Goal: Obtain resource: Download file/media

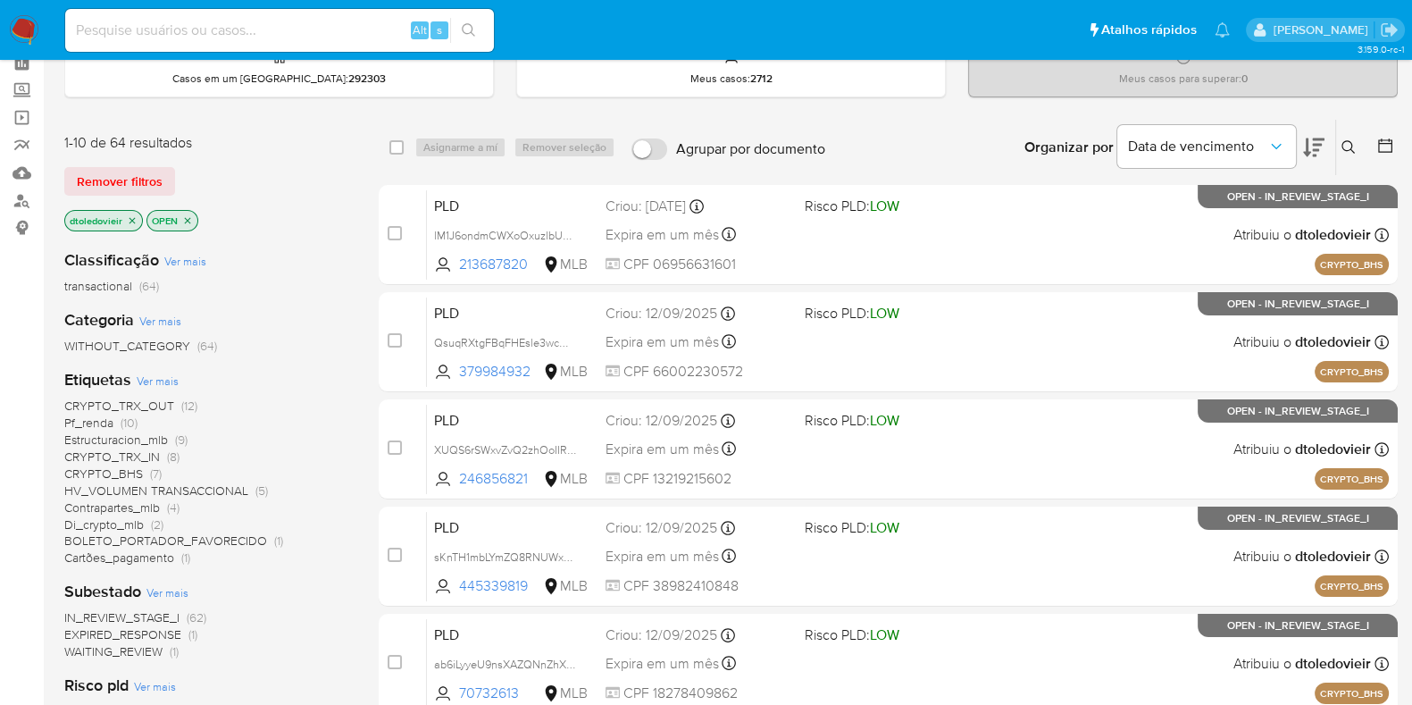
scroll to position [86, 0]
click at [1309, 136] on icon at bounding box center [1313, 146] width 21 height 21
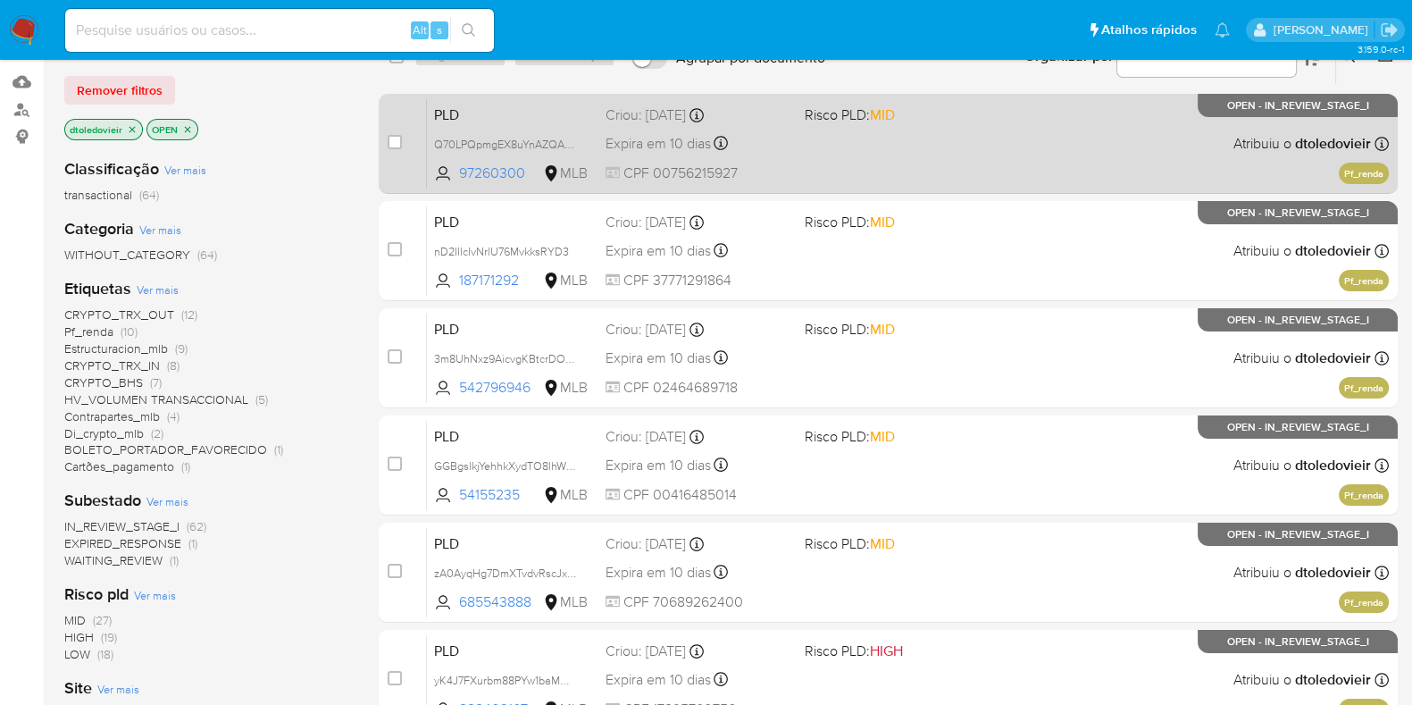
scroll to position [189, 0]
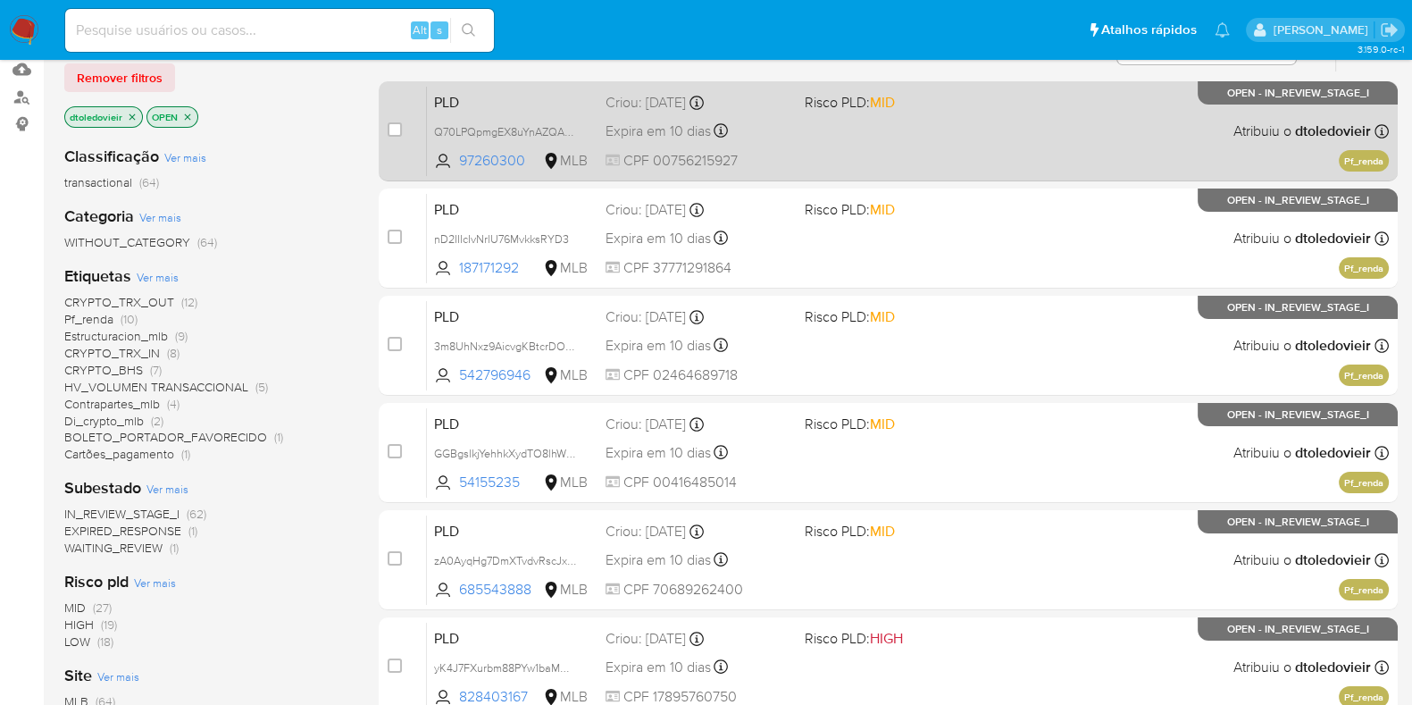
click at [925, 114] on div "PLD Q70LPQpmgEX8uYnAZQAGIvvk 97260300 MLB Risco PLD: MID Criou: 12/08/2025 Crio…" at bounding box center [908, 131] width 962 height 90
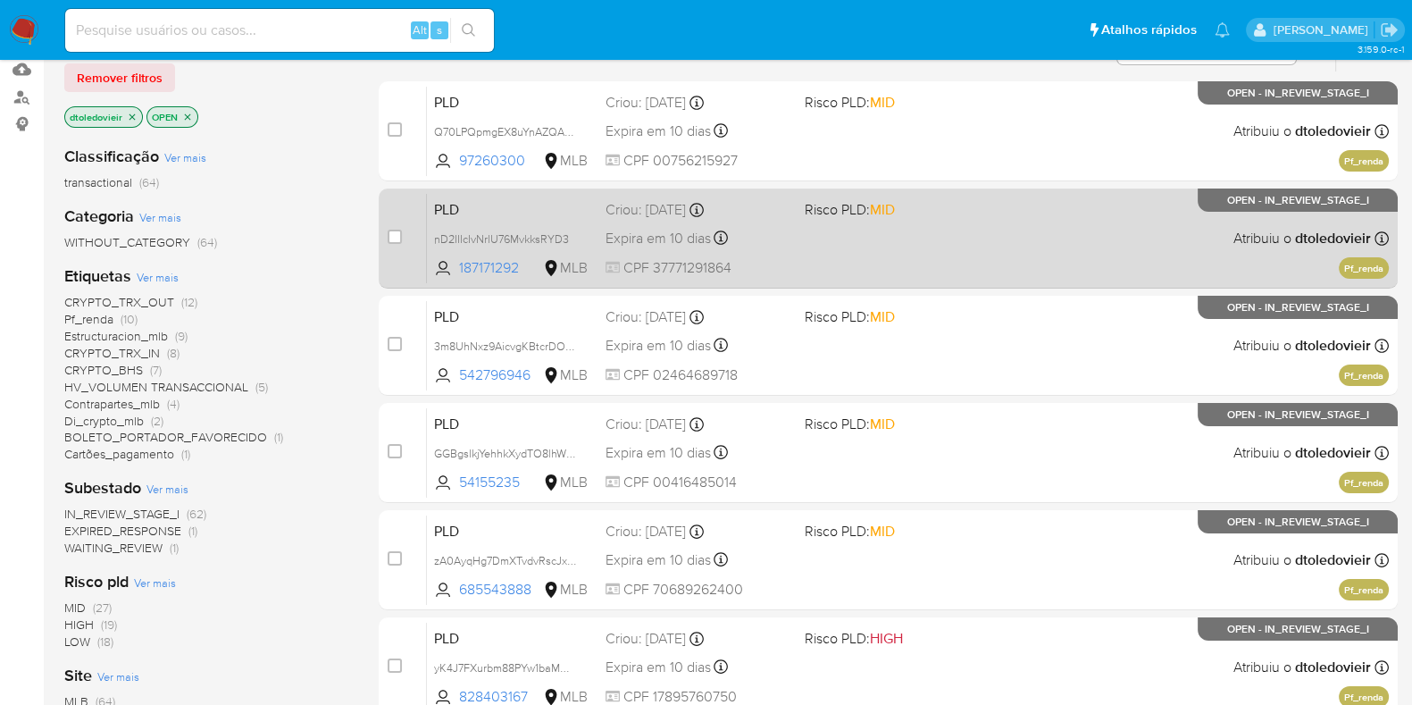
click at [923, 230] on div "PLD nD2IIIcIvNrlU76MvkksRYD3 187171292 MLB Risco PLD: MID Criou: 12/08/2025 Cri…" at bounding box center [908, 238] width 962 height 90
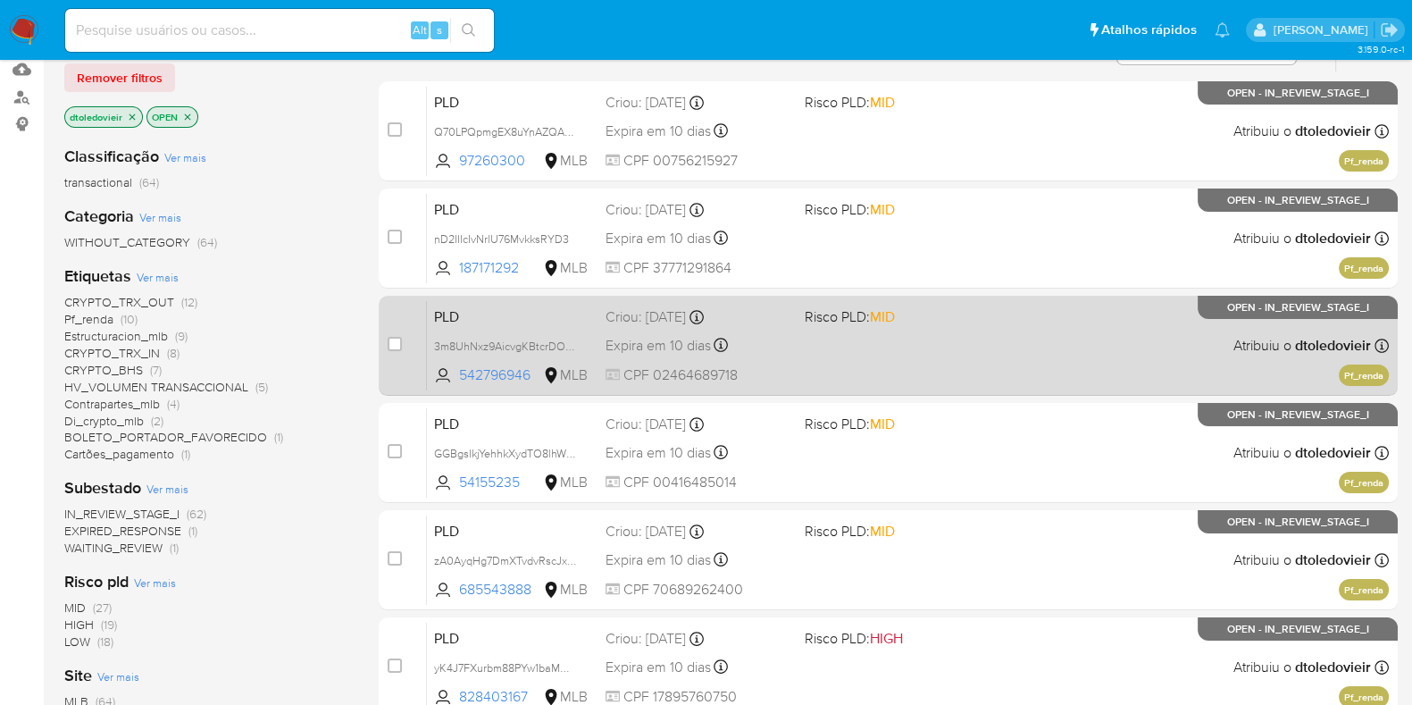
click at [933, 328] on div "PLD 3m8UhNxz9AicvgKBtcrDOm7s 542796946 MLB Risco PLD: MID Criou: 12/08/2025 Cri…" at bounding box center [908, 345] width 962 height 90
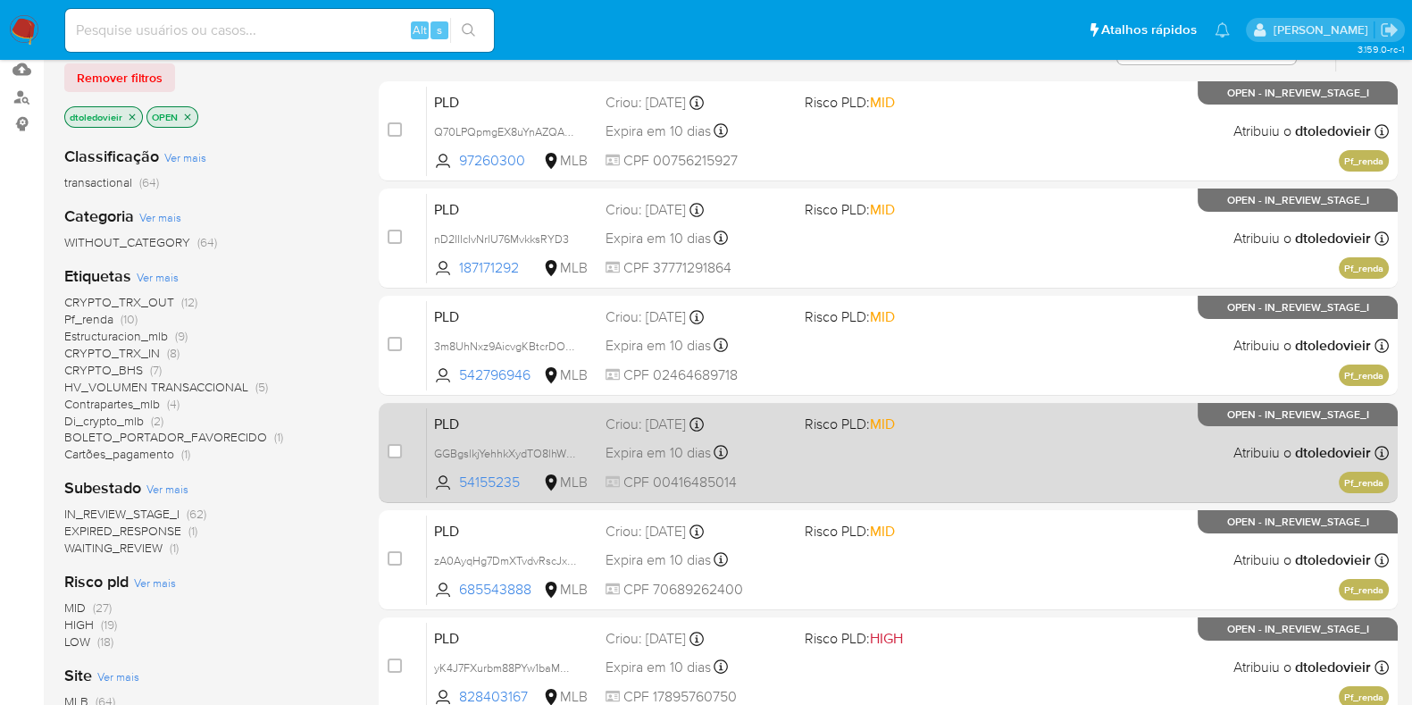
click at [934, 444] on div "PLD GGBgslkjYehhkXydTO8lhWNV 54155235 MLB Risco PLD: MID Criou: 12/08/2025 Crio…" at bounding box center [908, 452] width 962 height 90
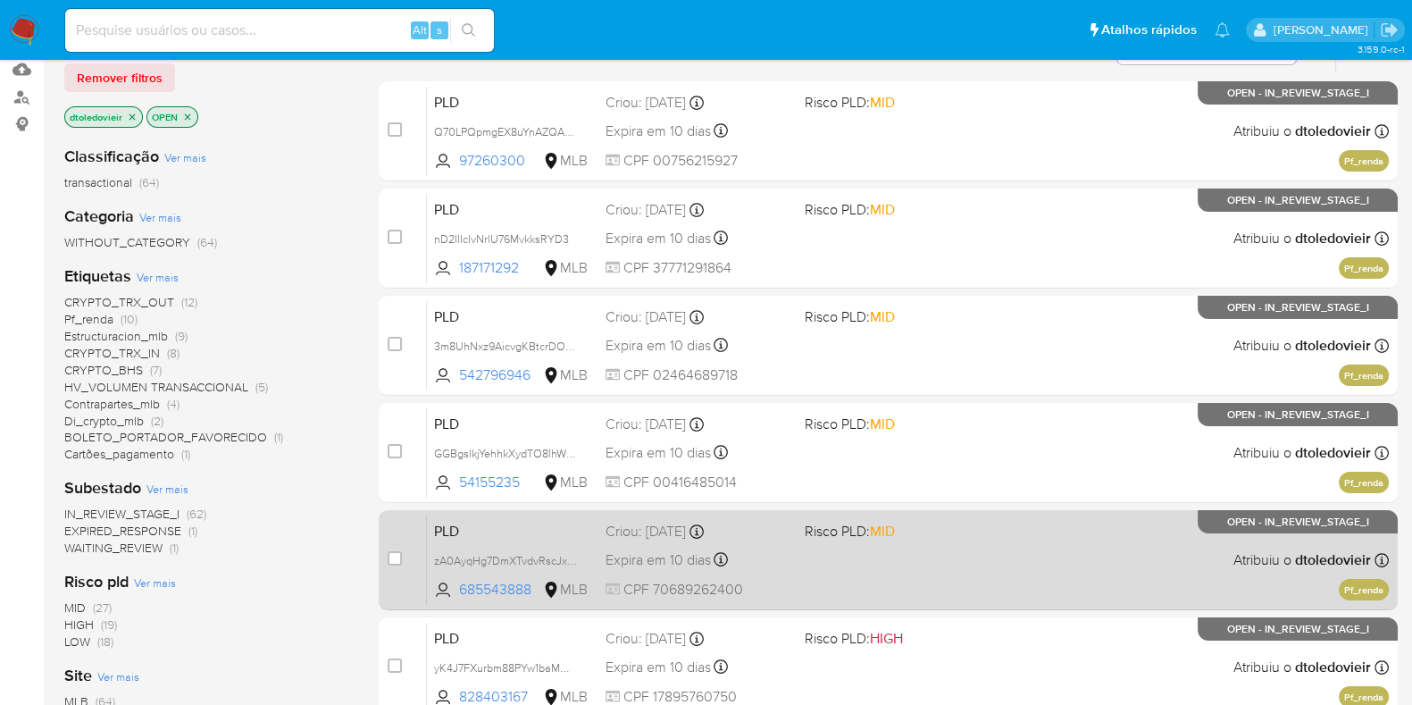
click at [941, 556] on div "PLD zA0AyqHg7DmXTvdvRscJxuZB 685543888 MLB Risco PLD: MID Criou: 12/08/2025 Cri…" at bounding box center [908, 560] width 962 height 90
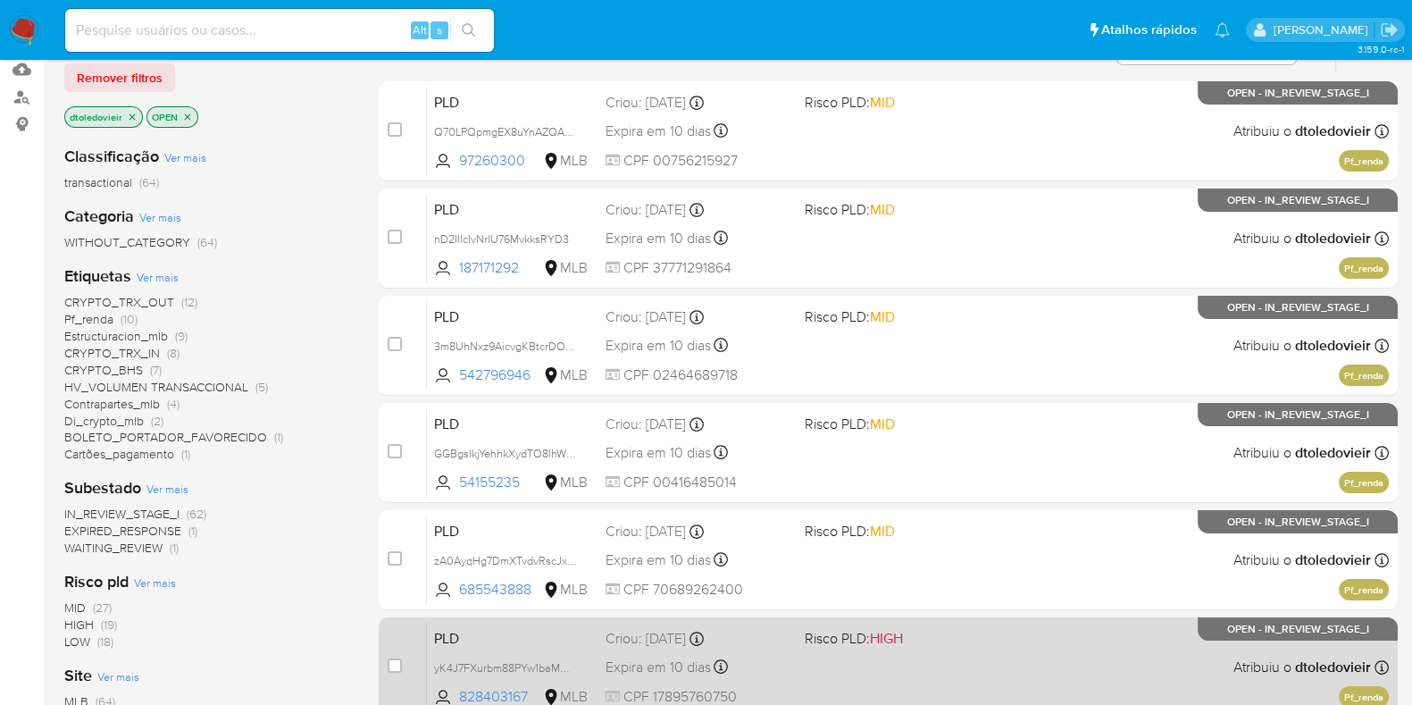
click at [943, 661] on div "PLD yK4J7FXurbm88PYw1baMCuzM 828403167 MLB Risco PLD: HIGH Criou: 12/08/2025 Cr…" at bounding box center [908, 667] width 962 height 90
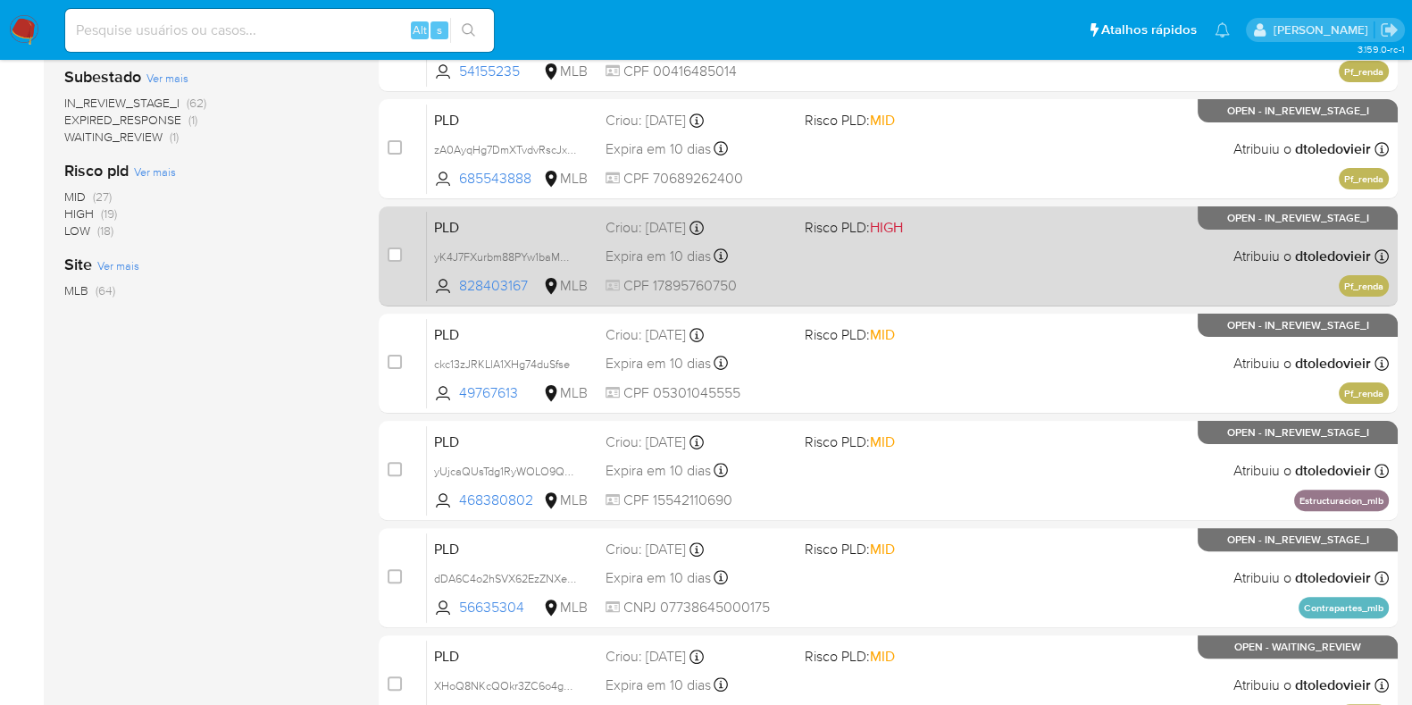
scroll to position [660, 0]
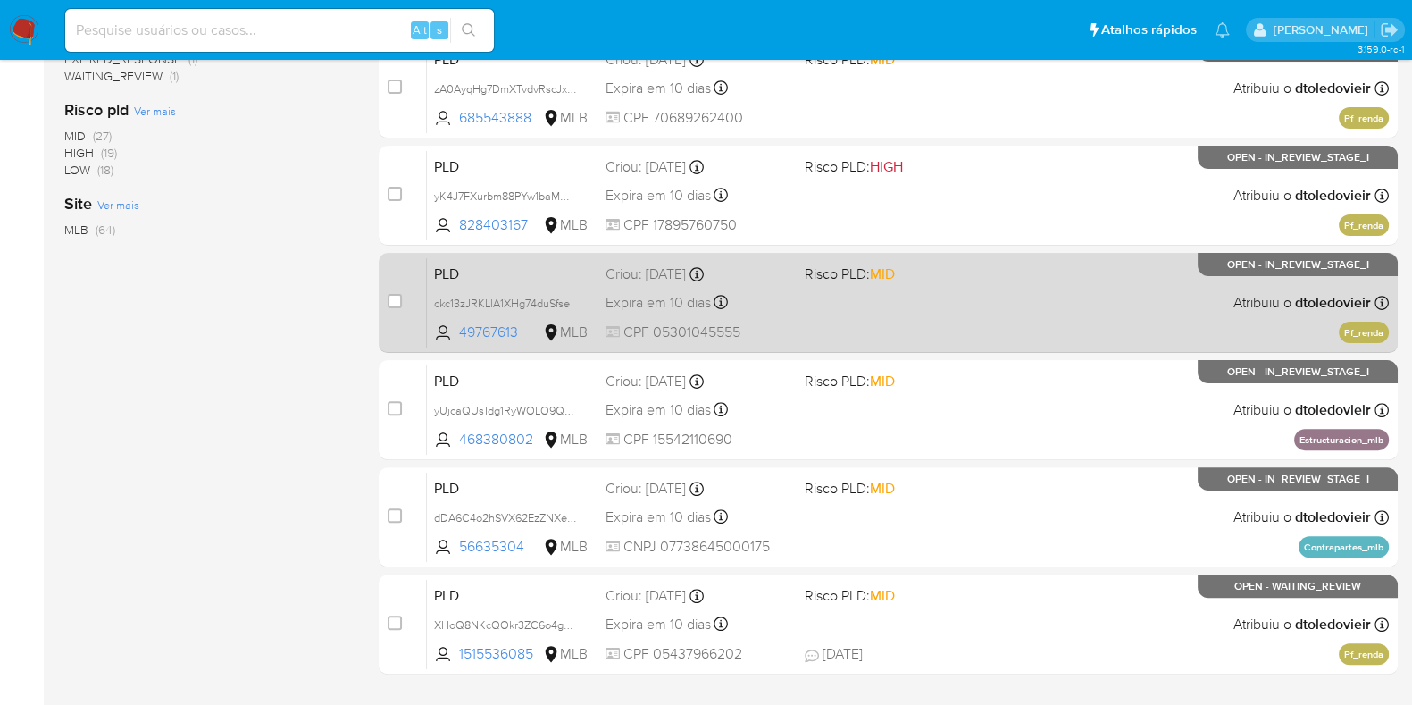
click at [984, 281] on span "Risco PLD: MID" at bounding box center [897, 272] width 185 height 23
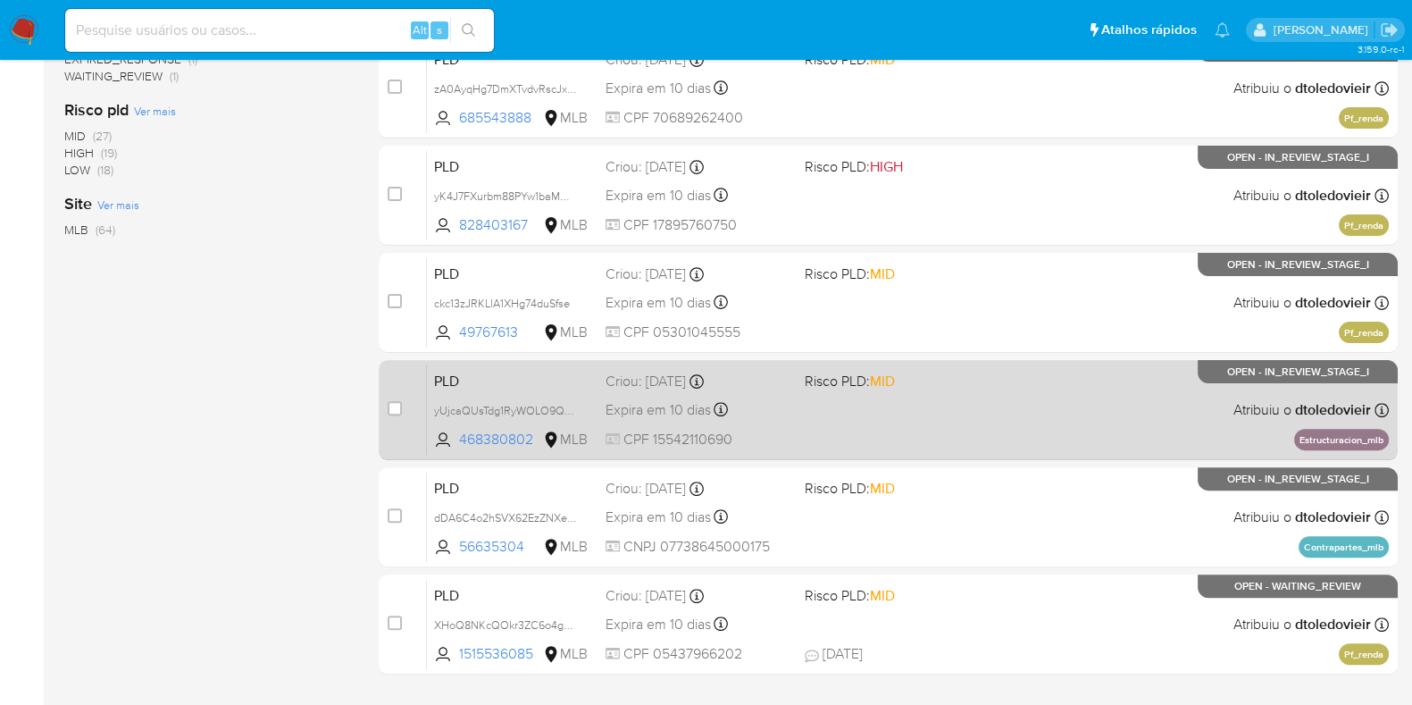
click at [995, 374] on div "PLD yUjcaQUsTdg1RyWOLO9QWXs1 468380802 MLB Risco PLD: MID Criou: 12/08/2025 Cri…" at bounding box center [908, 409] width 962 height 90
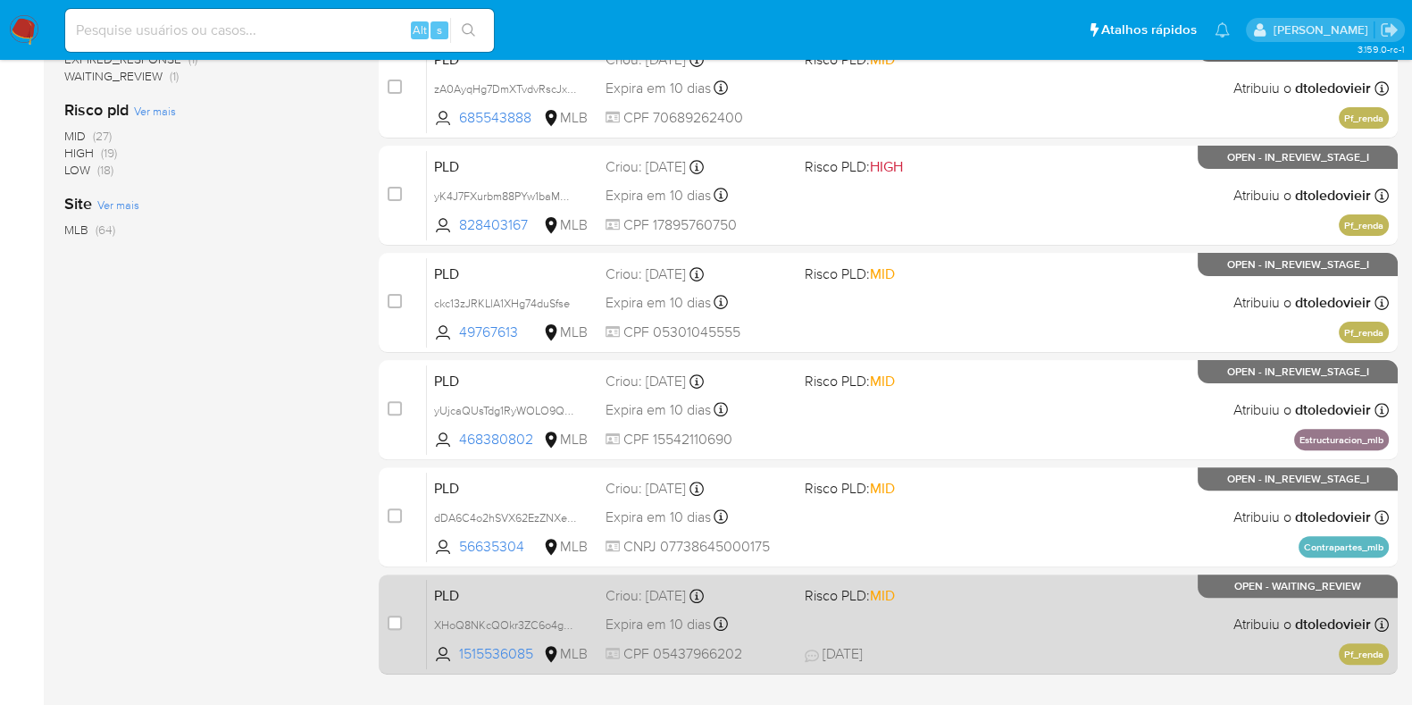
click at [1009, 621] on div "PLD XHoQ8NKcQOkr3ZC6o4goHjfl 1515536085 MLB Risco PLD: MID Criou: 12/08/2025 Cr…" at bounding box center [908, 624] width 962 height 90
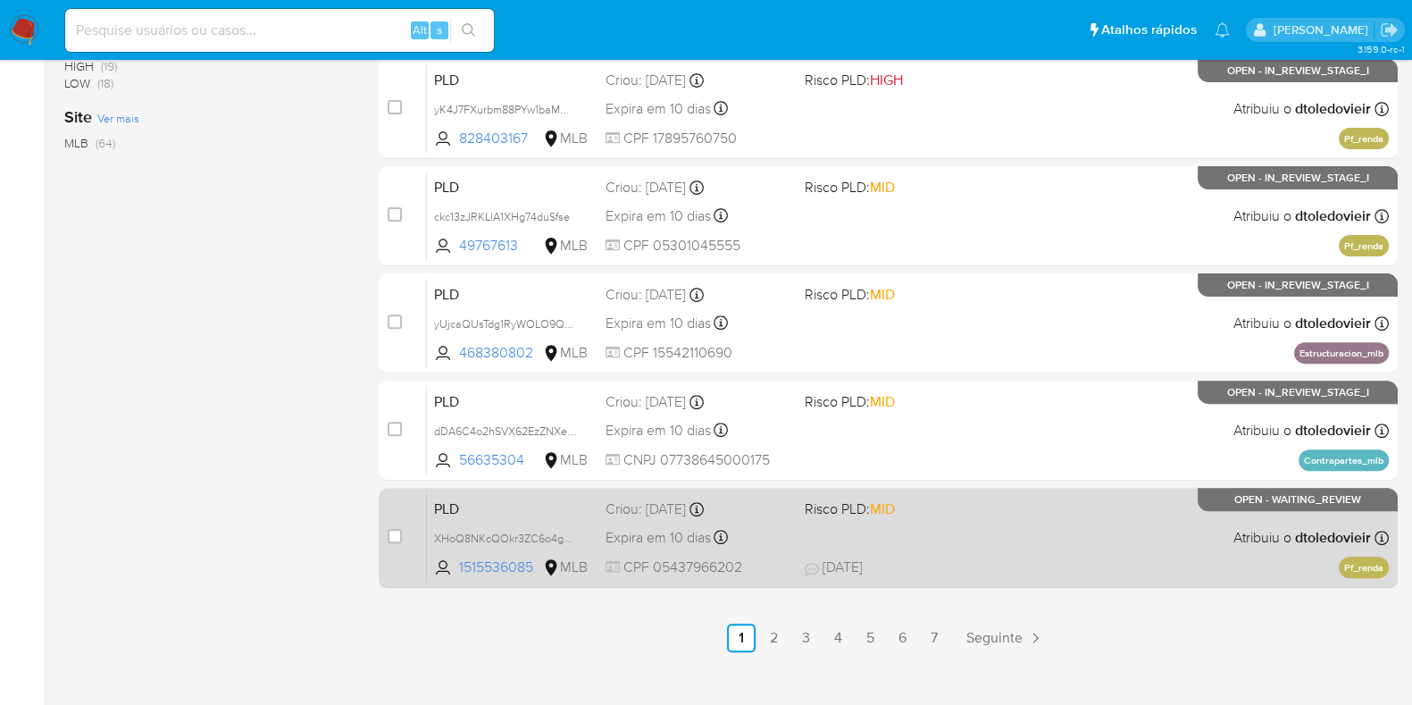
scroll to position [767, 0]
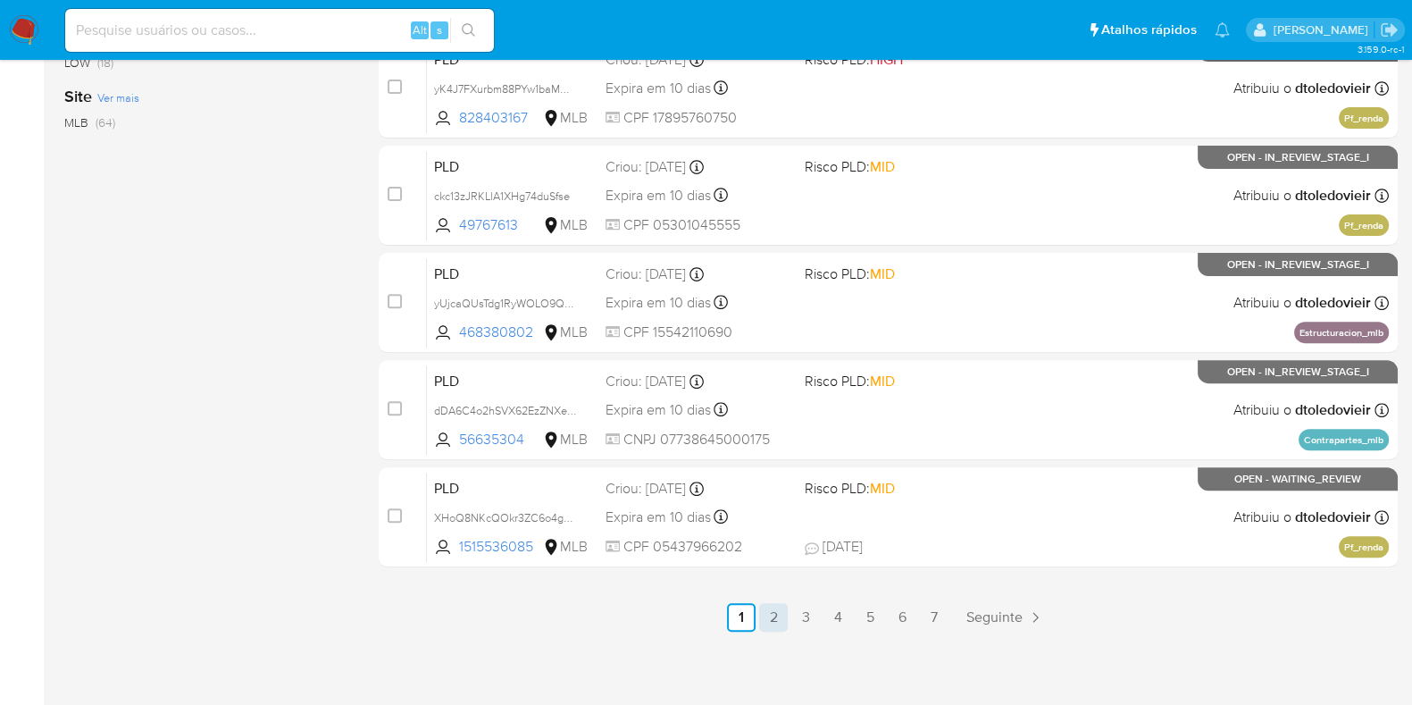
click at [774, 612] on link "2" at bounding box center [773, 617] width 29 height 29
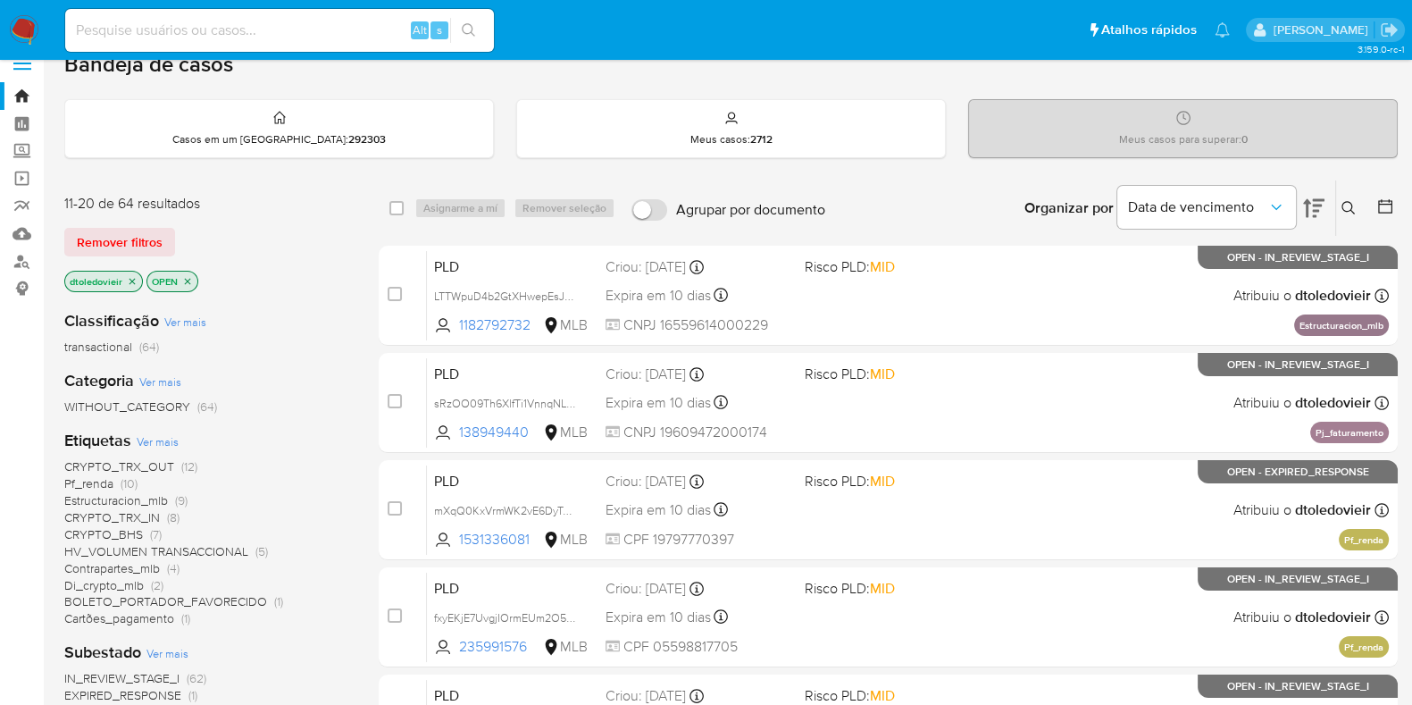
scroll to position [87, 0]
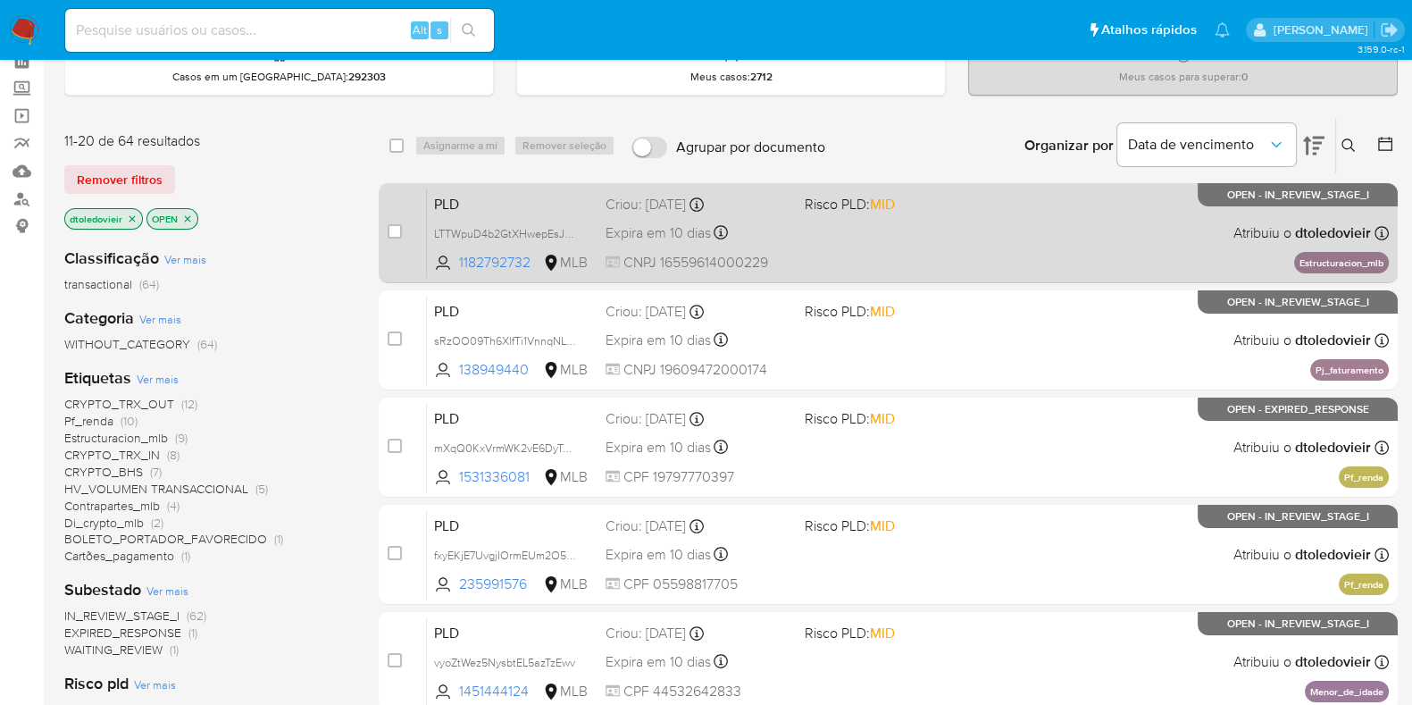
click at [1059, 216] on div "PLD LTTWpuD4b2GtXHwepEsJVM74 1182792732 MLB Risco PLD: MID Criou: 12/08/2025 Cr…" at bounding box center [908, 233] width 962 height 90
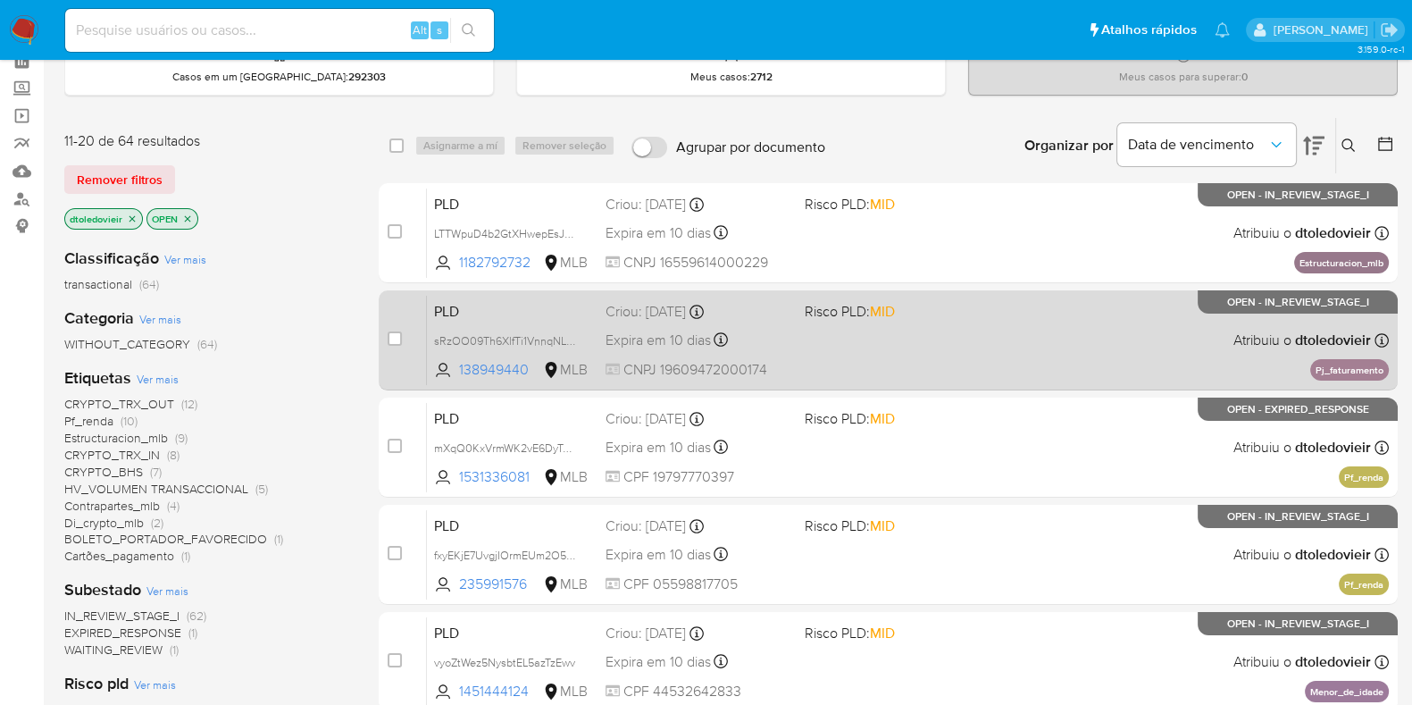
click at [1039, 322] on div "PLD sRzOO09Th6XlfTi1VnnqNLhy 138949440 MLB Risco PLD: MID Criou: 12/08/2025 Cri…" at bounding box center [908, 340] width 962 height 90
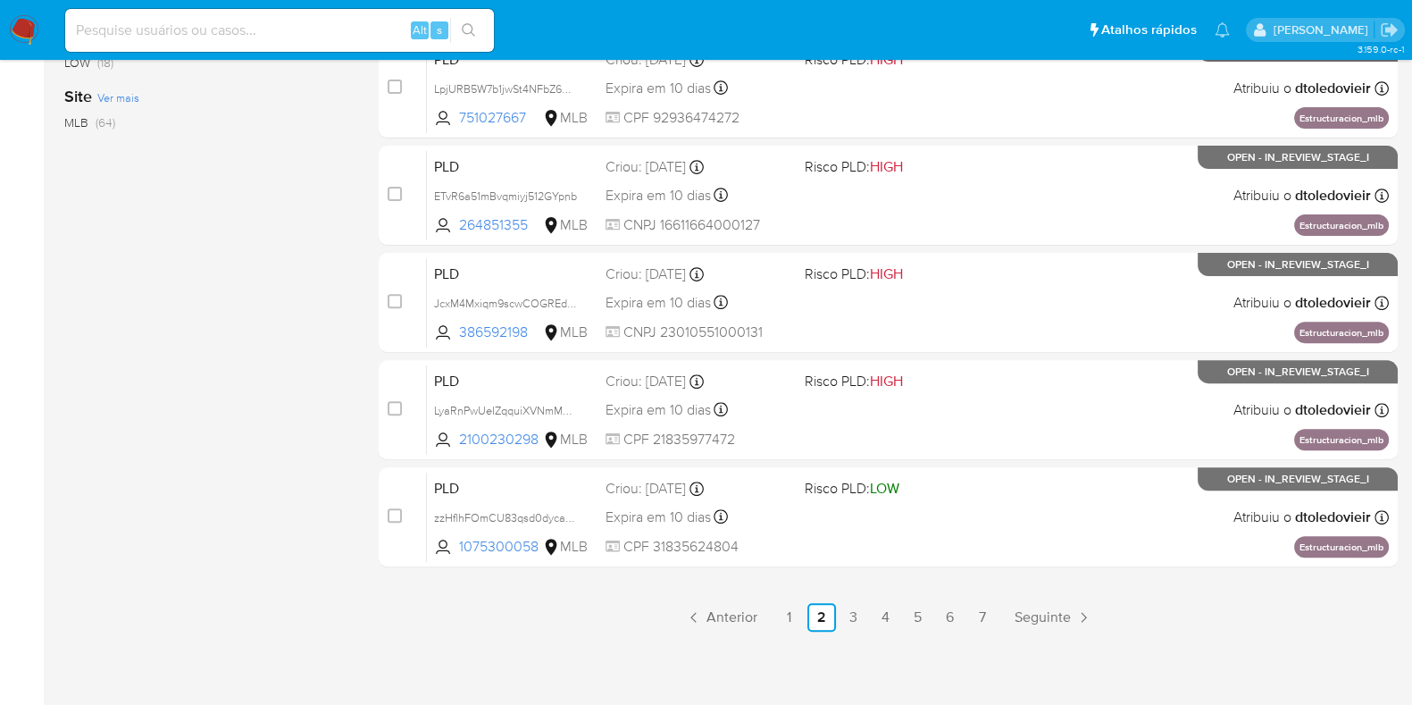
scroll to position [0, 0]
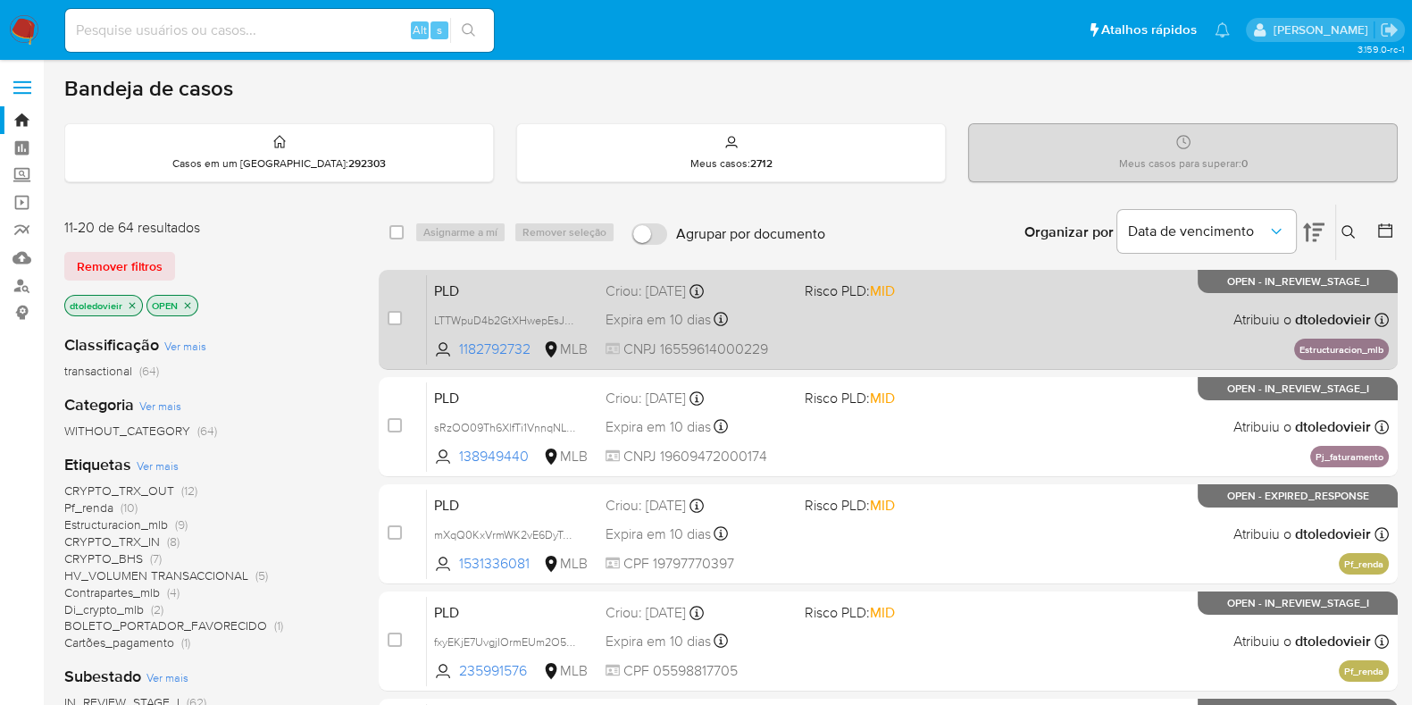
click at [894, 331] on div "PLD LTTWpuD4b2GtXHwepEsJVM74 1182792732 MLB Risco PLD: MID Criou: 12/08/2025 Cr…" at bounding box center [908, 319] width 962 height 90
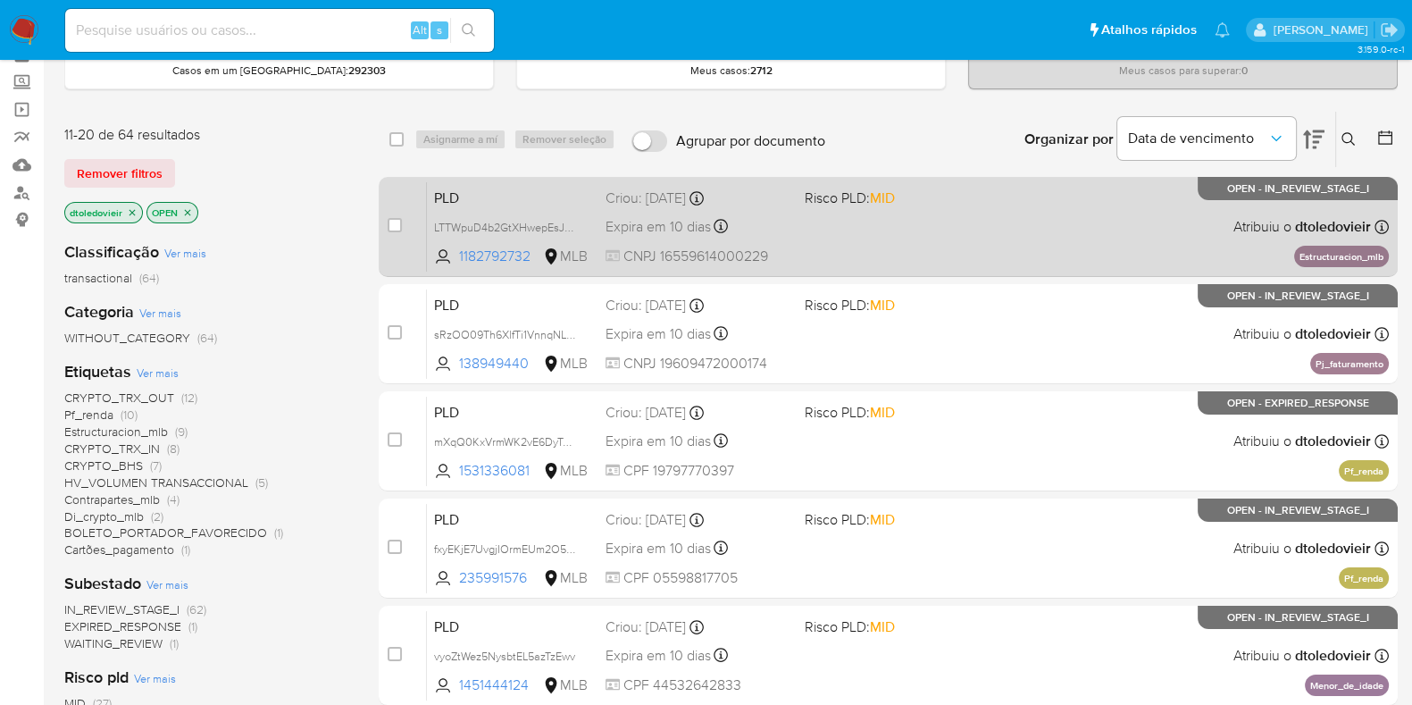
scroll to position [95, 0]
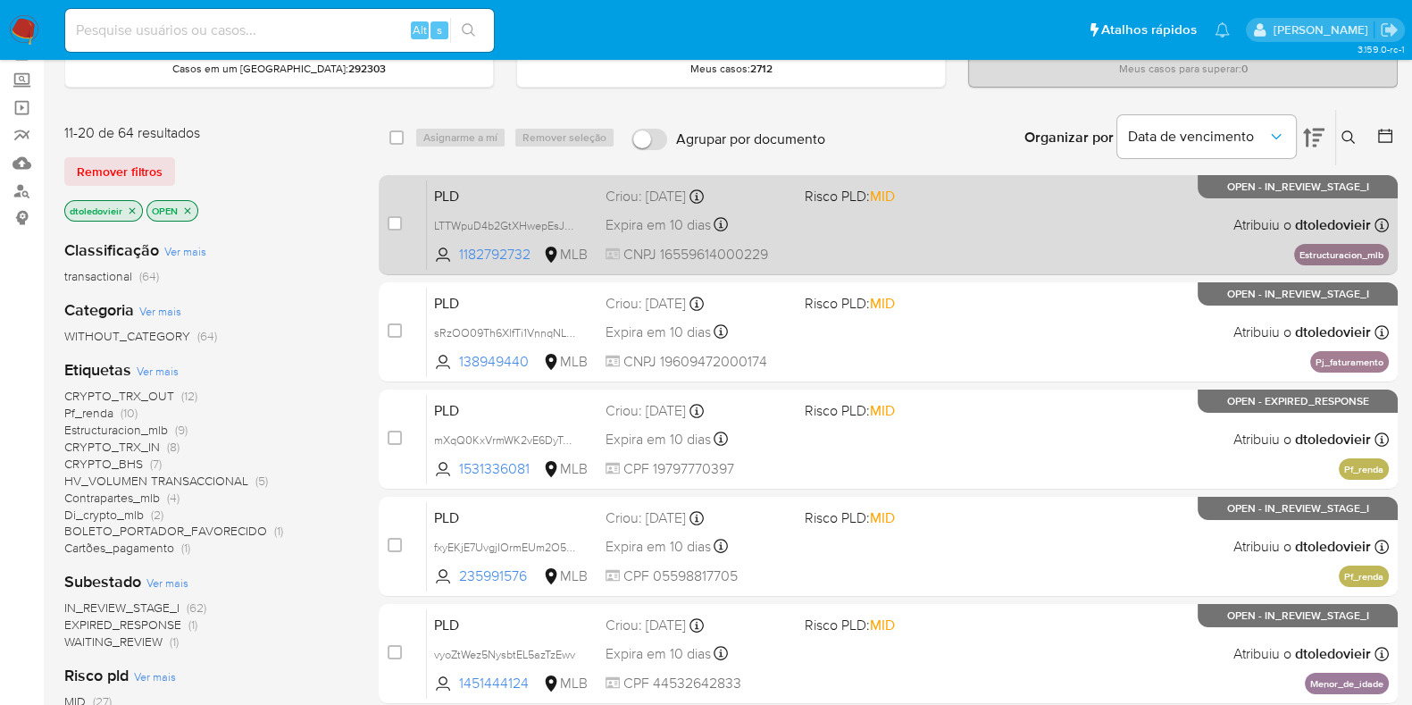
click at [790, 213] on div "Expira em 10 dias Expira em 26/09/2025 00:14:19" at bounding box center [698, 225] width 185 height 24
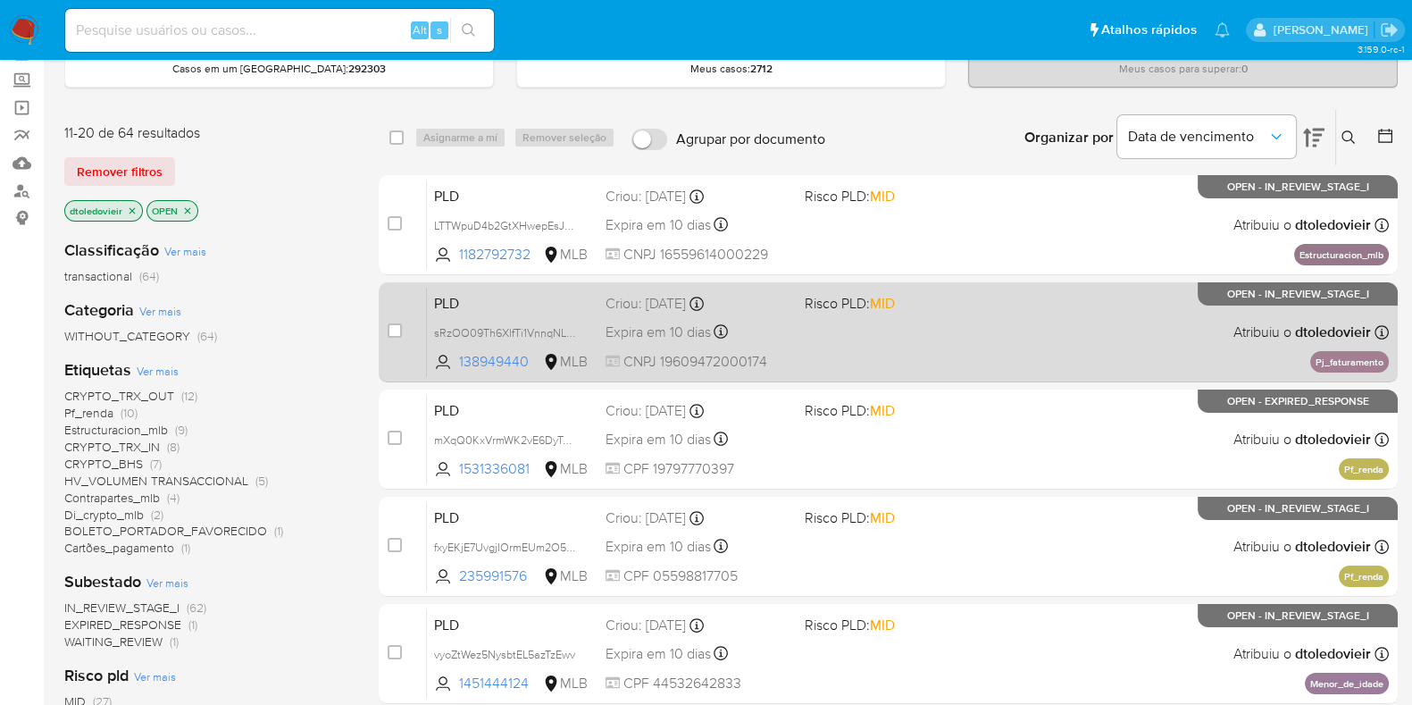
click at [806, 323] on div "PLD sRzOO09Th6XlfTi1VnnqNLhy 138949440 MLB Risco PLD: MID Criou: 12/08/2025 Cri…" at bounding box center [908, 332] width 962 height 90
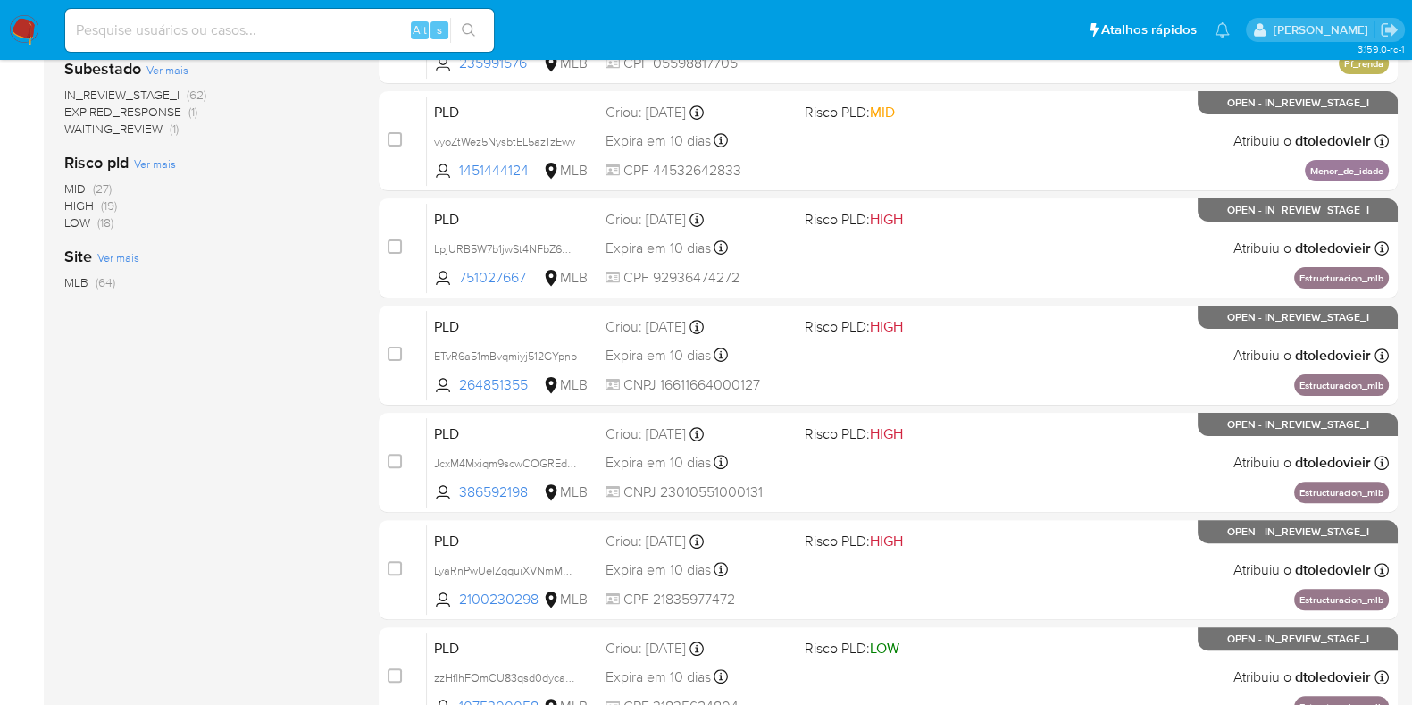
scroll to position [767, 0]
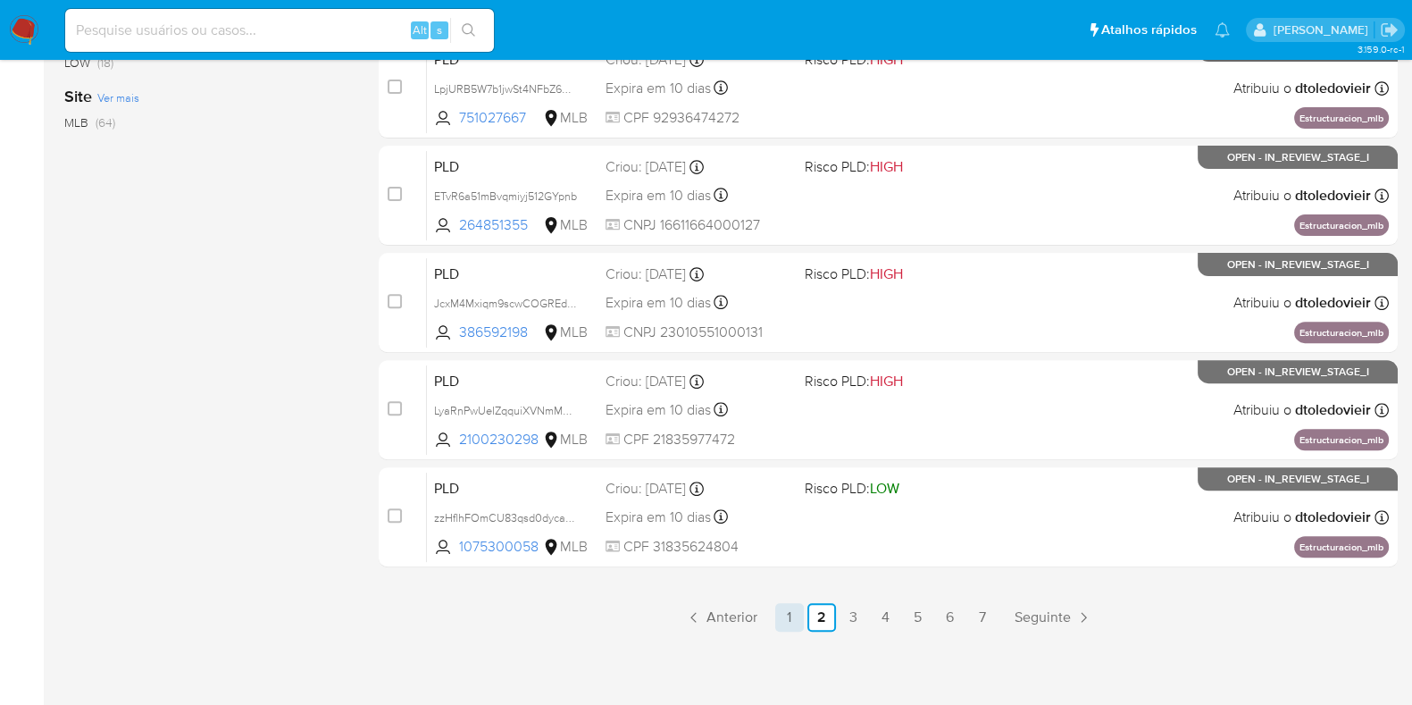
click at [788, 615] on link "1" at bounding box center [789, 617] width 29 height 29
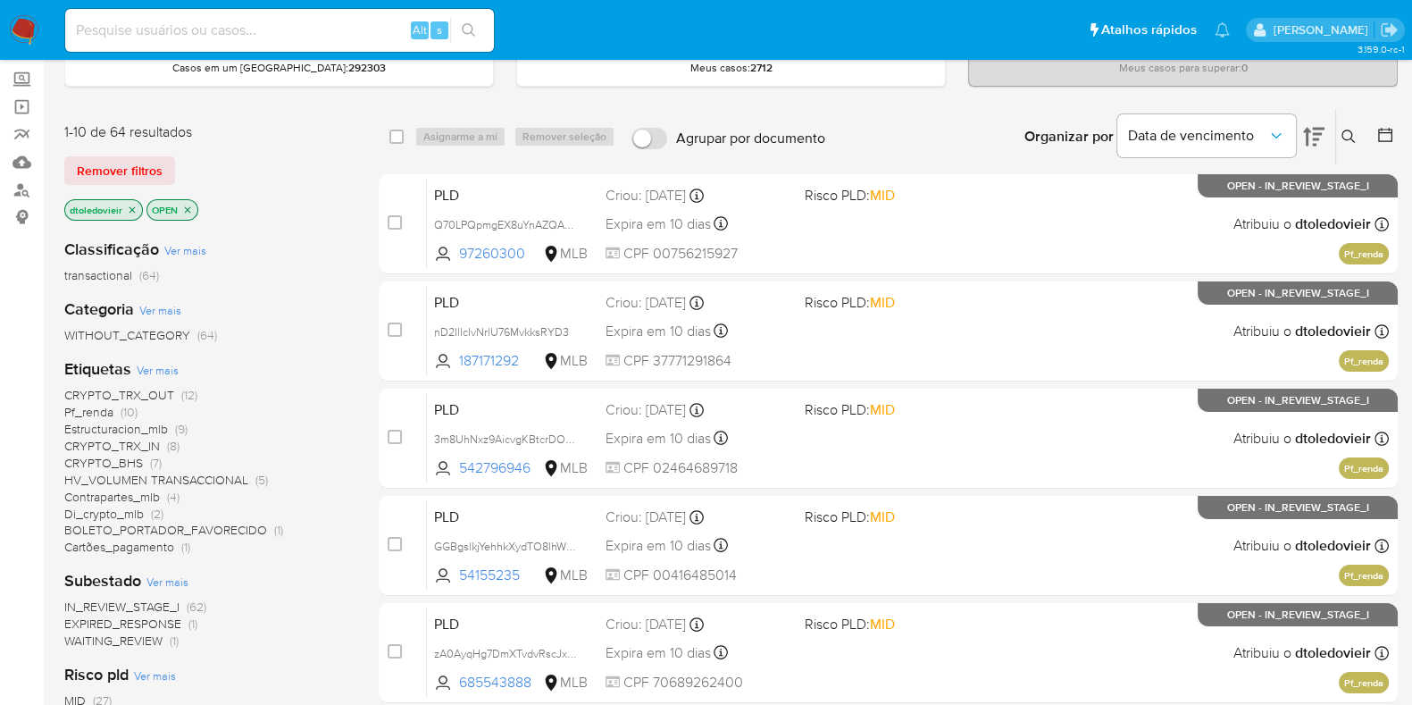
scroll to position [97, 0]
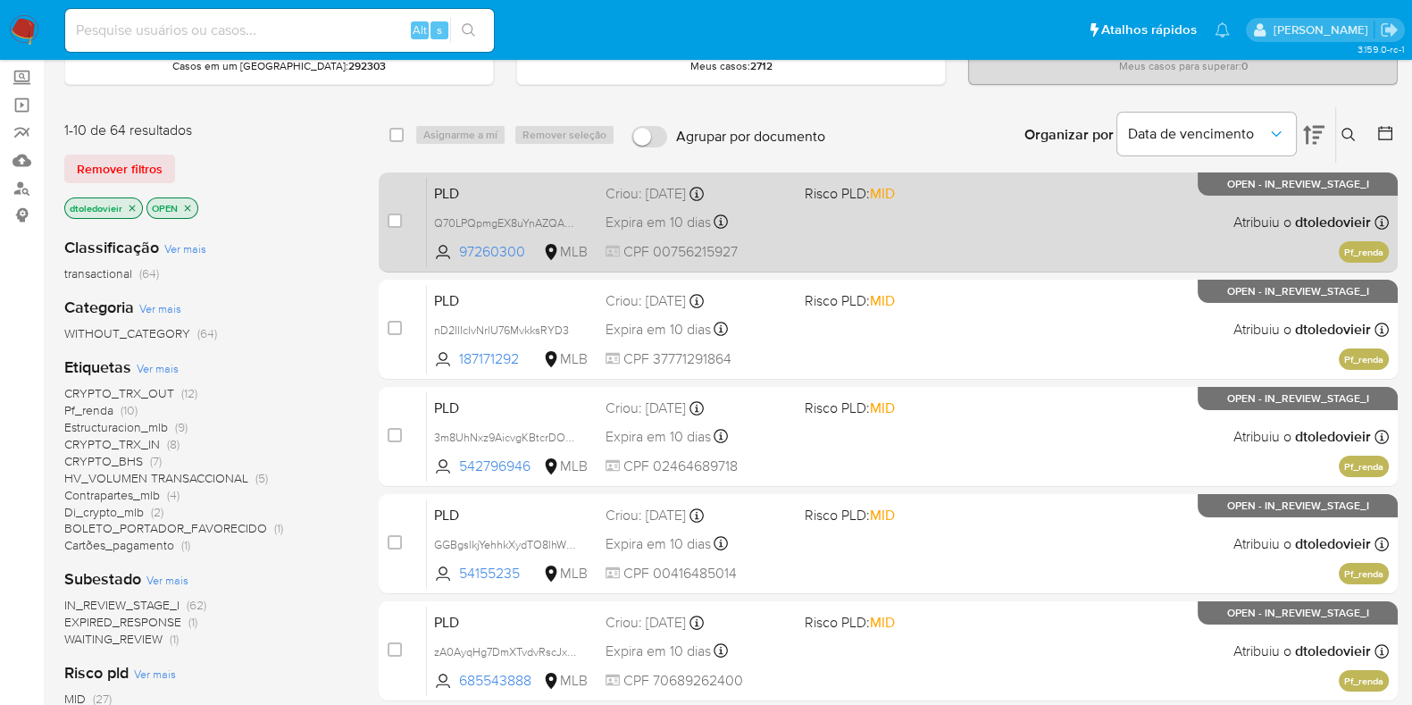
click at [793, 250] on div "PLD Q70LPQpmgEX8uYnAZQAGIvvk 97260300 MLB Risco PLD: MID Criou: 12/08/2025 Crio…" at bounding box center [908, 222] width 962 height 90
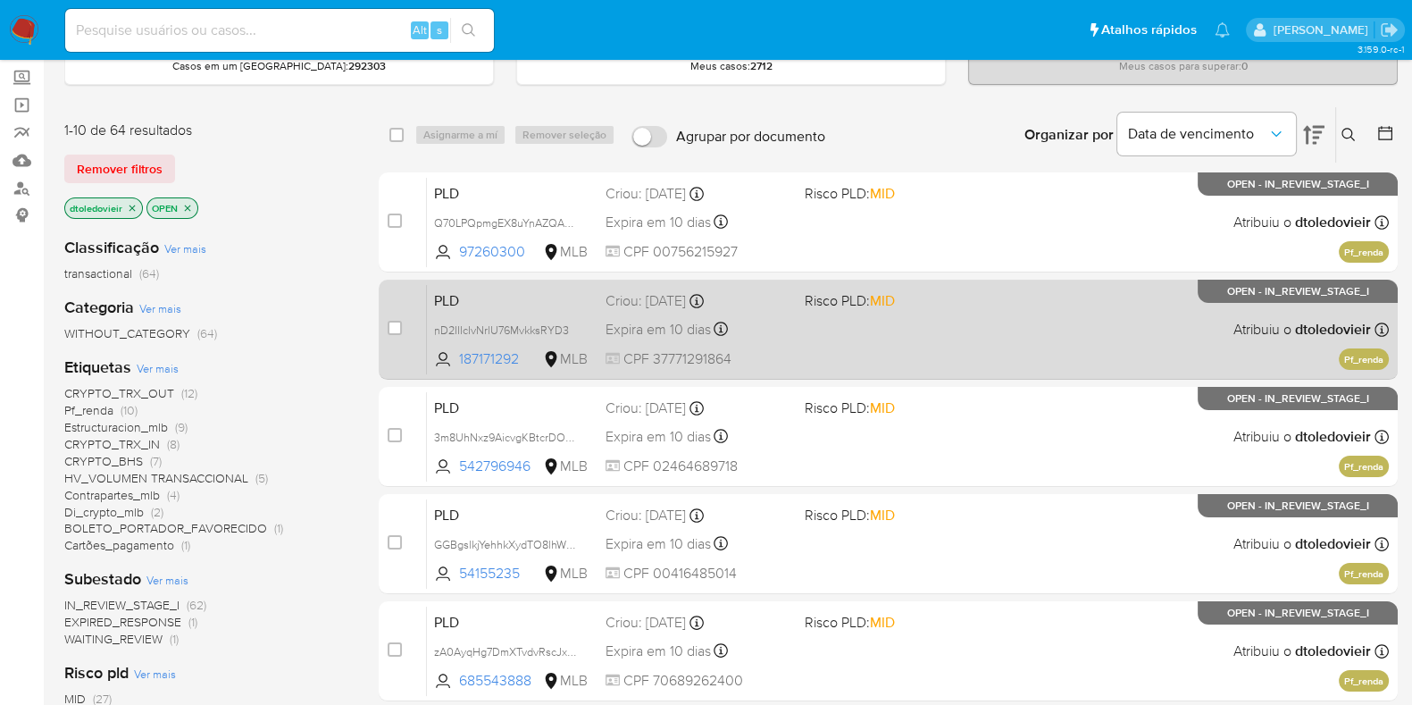
click at [796, 320] on div "PLD nD2IIIcIvNrlU76MvkksRYD3 187171292 MLB Risco PLD: MID Criou: 12/08/2025 Cri…" at bounding box center [908, 329] width 962 height 90
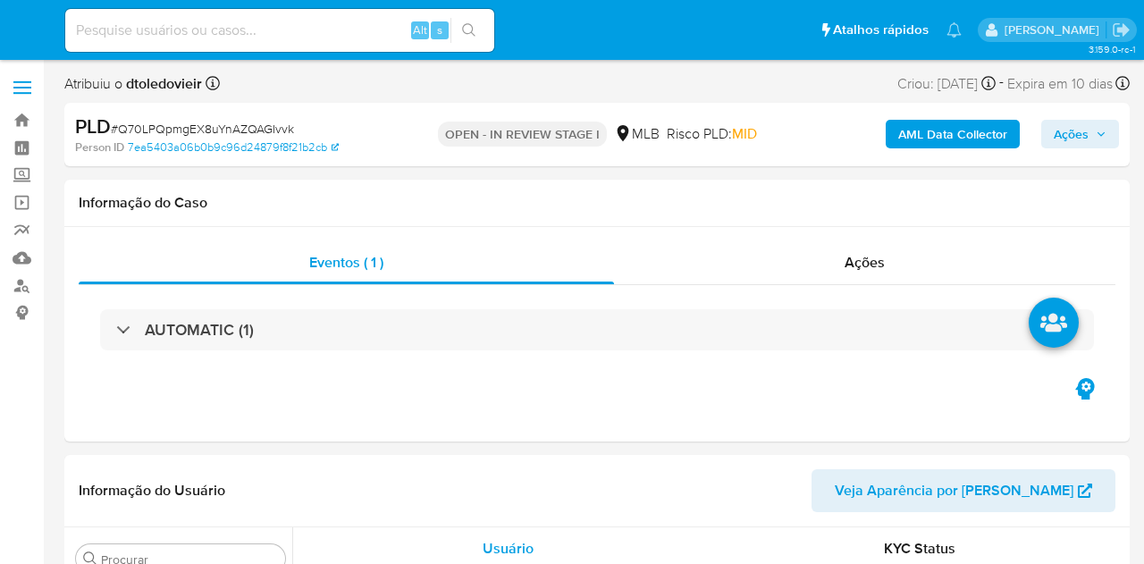
select select "10"
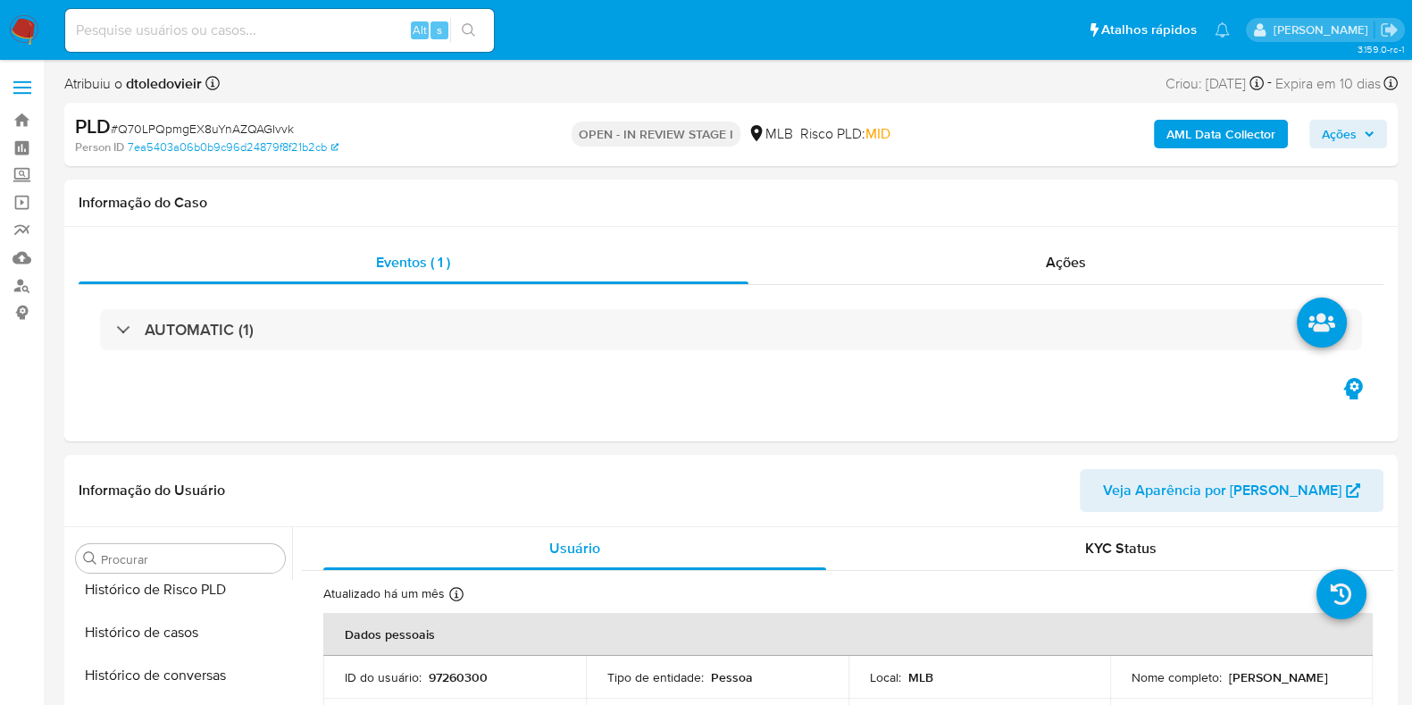
scroll to position [840, 0]
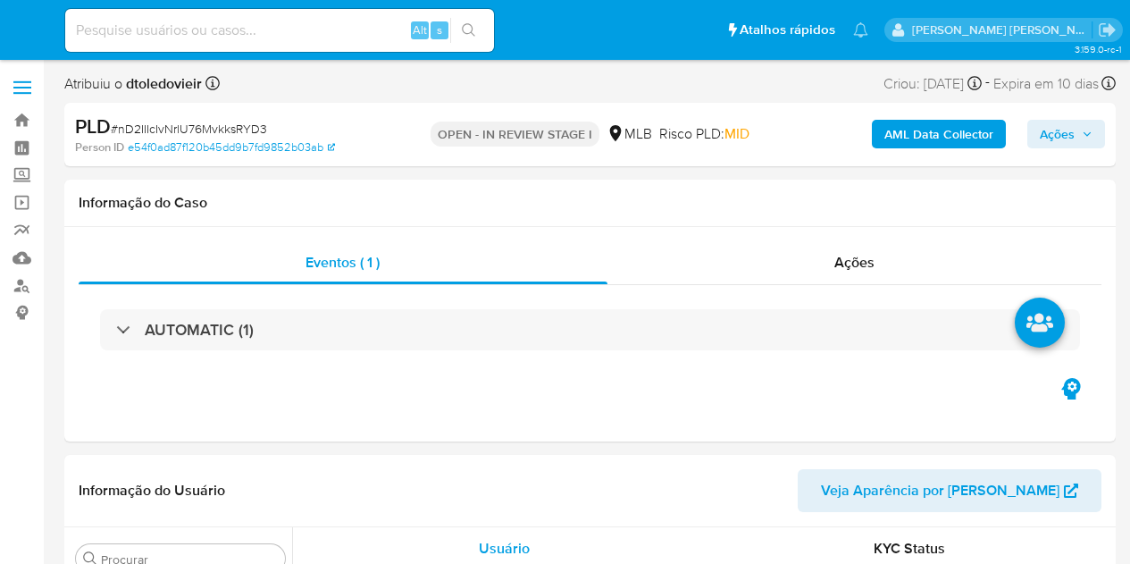
select select "10"
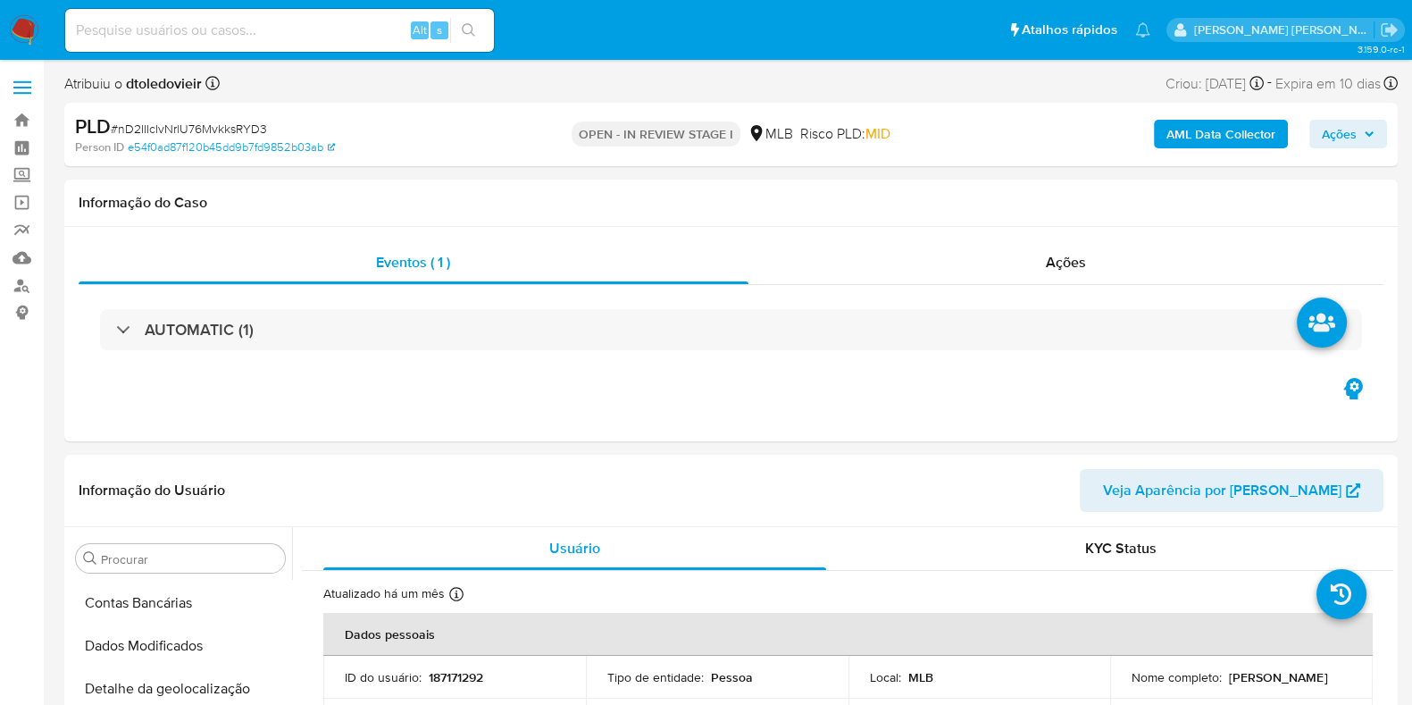
scroll to position [799, 0]
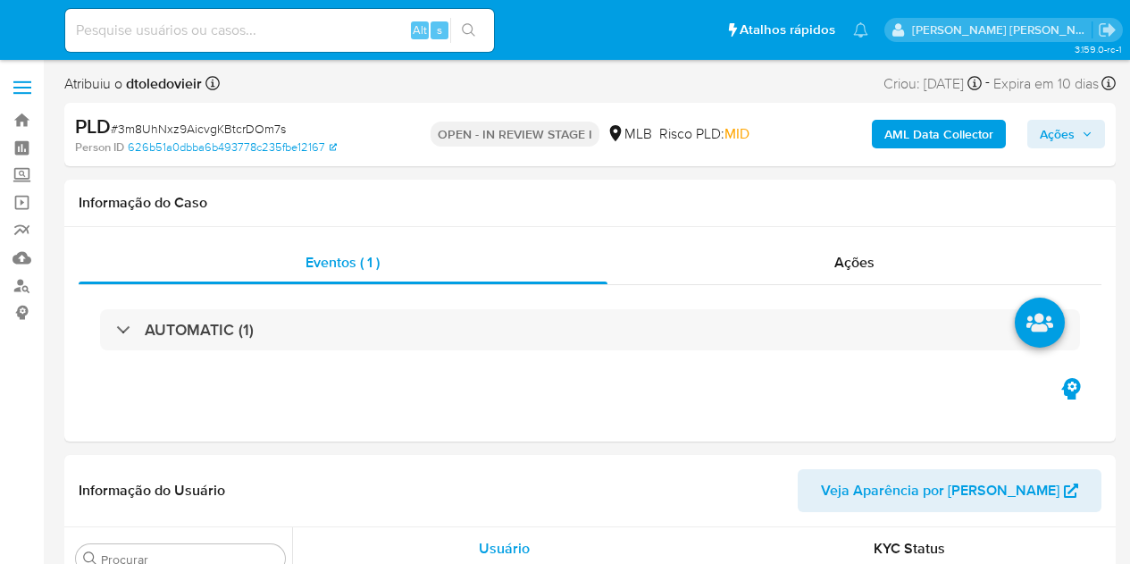
select select "10"
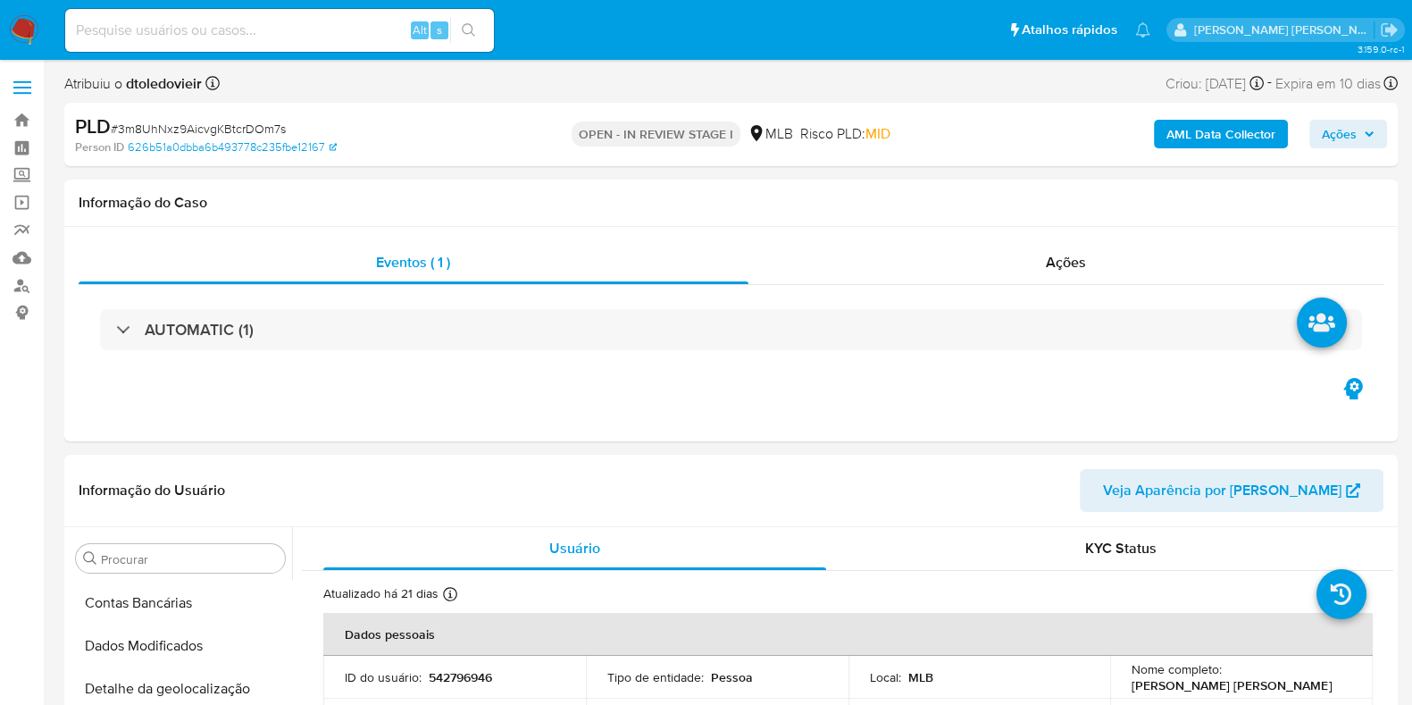
scroll to position [759, 0]
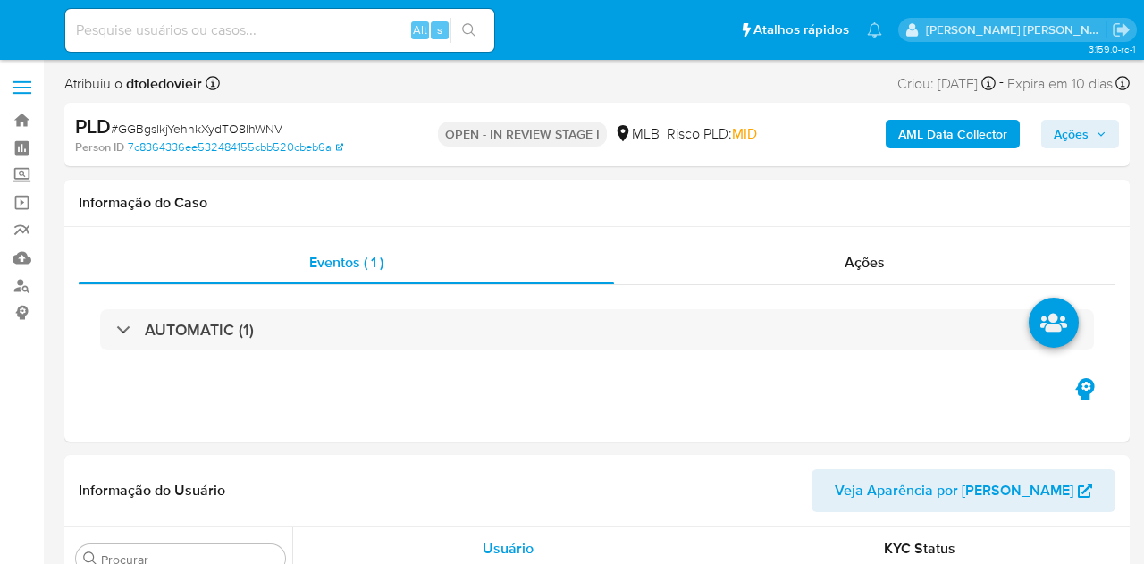
select select "10"
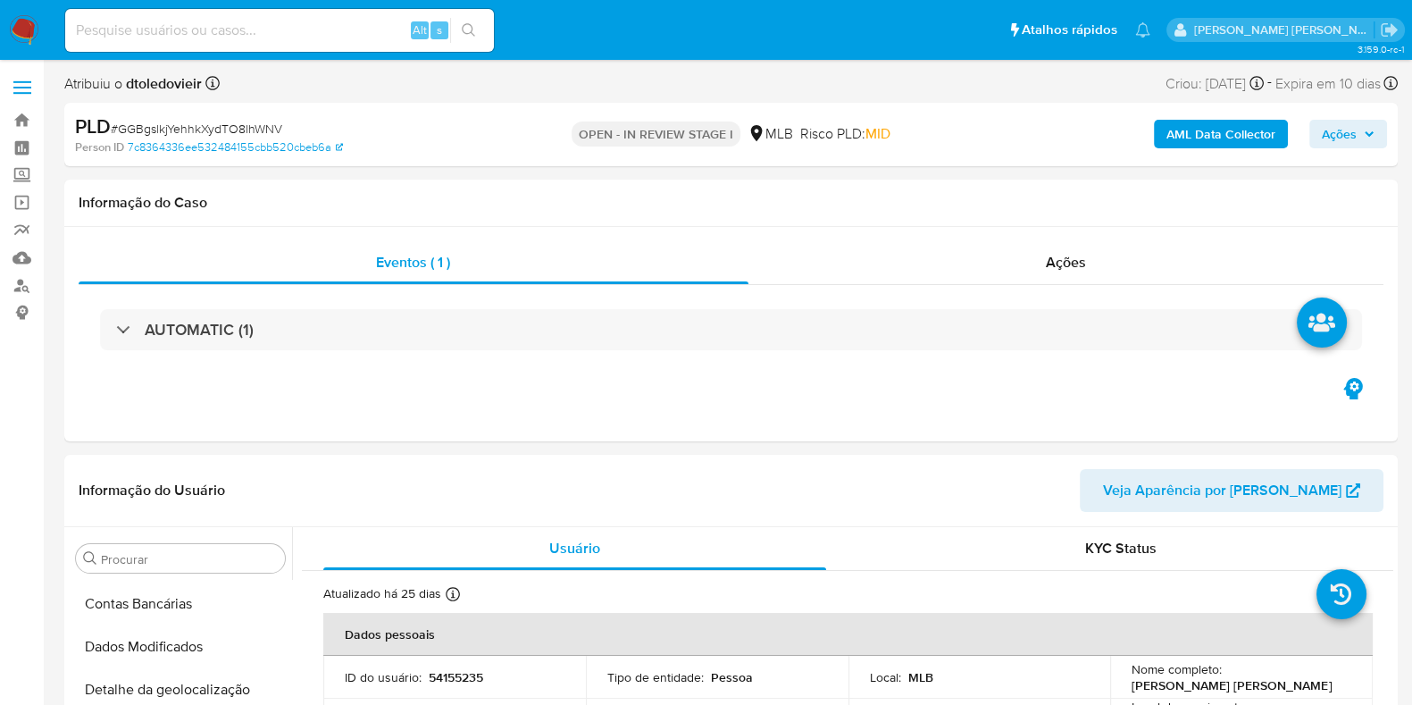
scroll to position [711, 0]
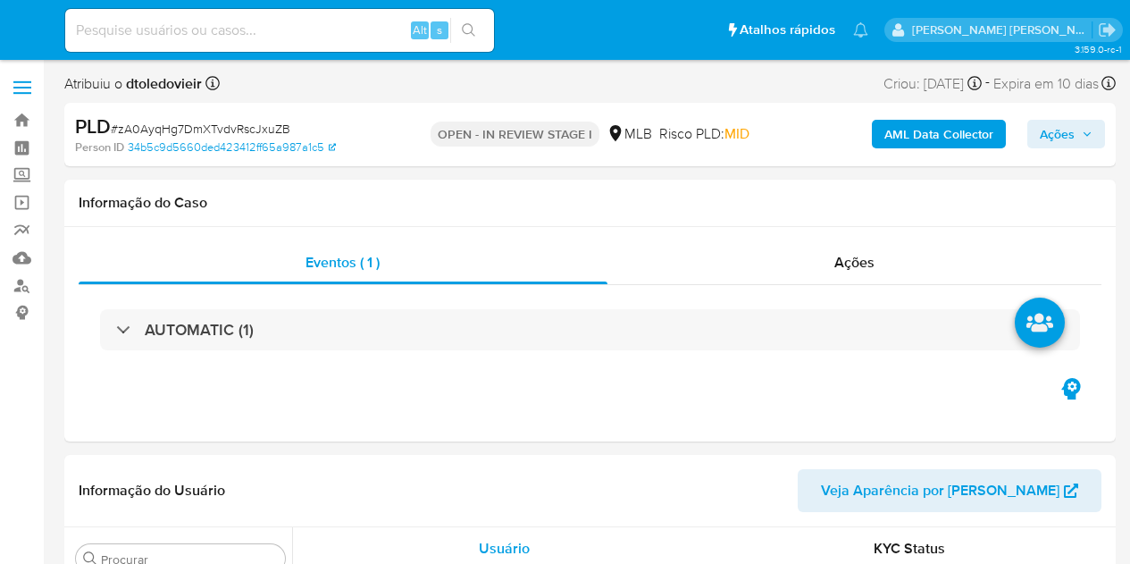
select select "10"
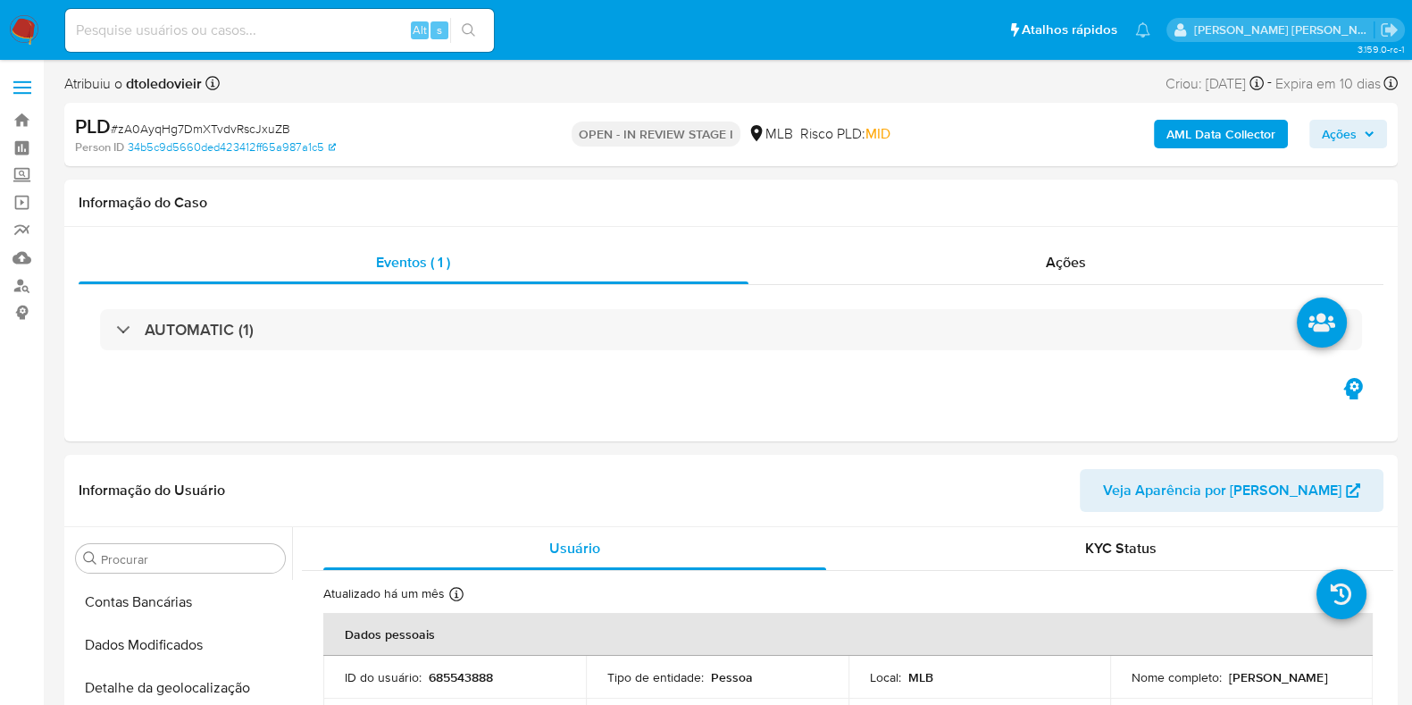
scroll to position [758, 0]
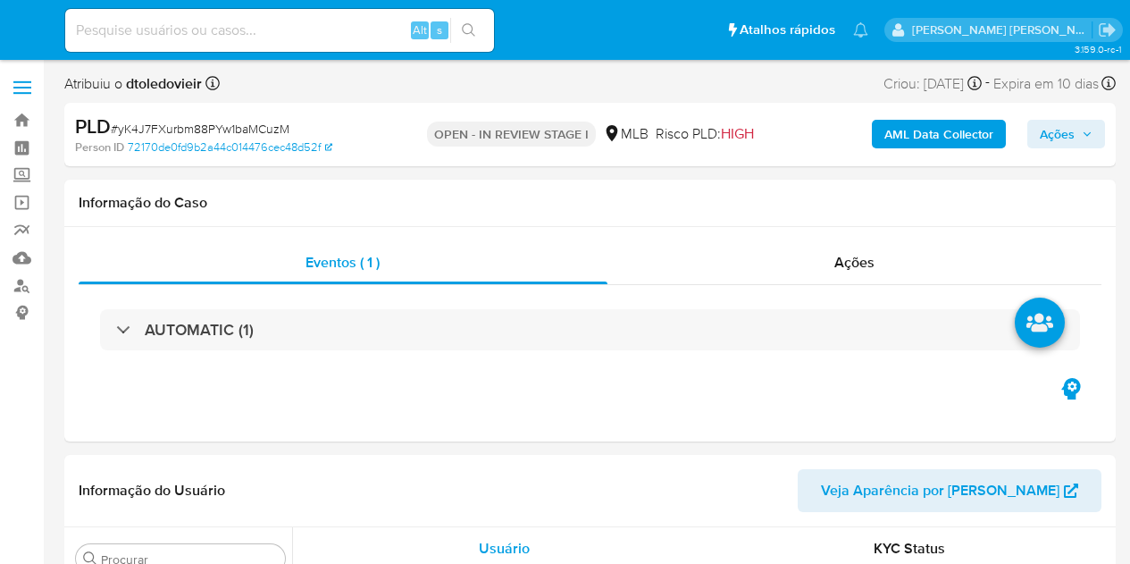
select select "10"
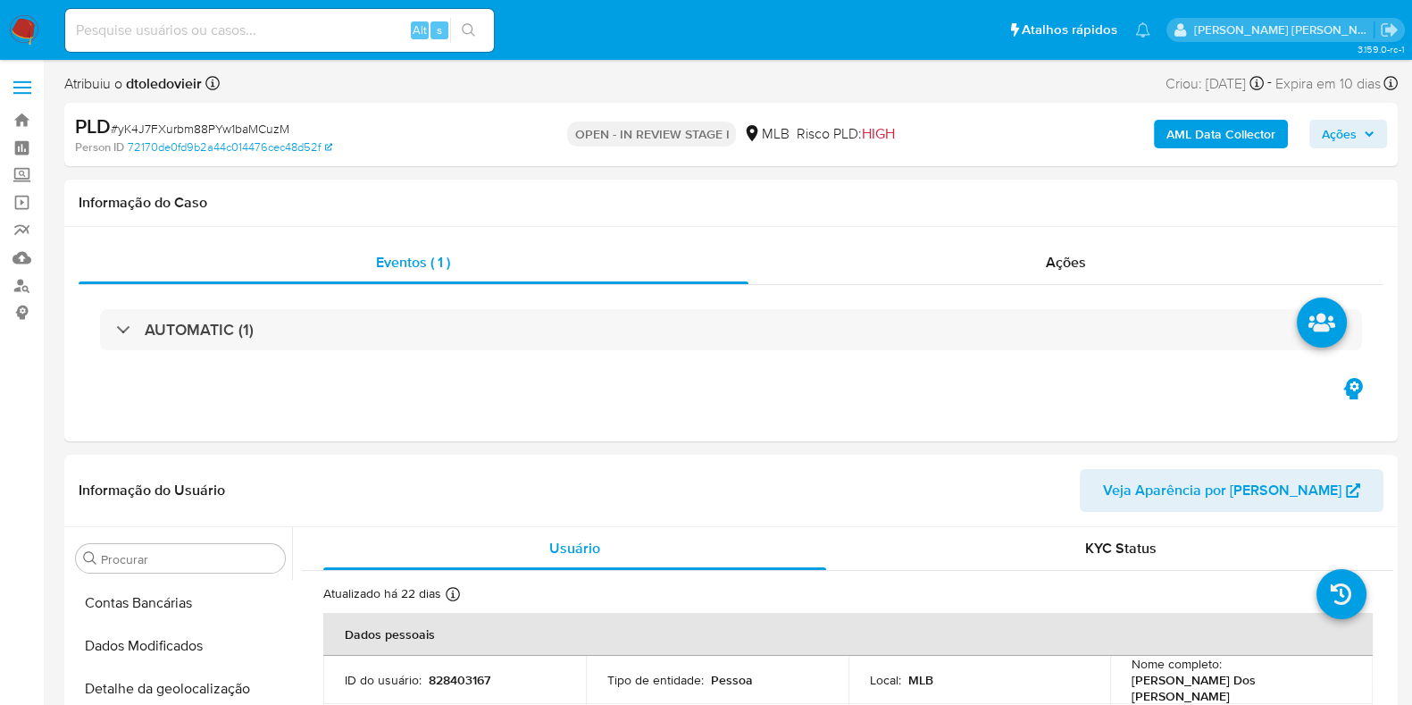
scroll to position [759, 0]
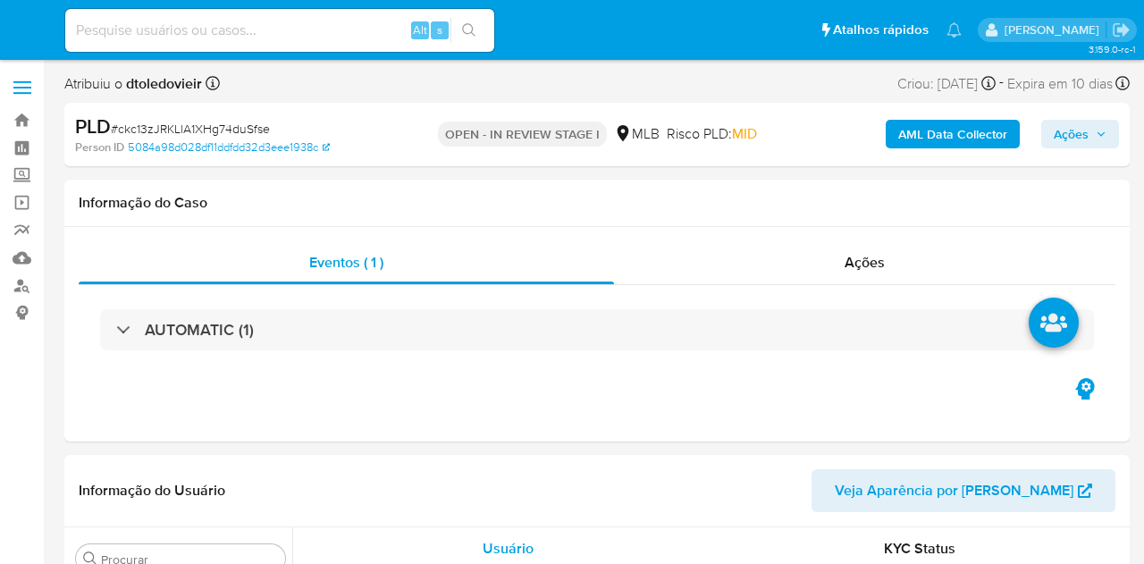
select select "10"
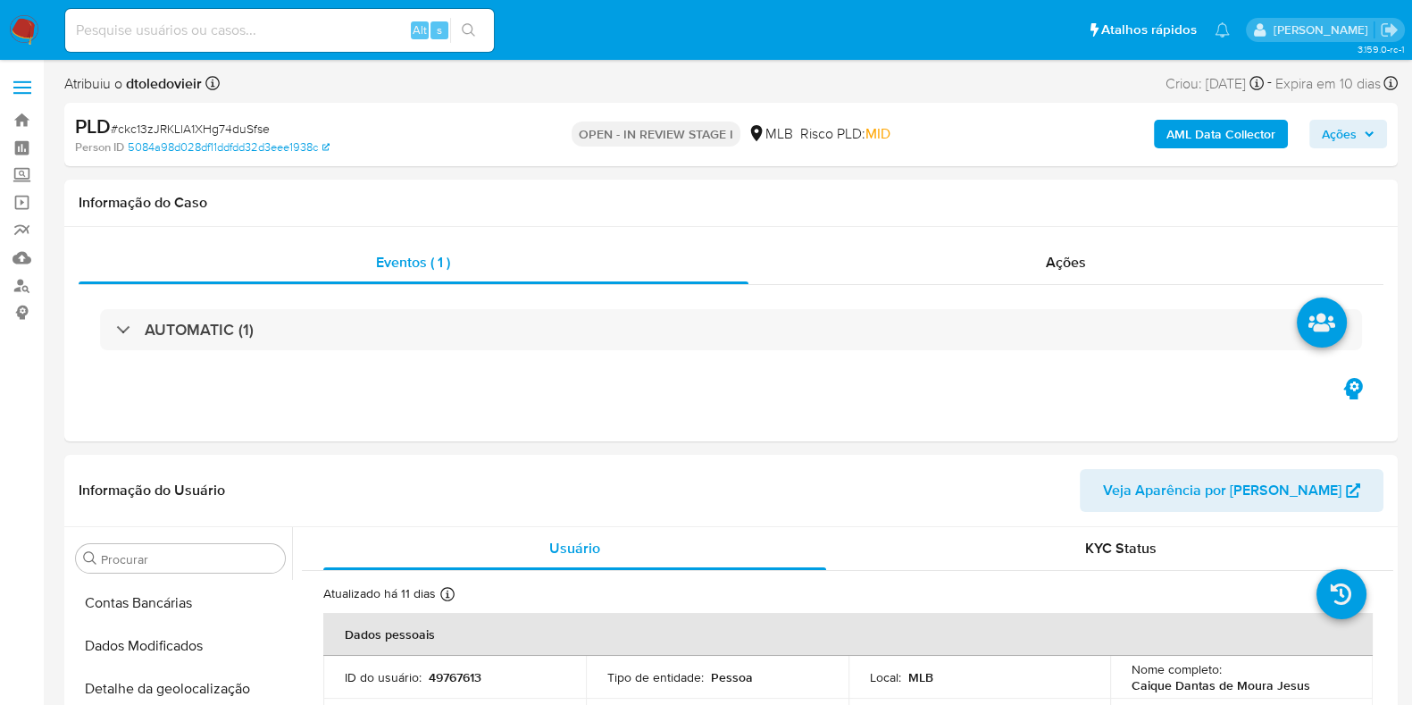
scroll to position [758, 0]
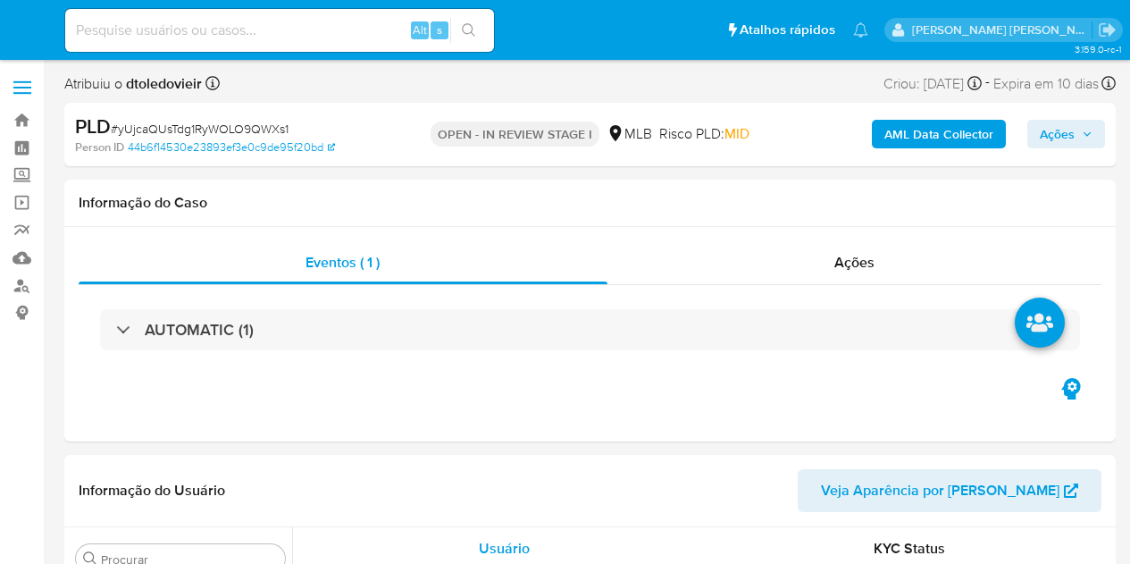
select select "10"
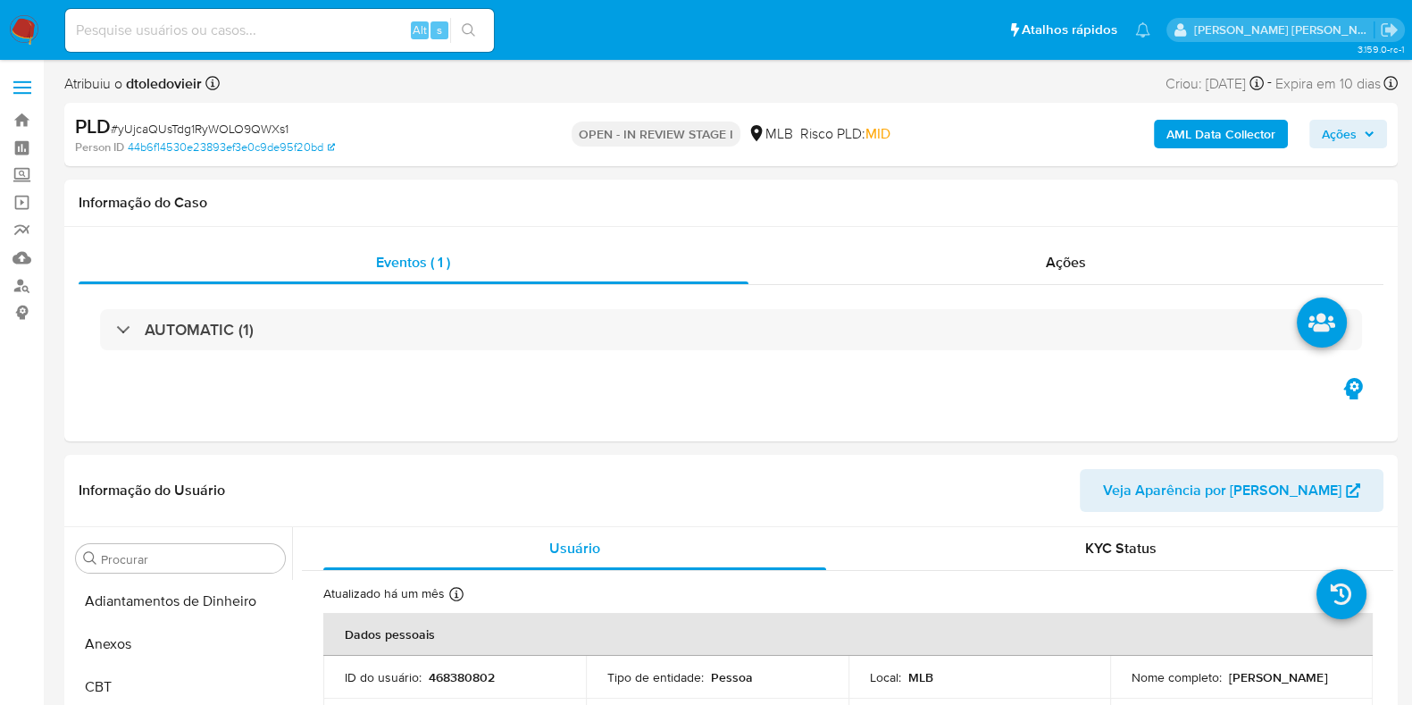
scroll to position [105, 0]
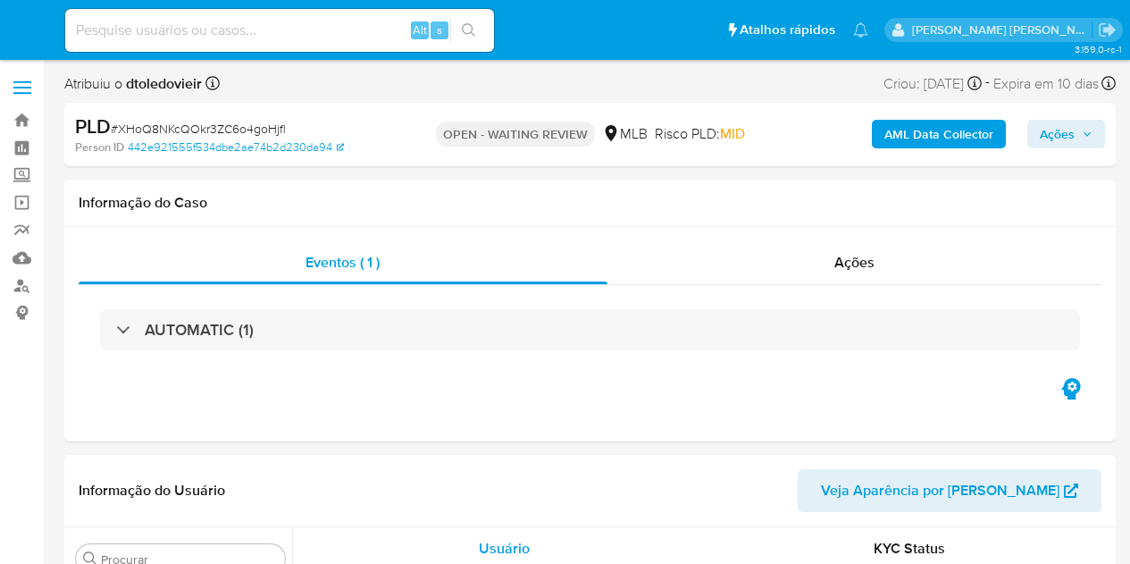
select select "10"
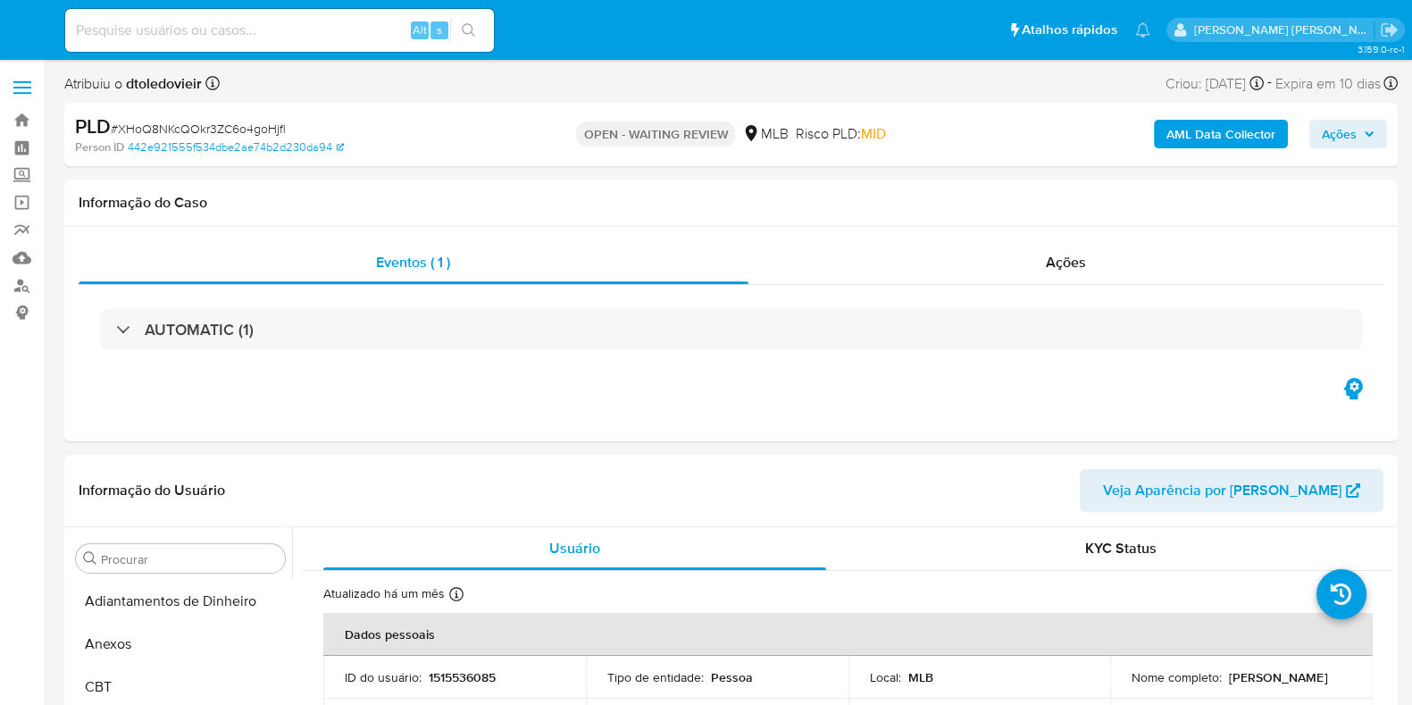
scroll to position [169, 0]
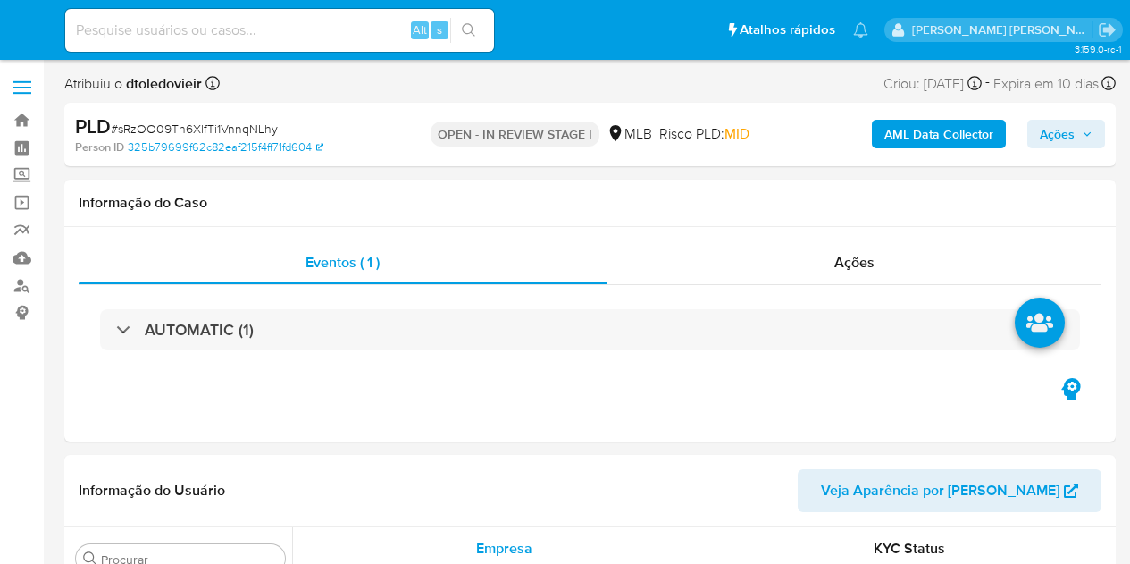
select select "10"
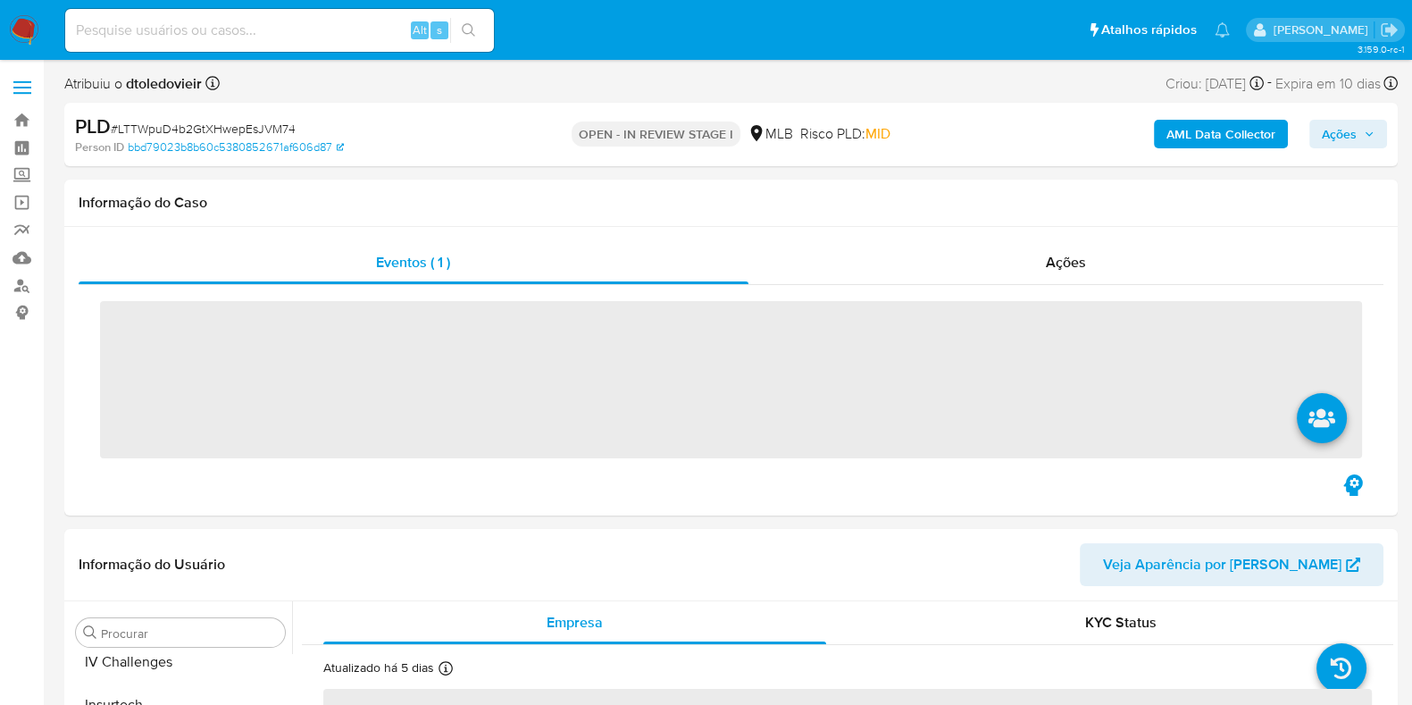
scroll to position [840, 0]
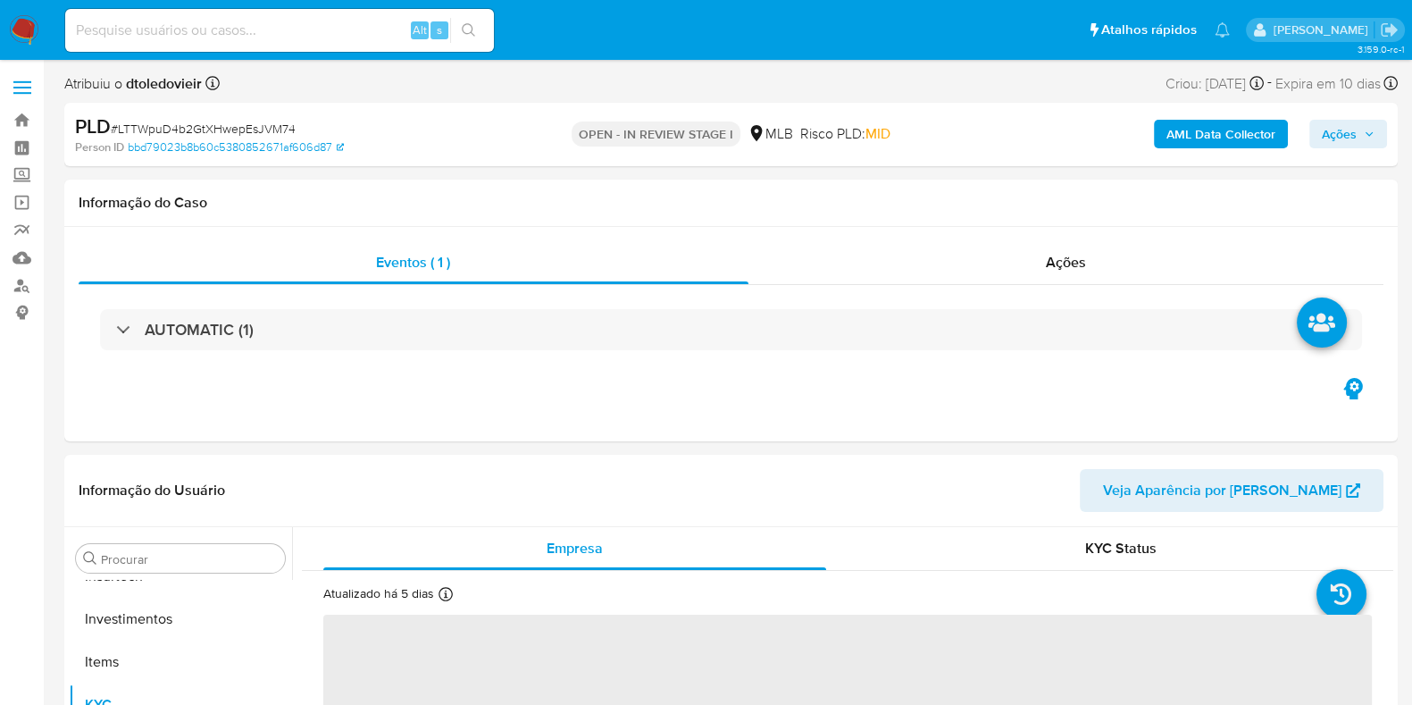
select select "10"
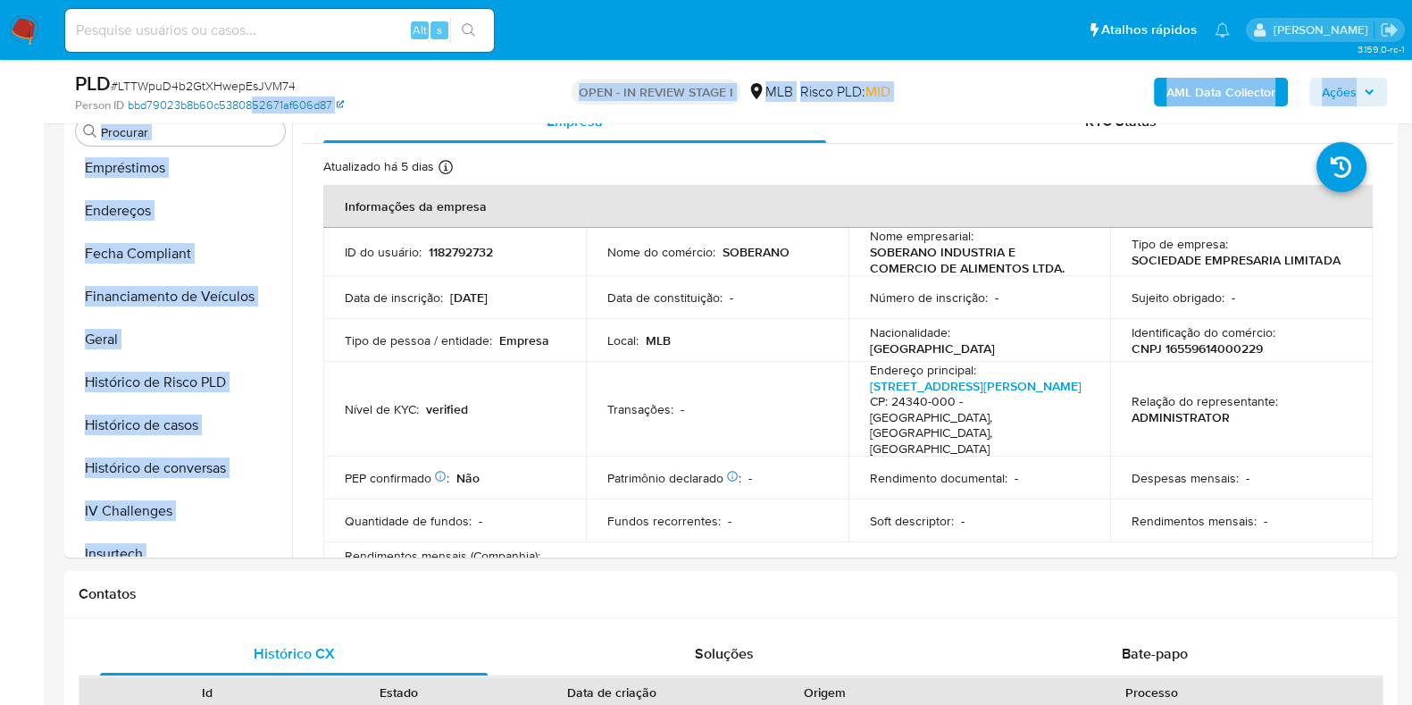
scroll to position [0, 0]
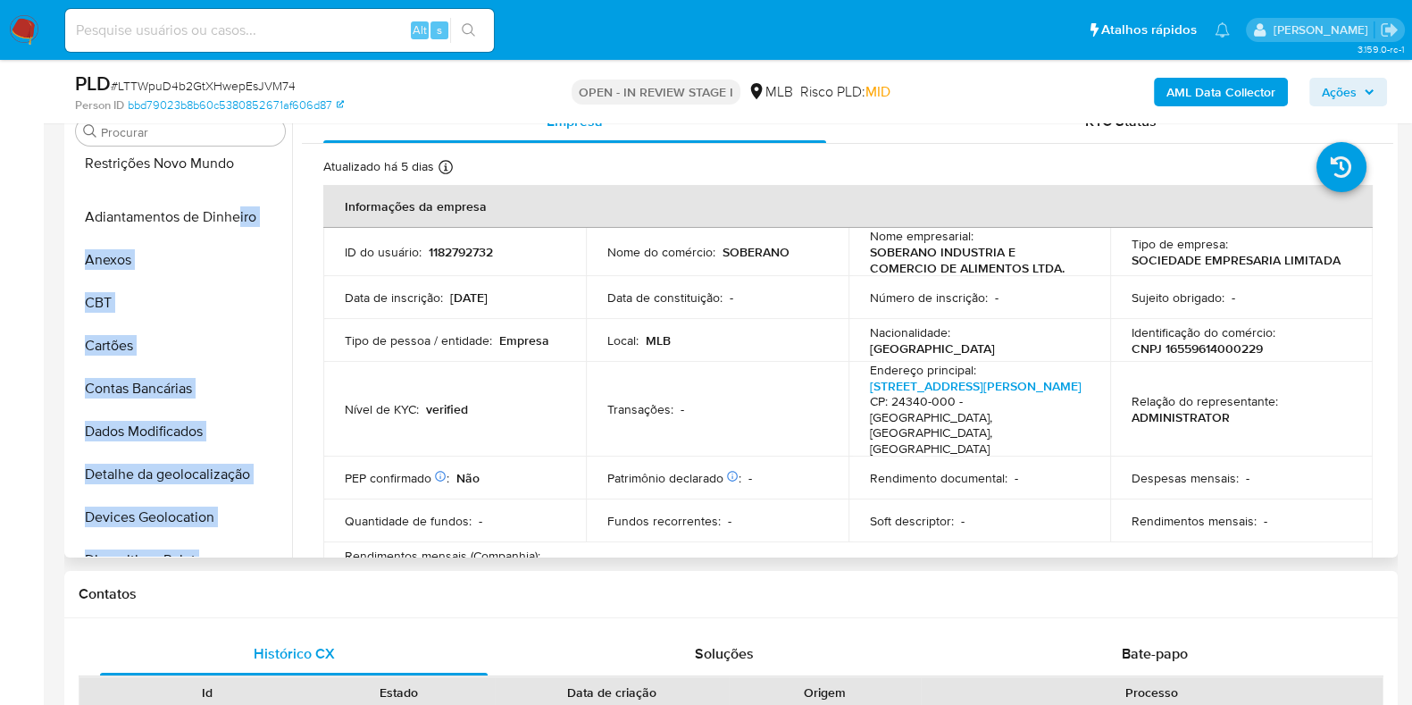
drag, startPoint x: 264, startPoint y: 532, endPoint x: 238, endPoint y: 169, distance: 363.6
click at [238, 169] on ul "Adiantamentos de Dinheiro Anexos CBT Cartões Contas Bancárias Dados Modificados…" at bounding box center [180, 354] width 223 height 403
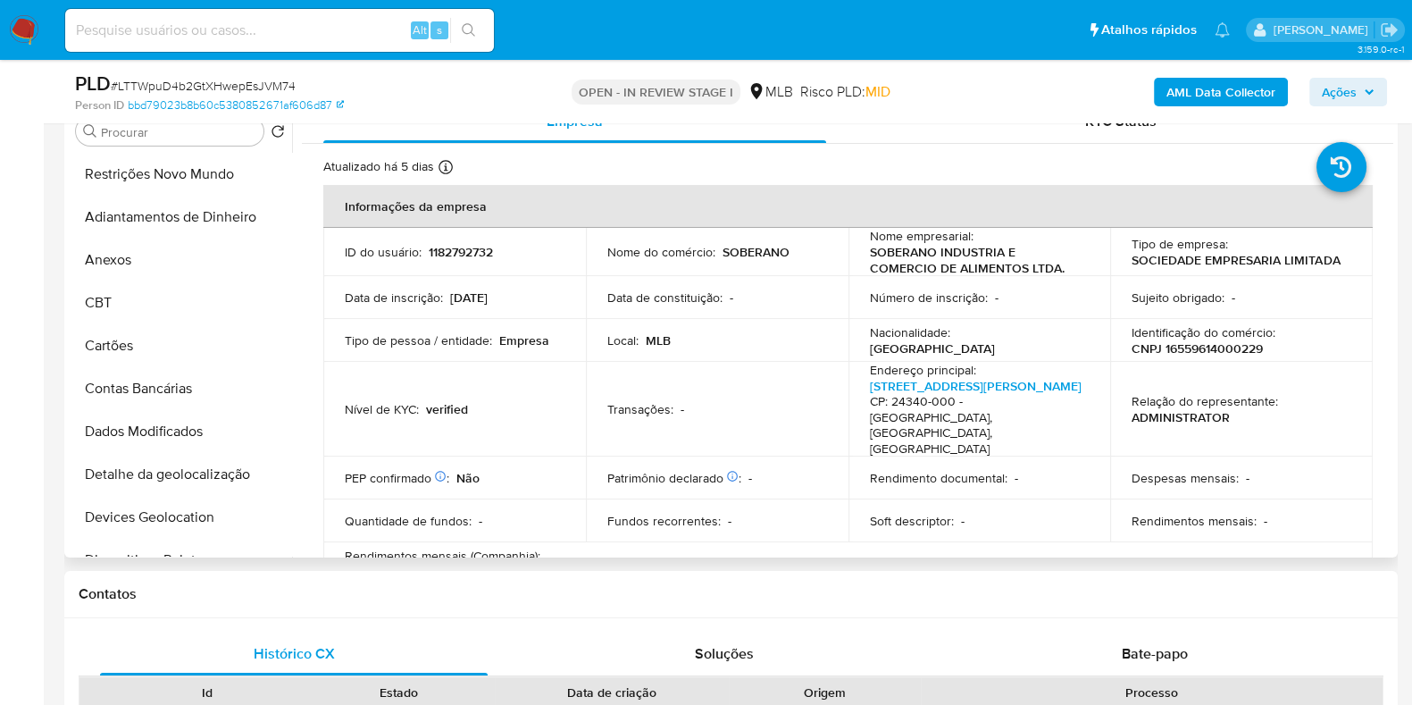
click at [435, 323] on td "Tipo de pessoa / entidade : Empresa" at bounding box center [454, 340] width 263 height 43
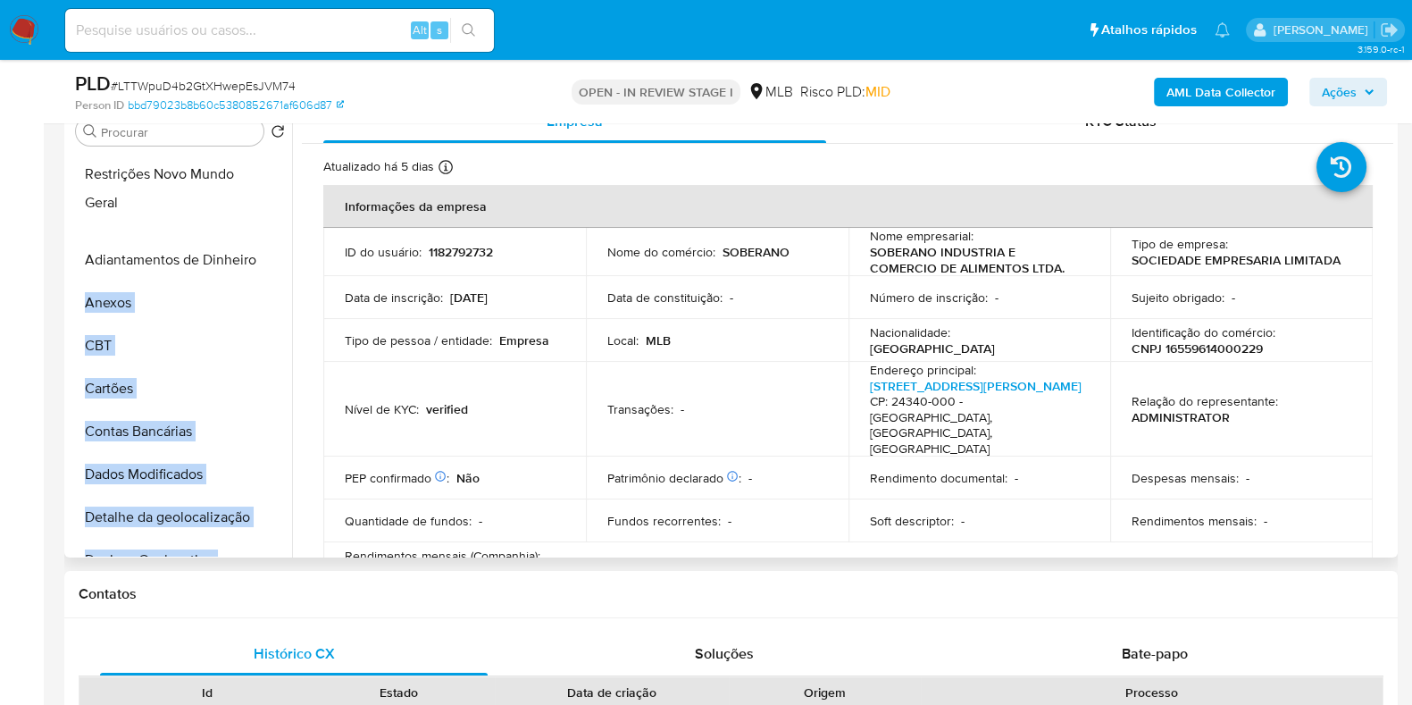
drag, startPoint x: 268, startPoint y: 324, endPoint x: 259, endPoint y: 205, distance: 119.2
click at [259, 205] on ul "Restrições Novo Mundo Adiantamentos de Dinheiro Anexos CBT Cartões Contas Bancá…" at bounding box center [180, 354] width 223 height 403
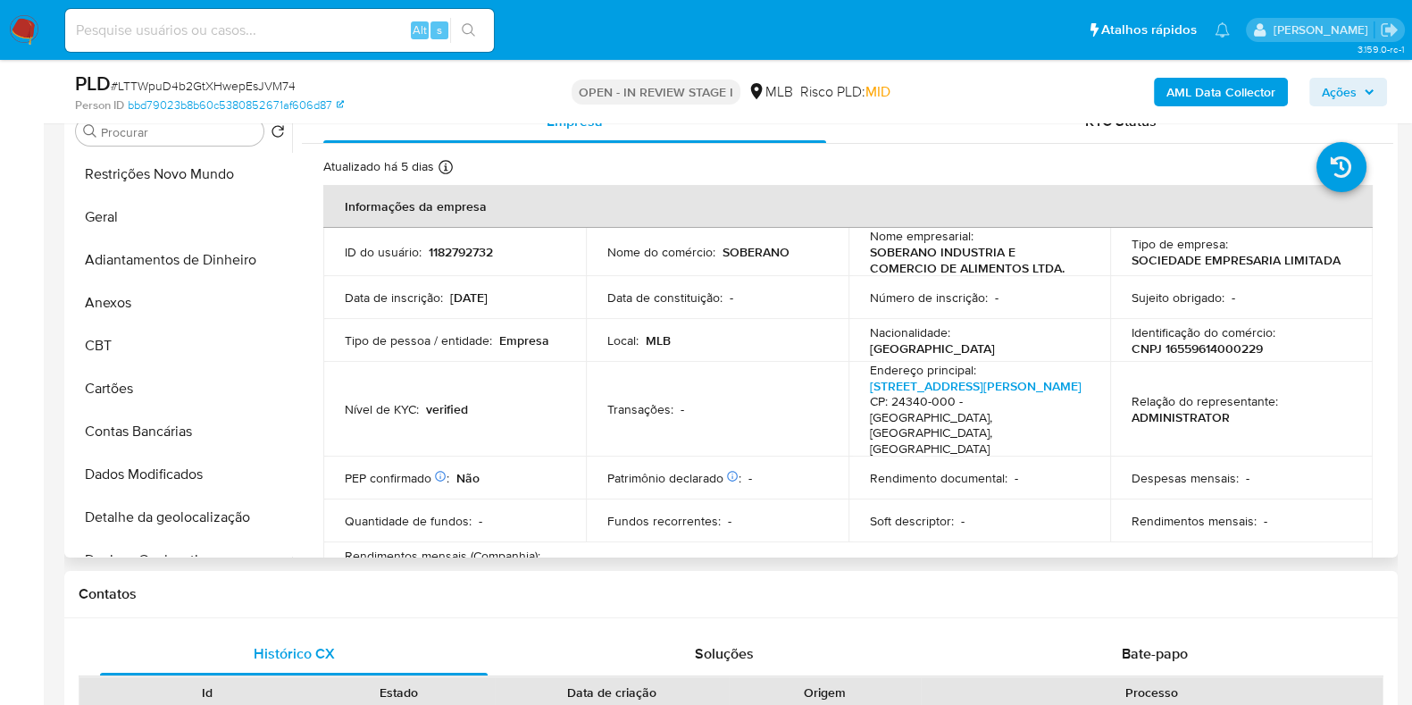
click at [488, 410] on td "Nível de KYC : verified" at bounding box center [454, 409] width 263 height 95
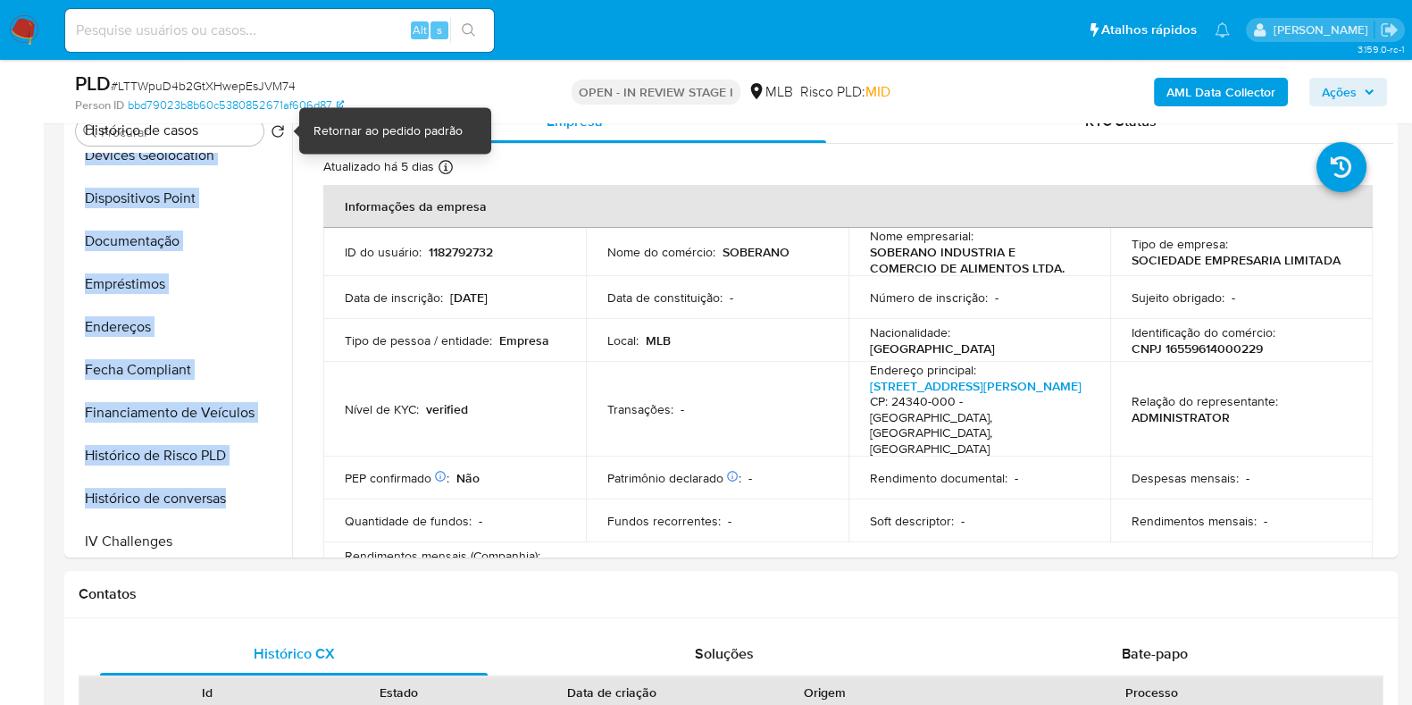
scroll to position [163, 0]
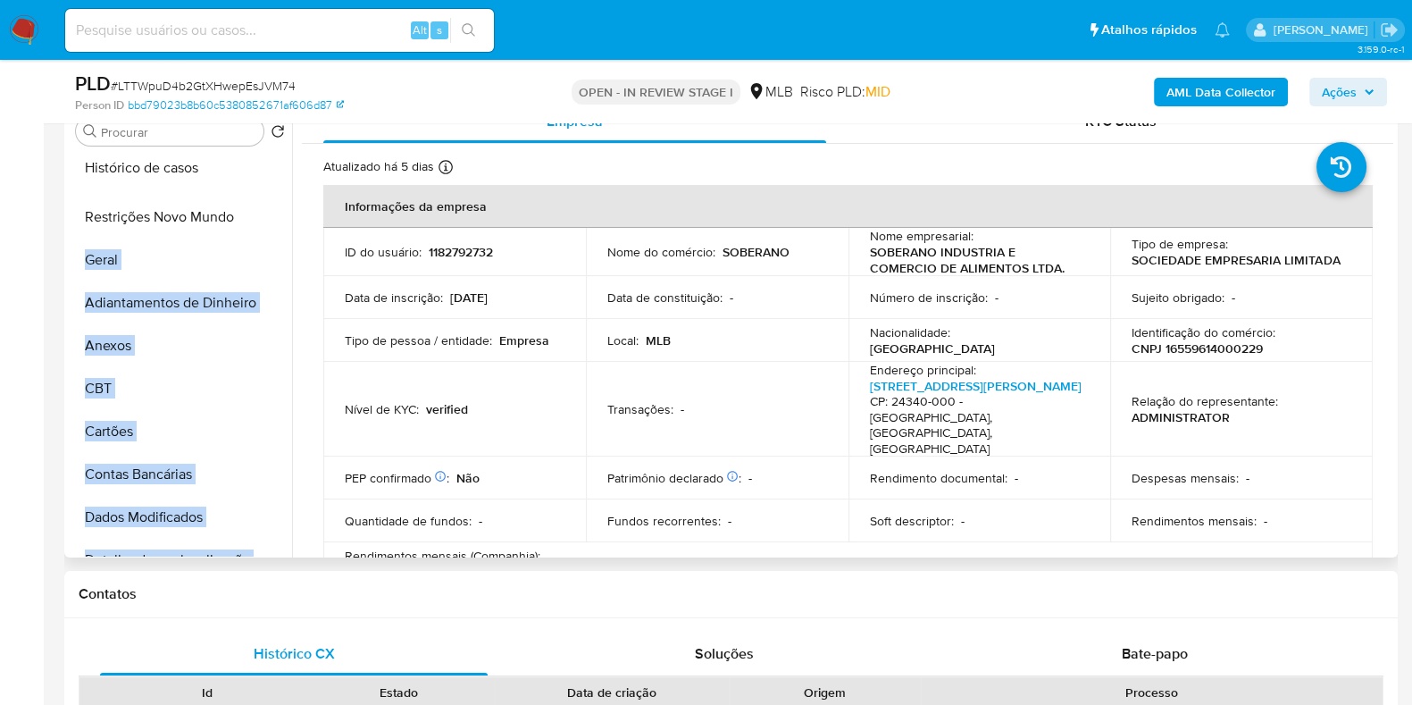
drag, startPoint x: 259, startPoint y: 304, endPoint x: 256, endPoint y: 167, distance: 136.7
click at [256, 167] on ul "Restrições Novo Mundo Geral Adiantamentos de Dinheiro Anexos CBT Cartões Contas…" at bounding box center [180, 354] width 223 height 403
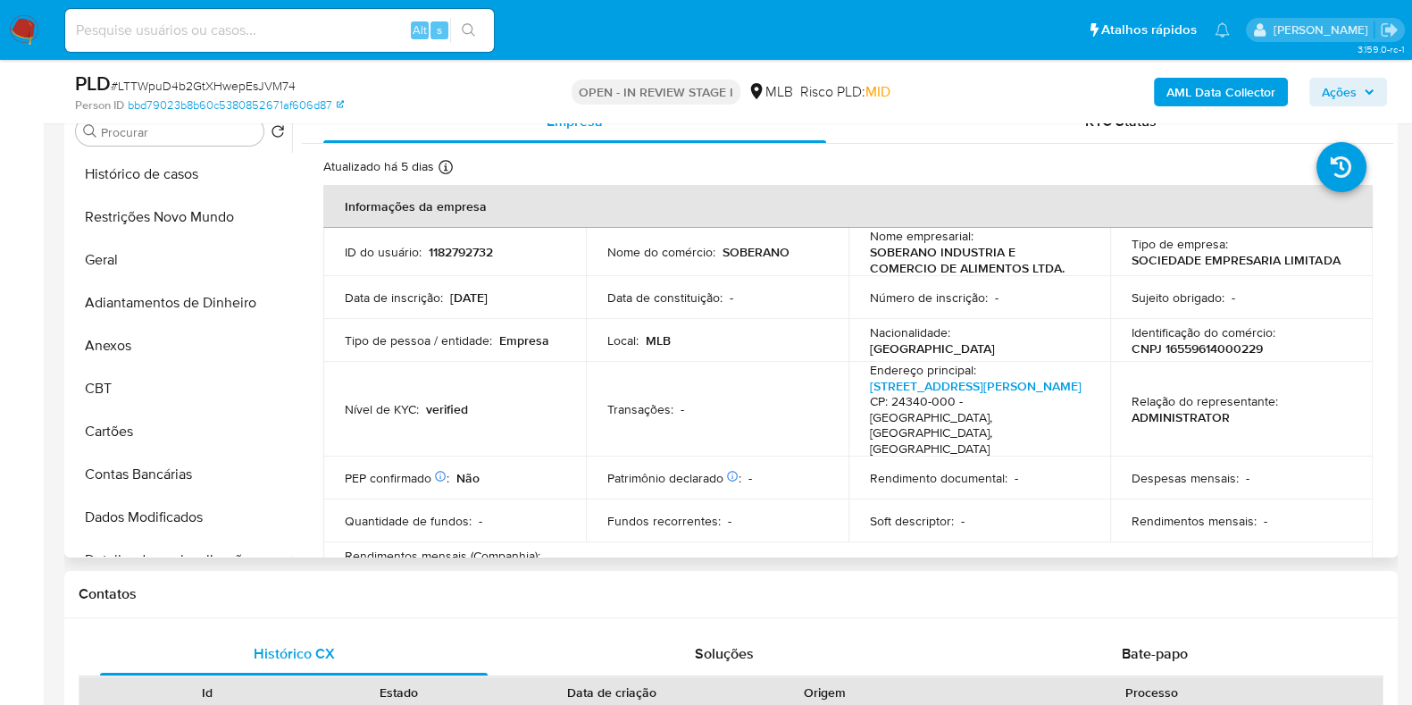
click at [469, 337] on p "Tipo de pessoa / entidade :" at bounding box center [418, 340] width 147 height 16
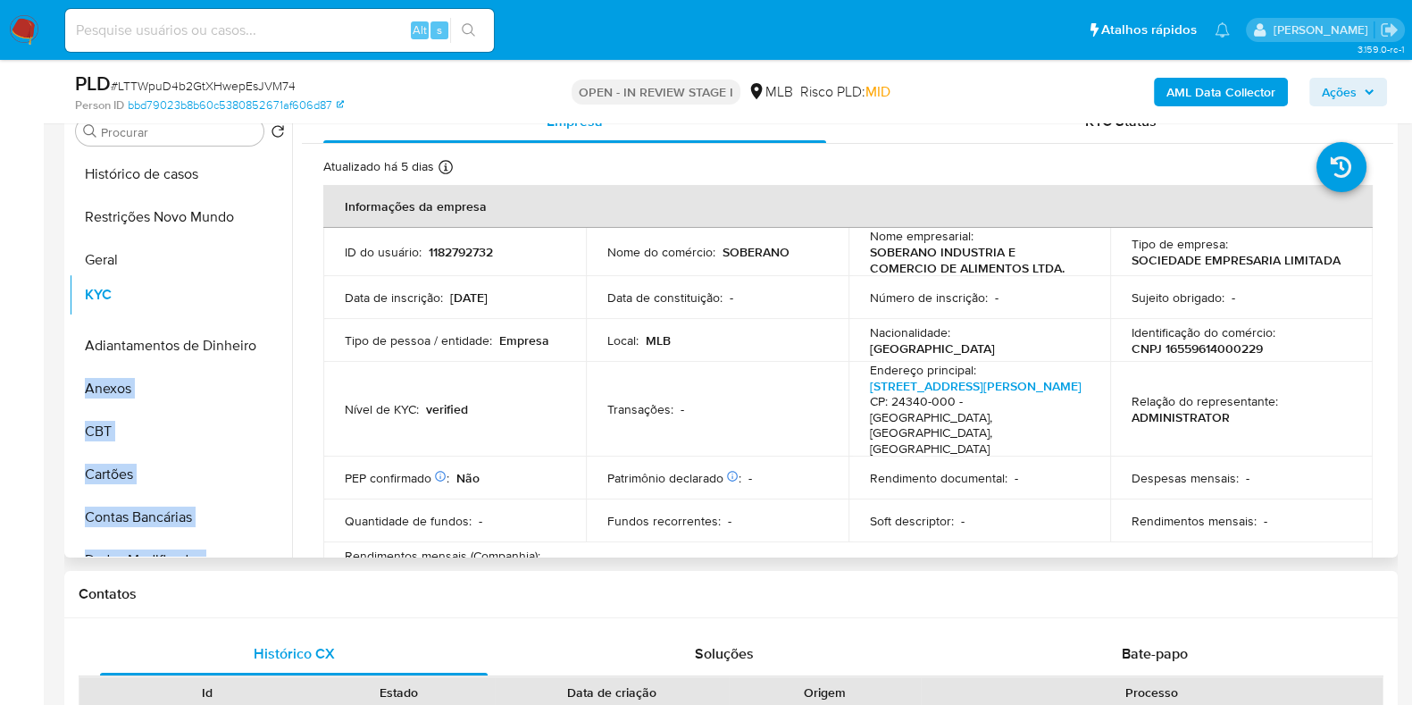
drag, startPoint x: 261, startPoint y: 410, endPoint x: 255, endPoint y: 297, distance: 113.6
click at [255, 297] on ul "Histórico de casos Restrições Novo Mundo Geral Adiantamentos de Dinheiro Anexos…" at bounding box center [180, 354] width 223 height 403
click at [454, 349] on td "Tipo de pessoa / entidade : Empresa" at bounding box center [454, 340] width 263 height 43
drag, startPoint x: 262, startPoint y: 495, endPoint x: 225, endPoint y: 350, distance: 149.3
click at [225, 350] on ul "Histórico de casos Restrições Novo Mundo Geral KYC Adiantamentos de Dinheiro An…" at bounding box center [180, 354] width 223 height 403
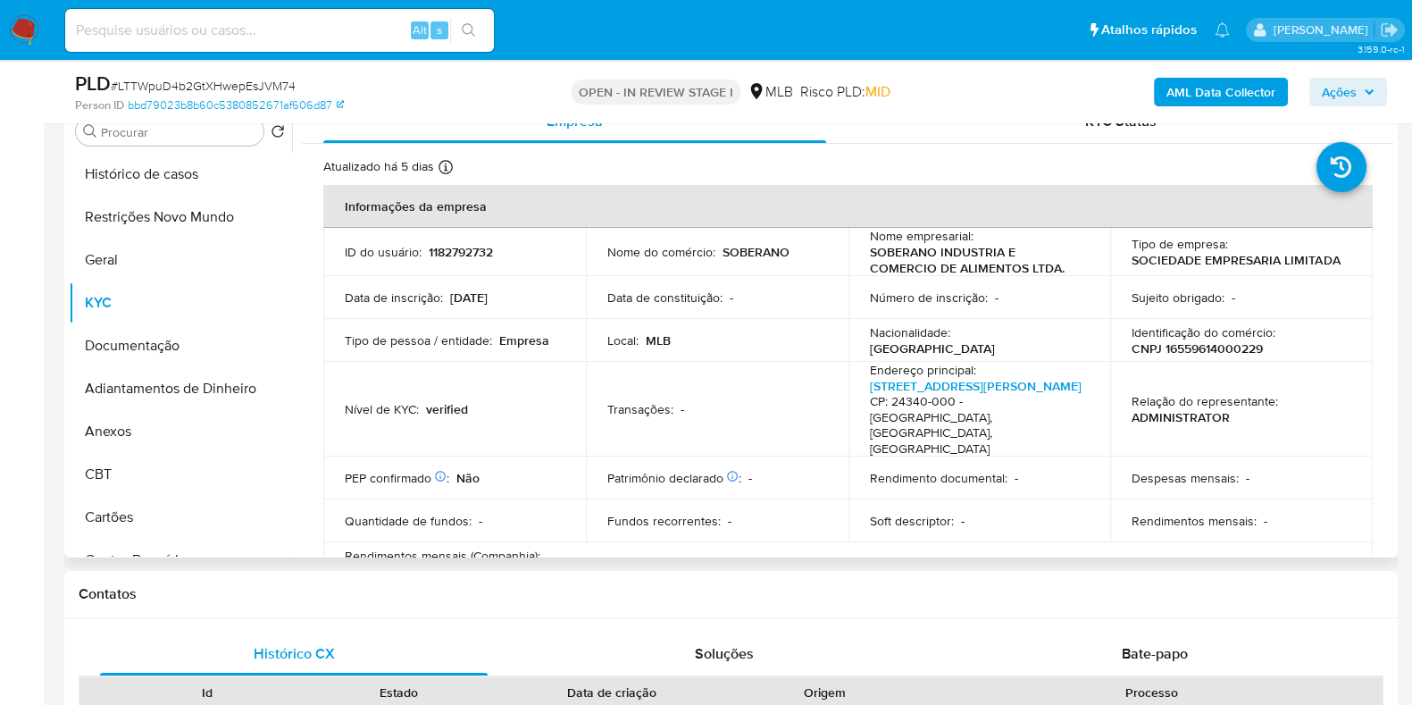
click at [450, 408] on p "verified" at bounding box center [447, 409] width 42 height 16
drag, startPoint x: 261, startPoint y: 429, endPoint x: 265, endPoint y: 382, distance: 46.7
click at [265, 382] on ul "Histórico de casos Restrições Novo Mundo Geral KYC Documentação Adiantamentos d…" at bounding box center [180, 354] width 223 height 403
click at [406, 377] on td "Nível de KYC : verified" at bounding box center [454, 409] width 263 height 95
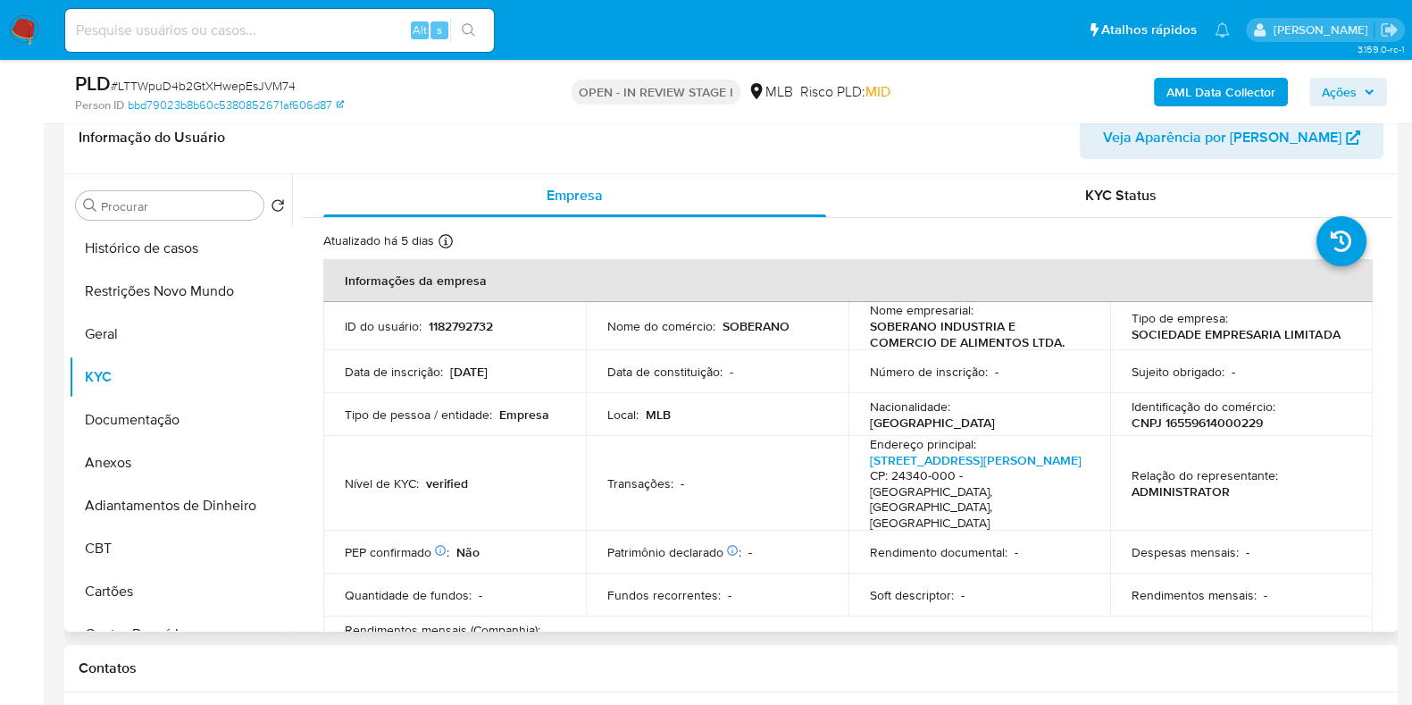
scroll to position [288, 0]
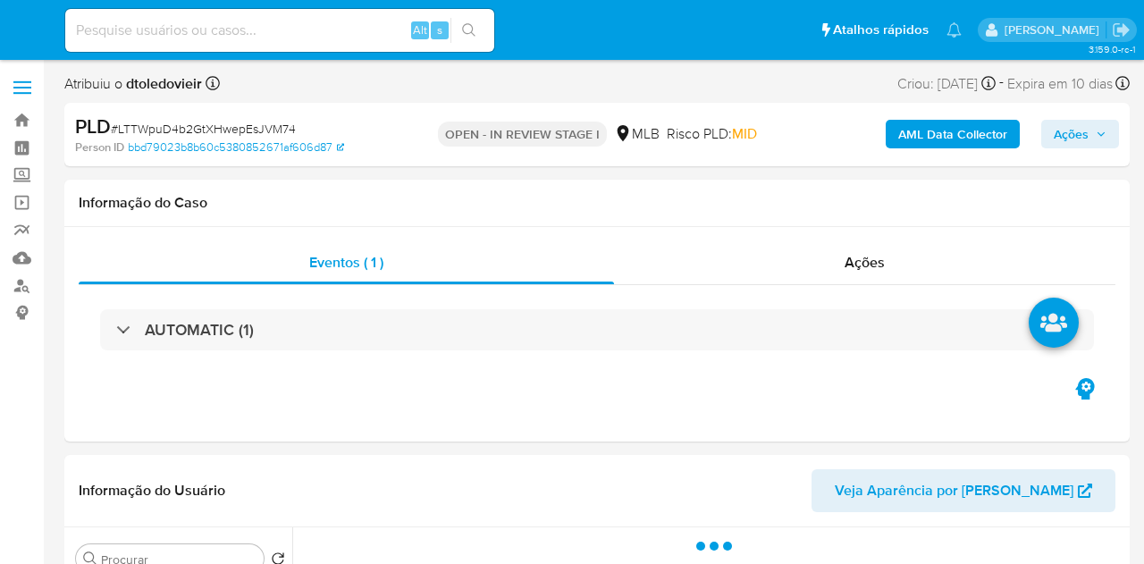
select select "10"
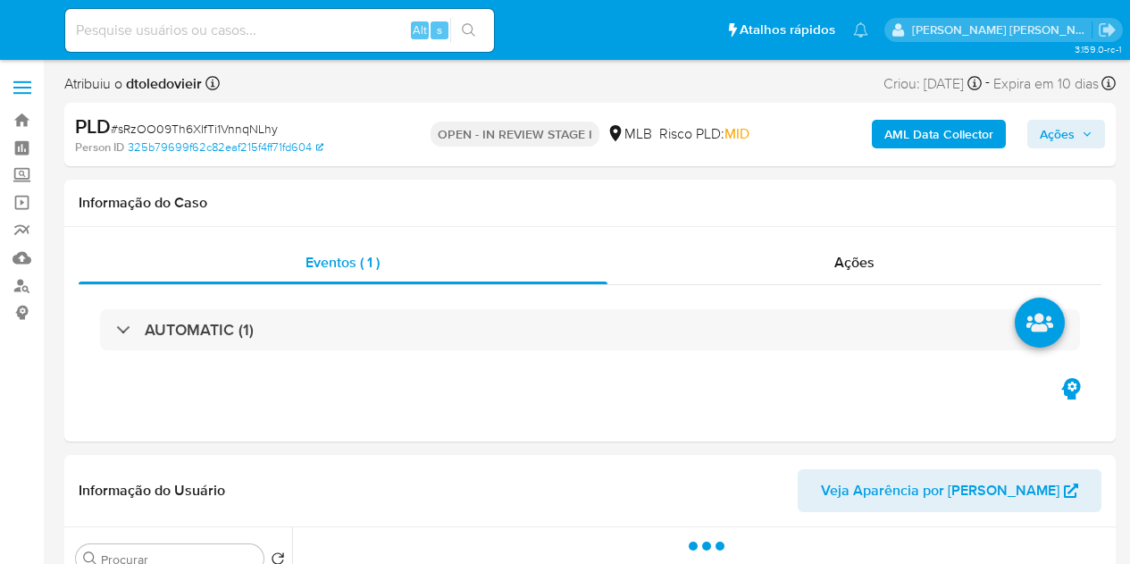
select select "10"
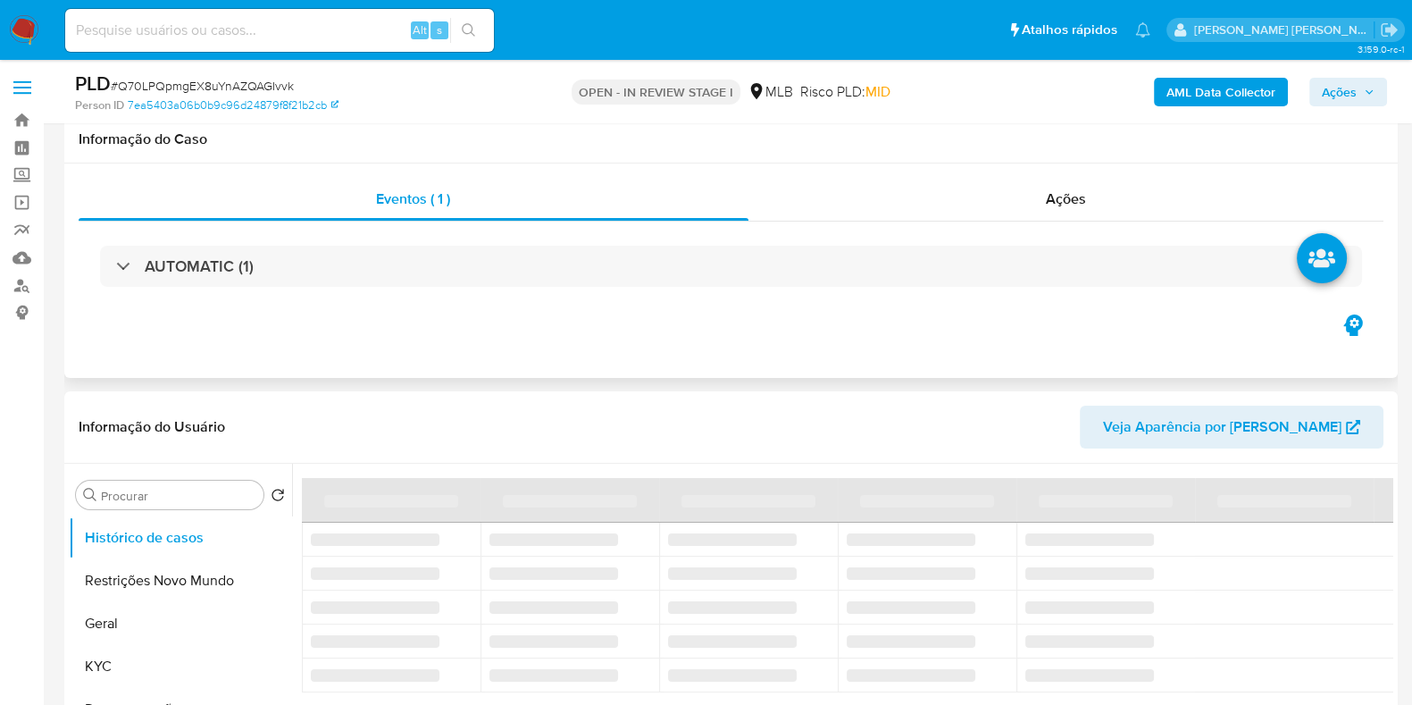
select select "10"
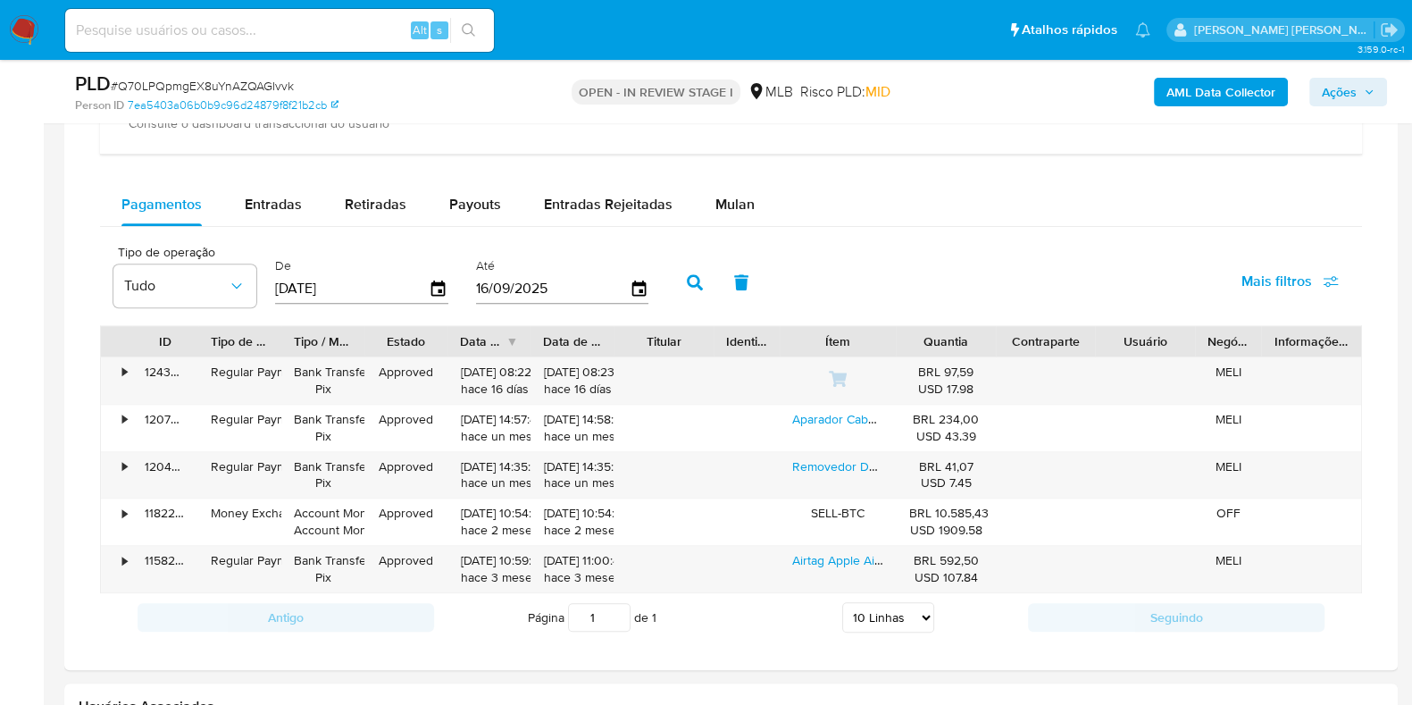
scroll to position [1454, 0]
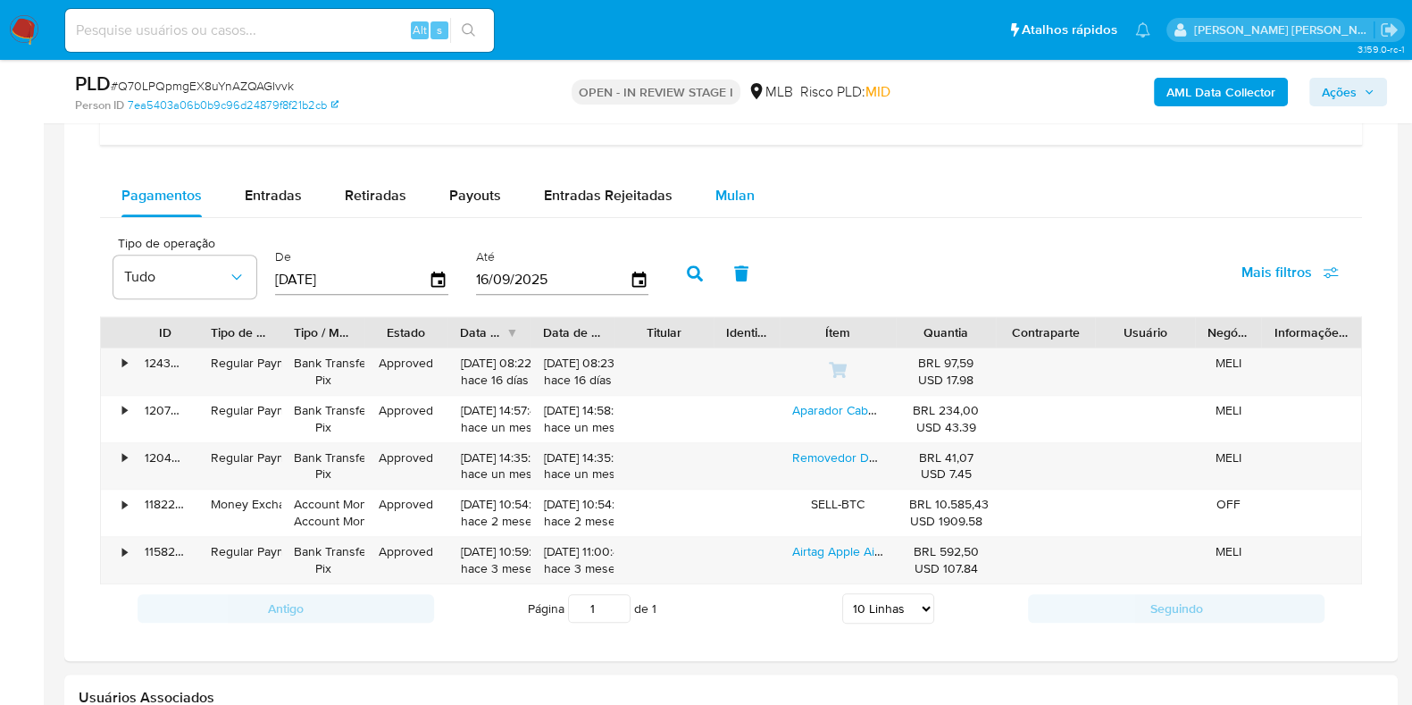
click at [729, 200] on span "Mulan" at bounding box center [735, 195] width 39 height 21
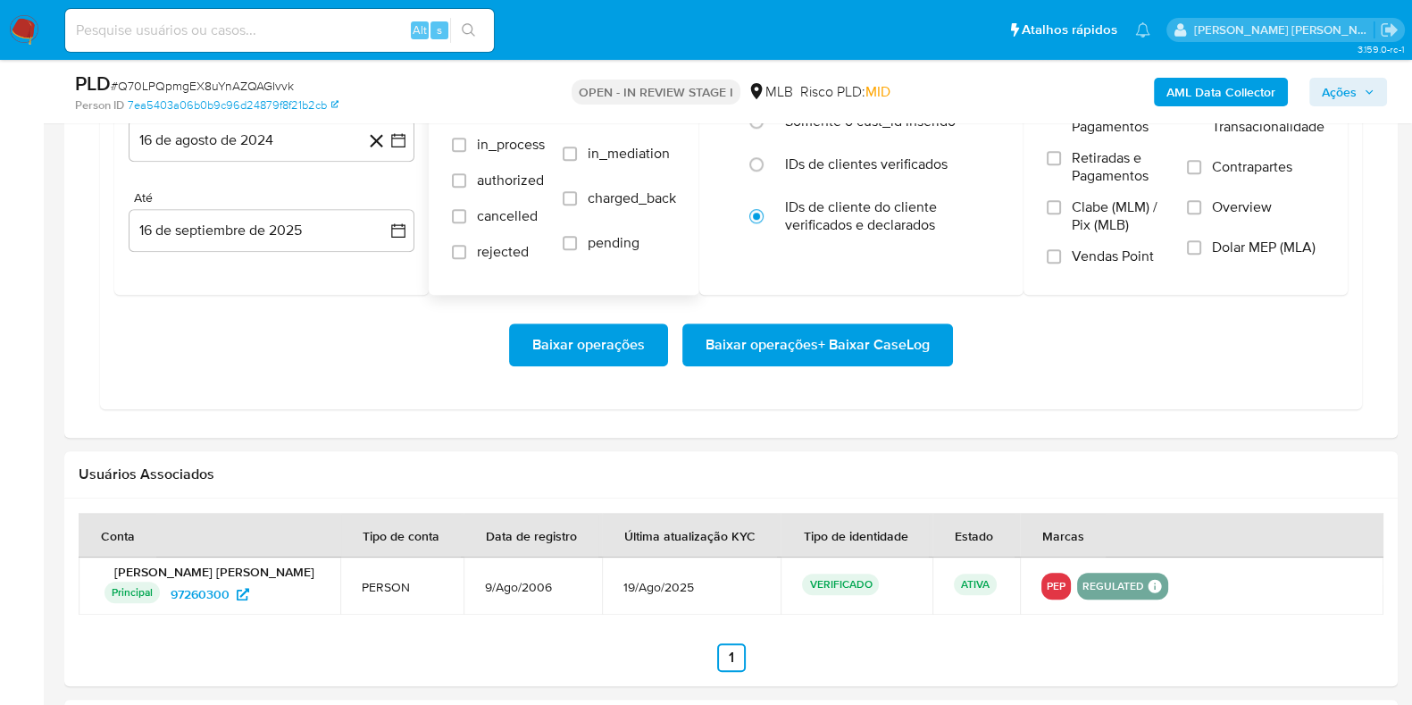
scroll to position [1686, 0]
click at [312, 147] on button "16 de agosto de 2024" at bounding box center [272, 139] width 286 height 43
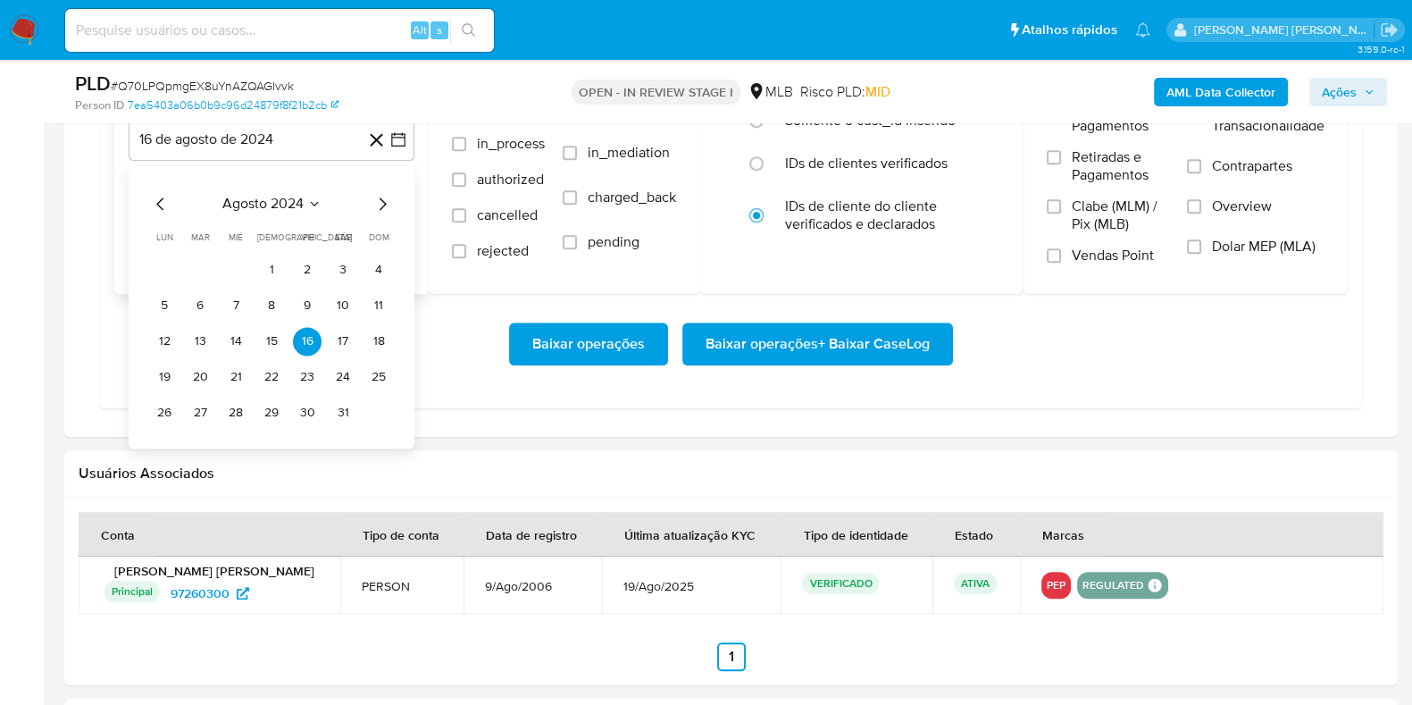
click at [380, 194] on icon "Mes siguiente" at bounding box center [382, 203] width 21 height 21
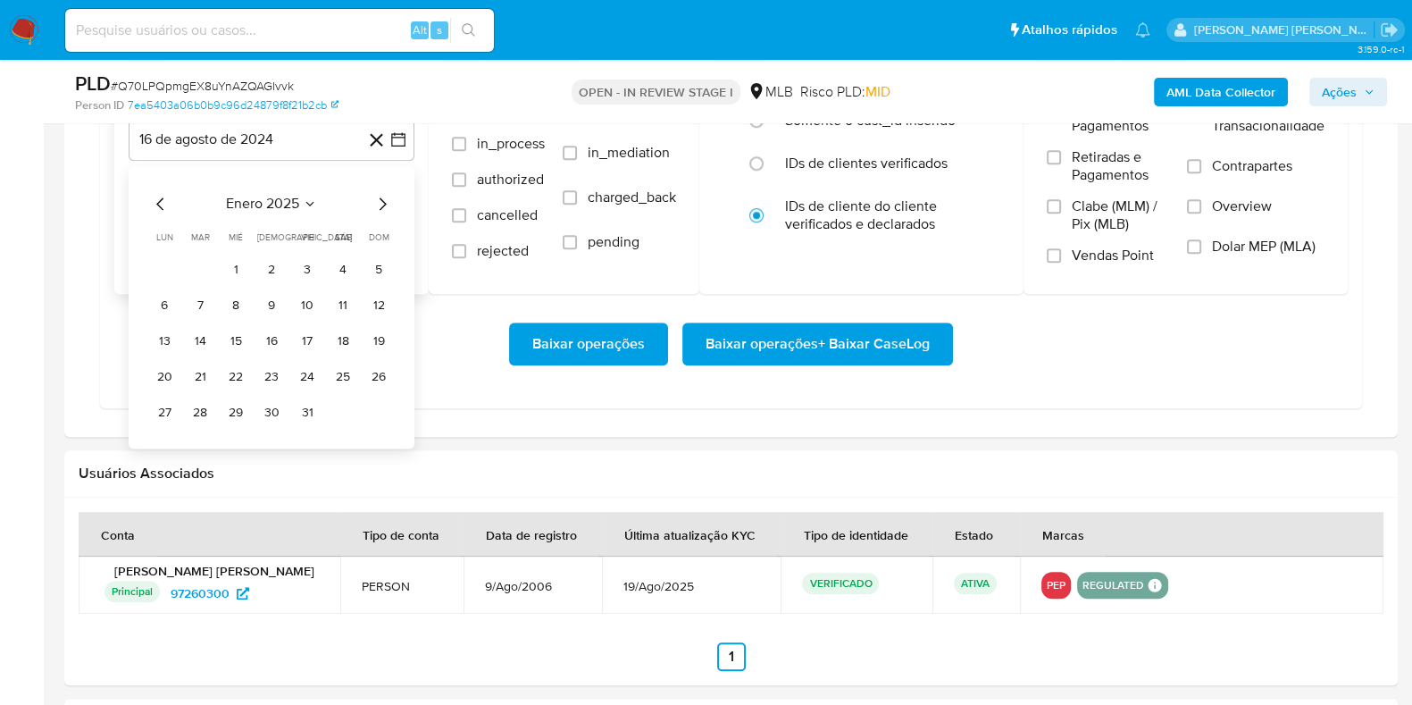
click at [380, 194] on icon "Mes siguiente" at bounding box center [382, 203] width 21 height 21
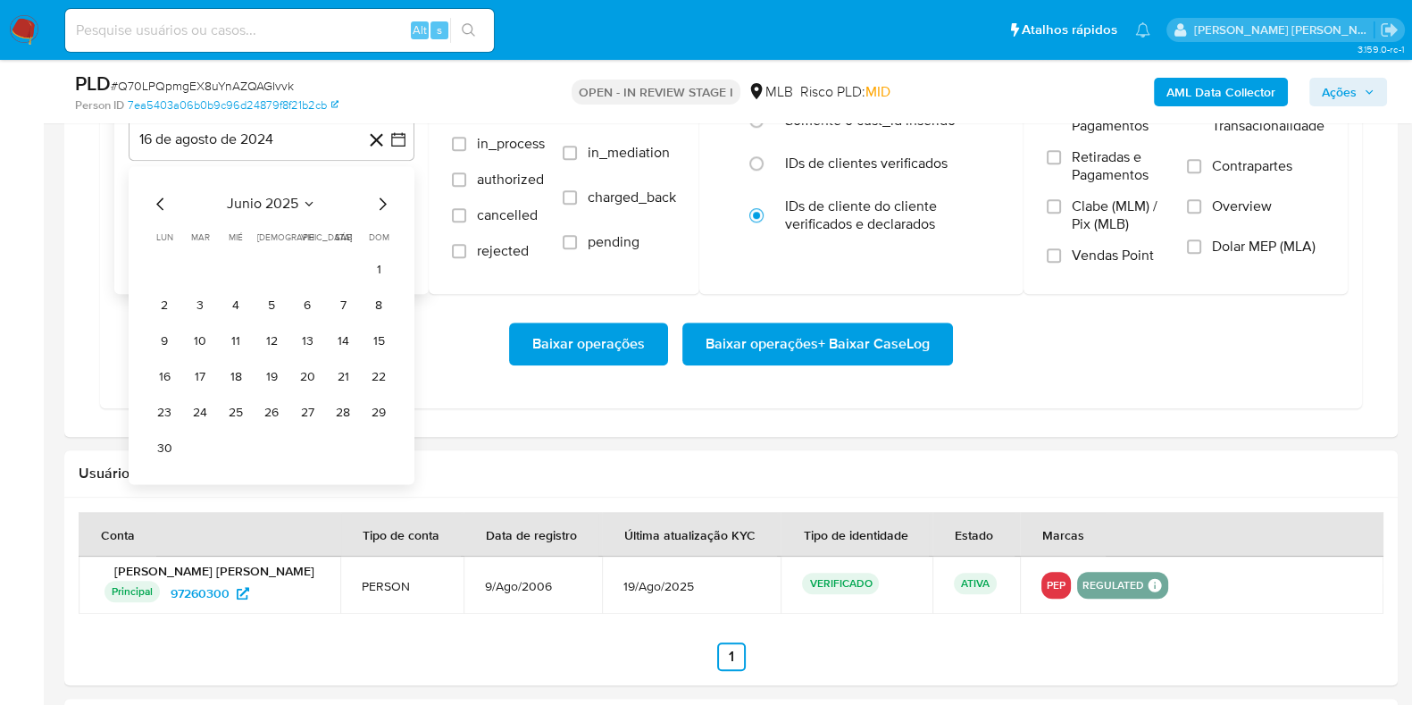
click at [380, 194] on icon "Mes siguiente" at bounding box center [382, 203] width 21 height 21
click at [206, 264] on button "1" at bounding box center [200, 270] width 29 height 29
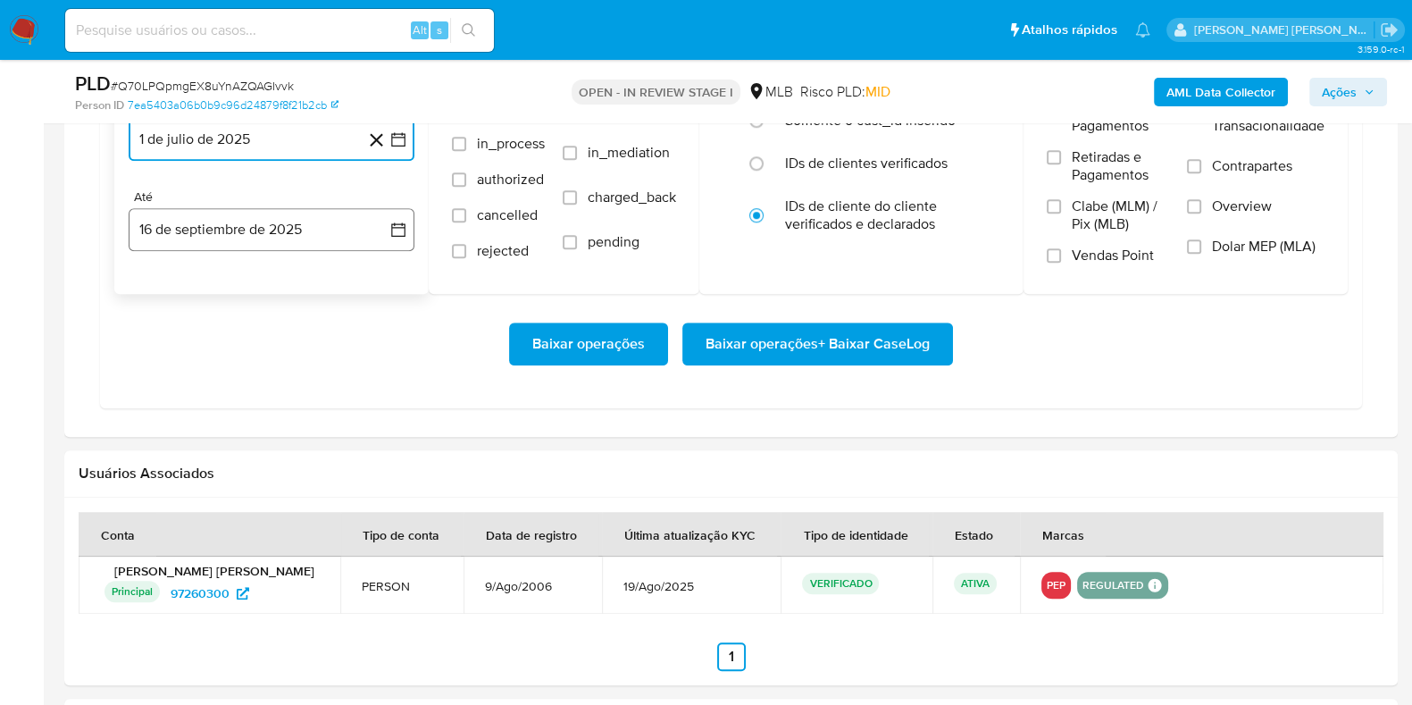
click at [245, 247] on button "16 de septiembre de 2025" at bounding box center [272, 229] width 286 height 43
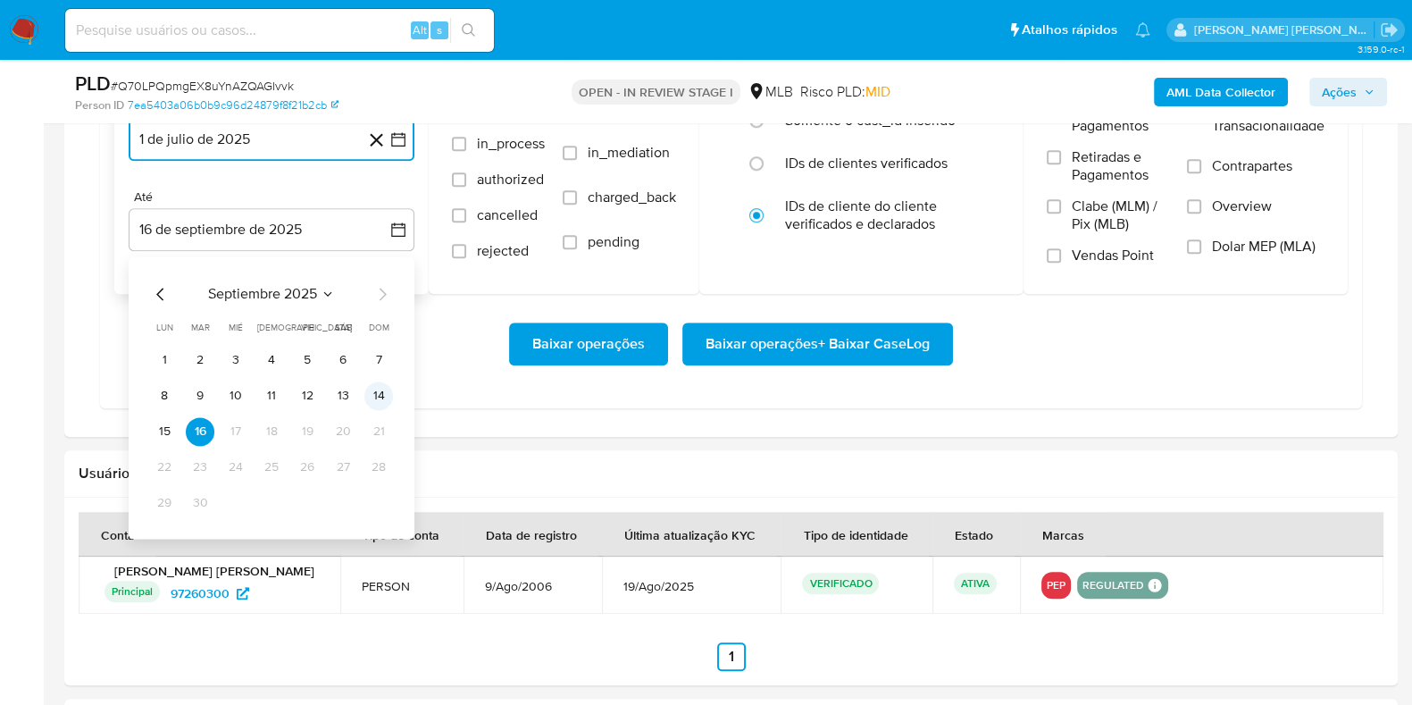
click at [371, 398] on button "14" at bounding box center [378, 395] width 29 height 29
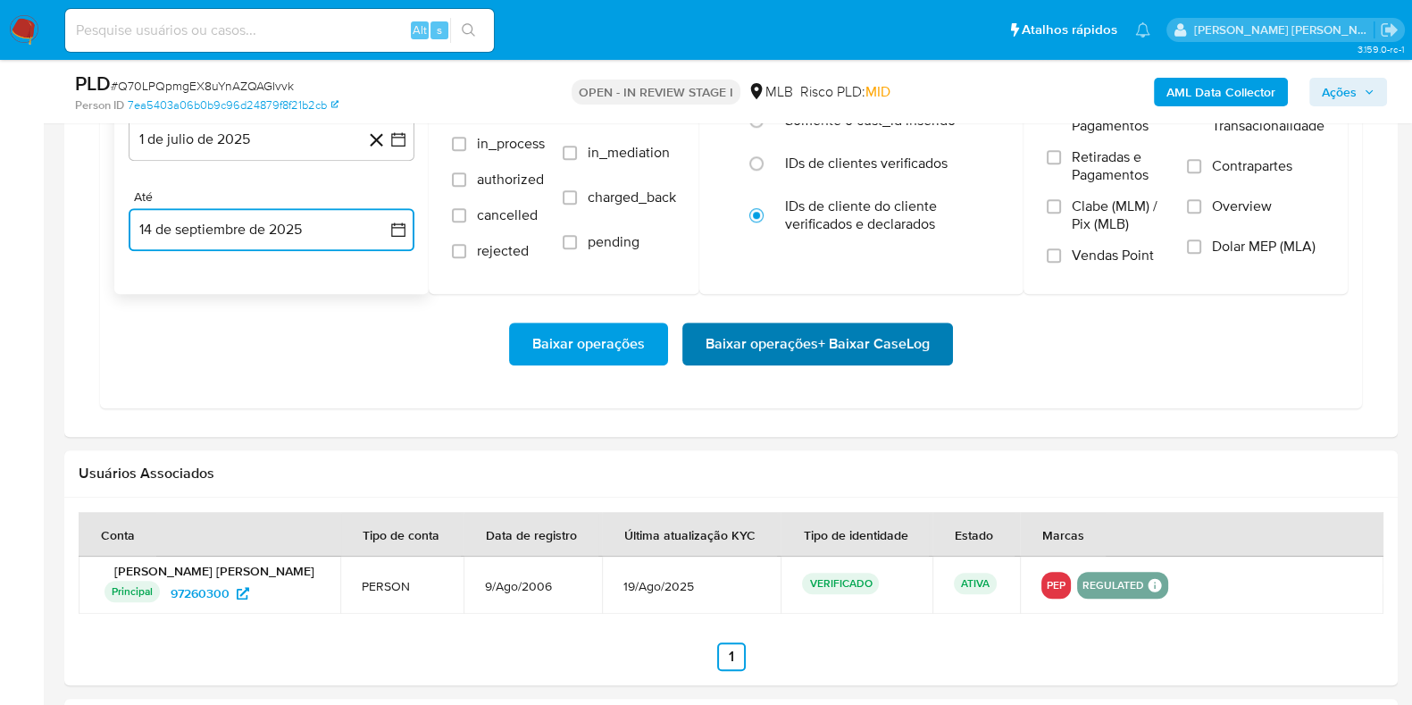
click at [752, 343] on span "Baixar operações + Baixar CaseLog" at bounding box center [818, 343] width 224 height 39
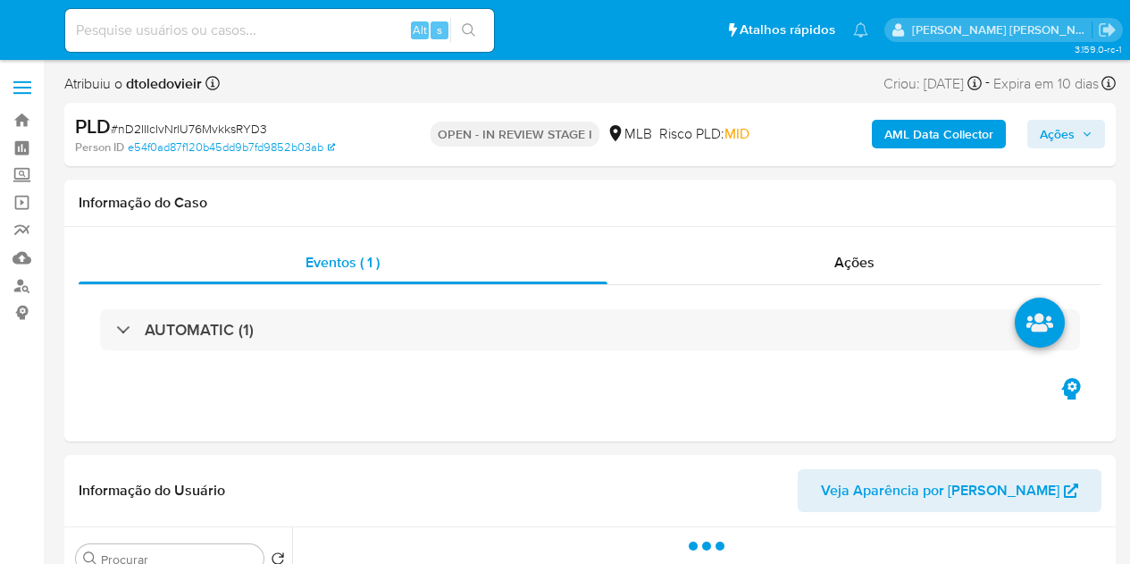
select select "10"
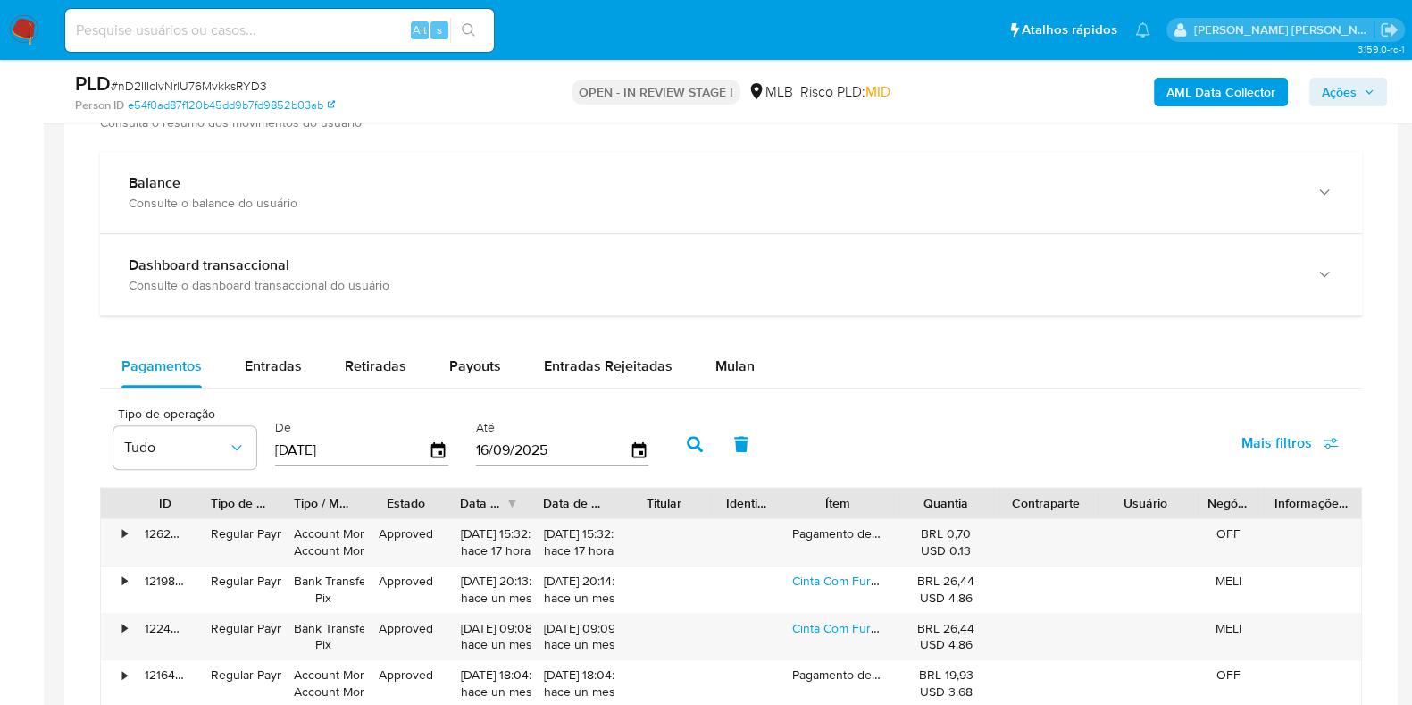
scroll to position [1371, 0]
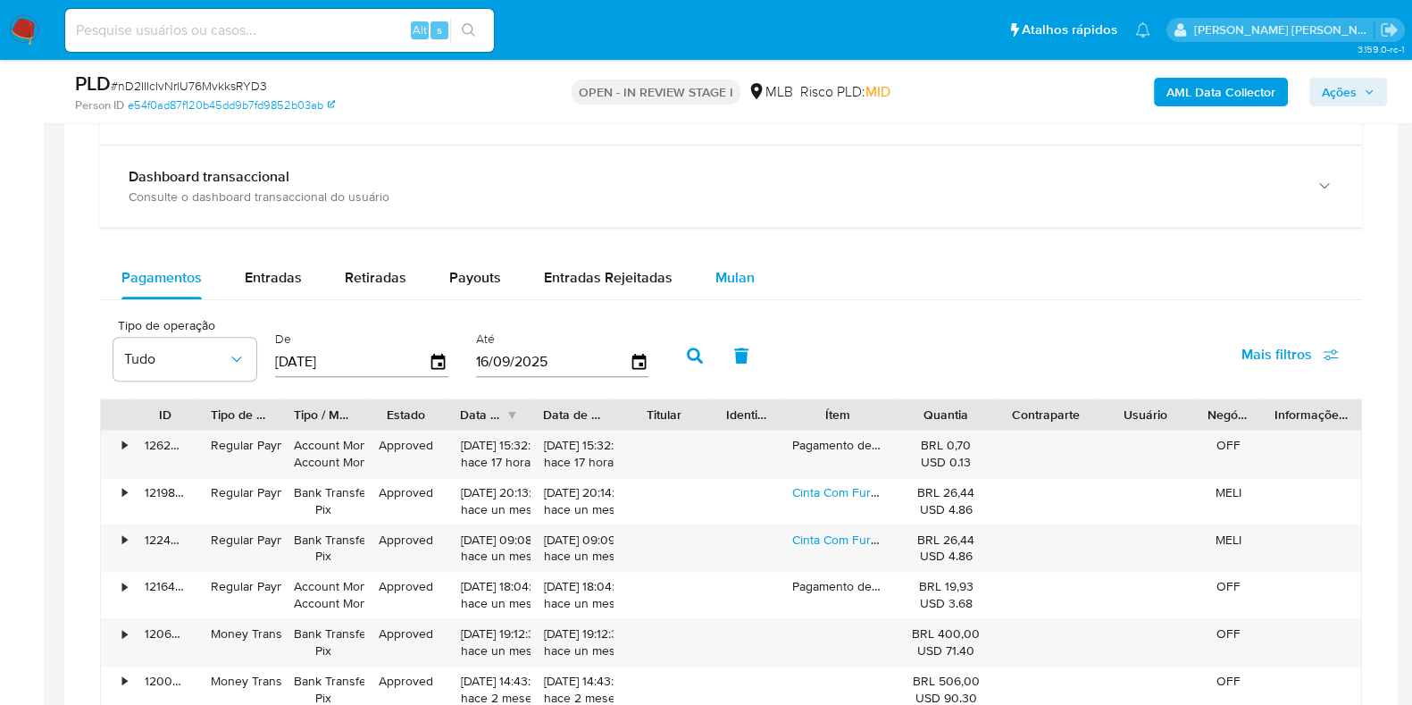
click at [718, 281] on span "Mulan" at bounding box center [735, 277] width 39 height 21
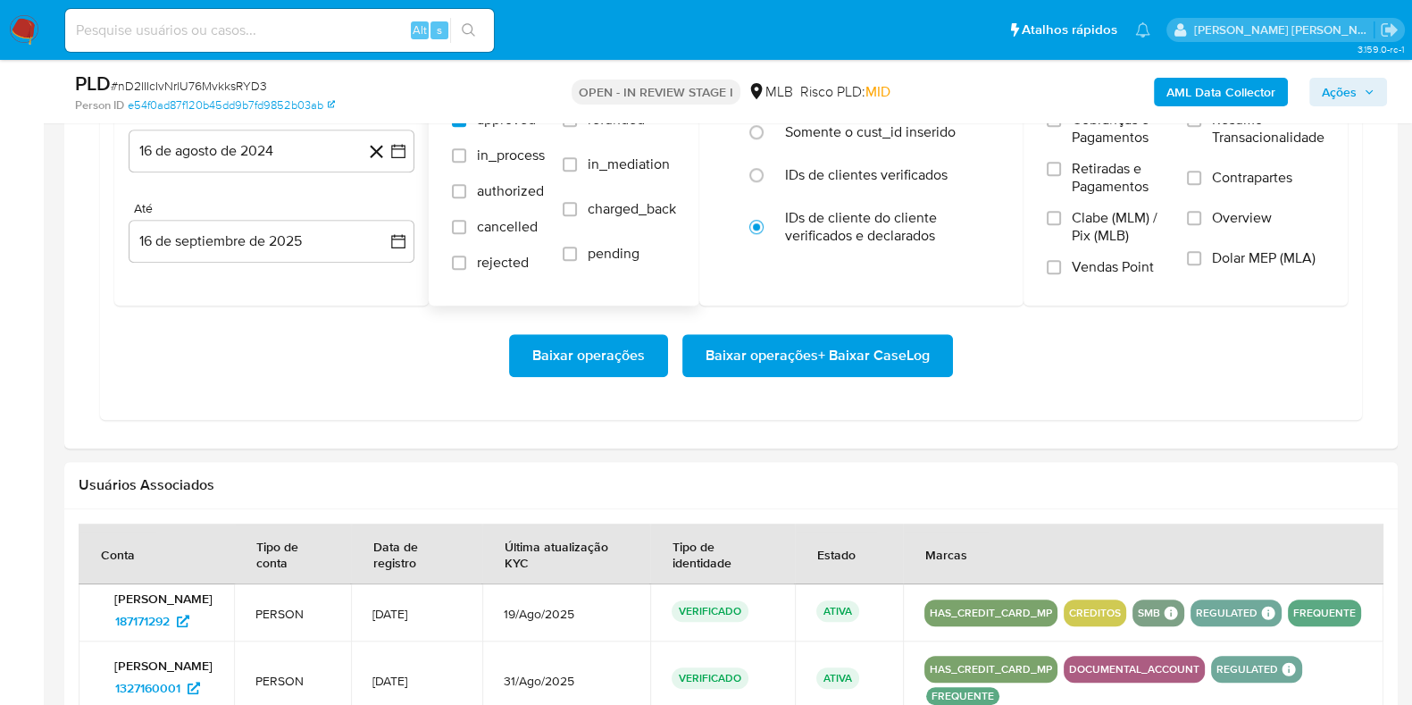
scroll to position [1674, 0]
click at [290, 139] on button "16 de agosto de 2024" at bounding box center [272, 151] width 286 height 43
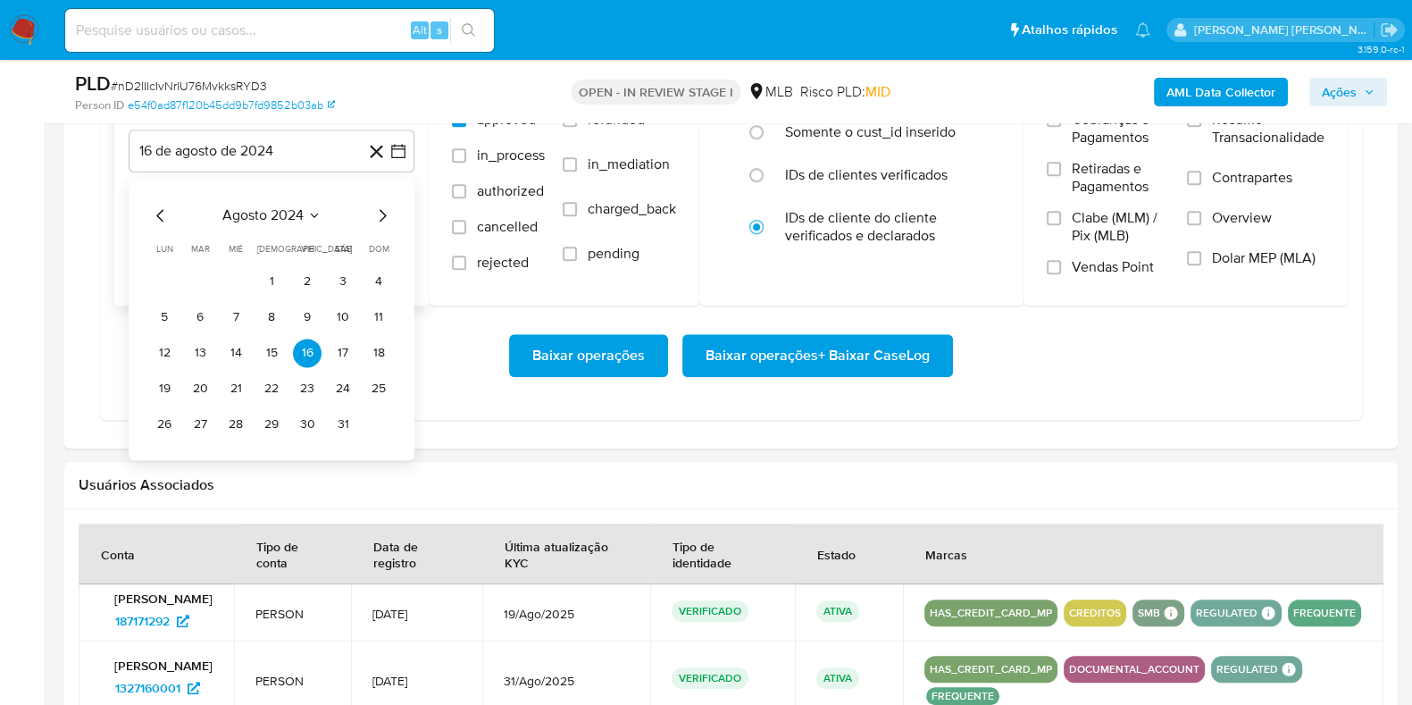
click at [383, 212] on icon "Mes siguiente" at bounding box center [382, 215] width 21 height 21
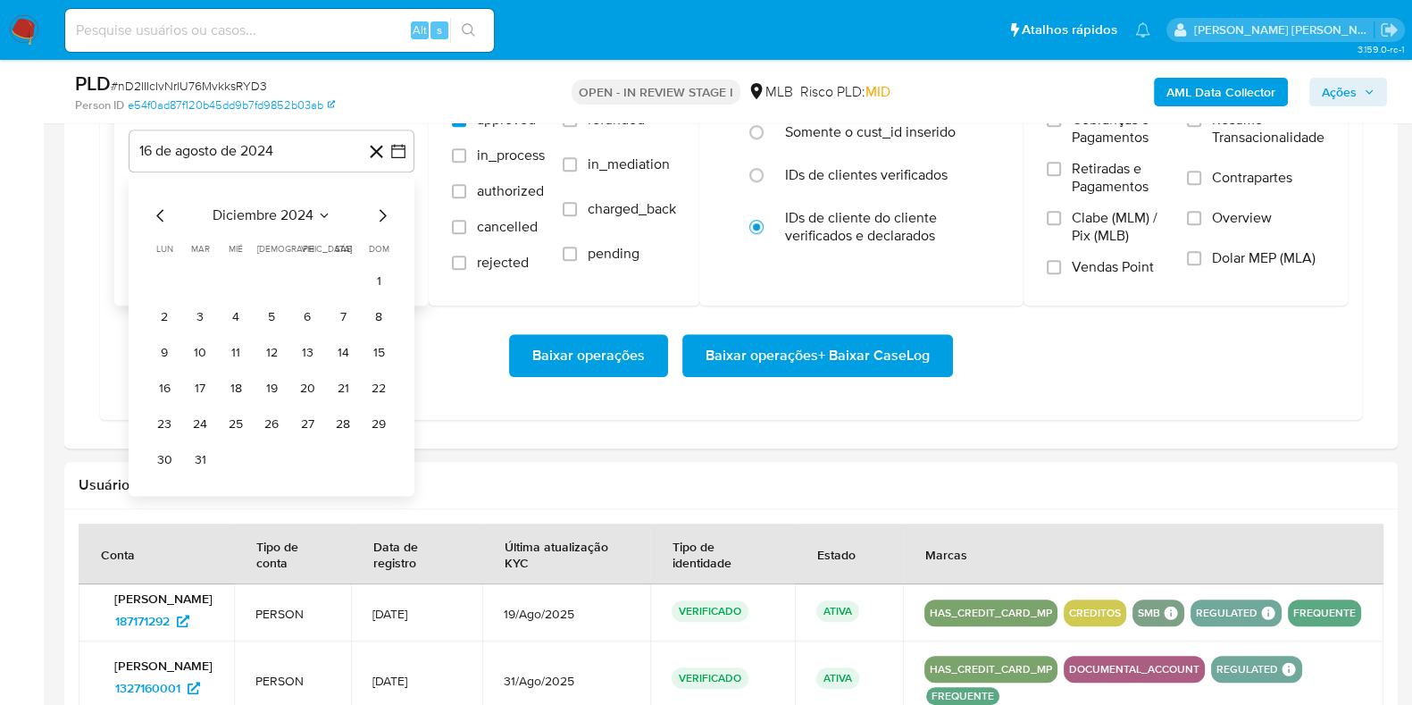
click at [383, 212] on icon "Mes siguiente" at bounding box center [382, 215] width 21 height 21
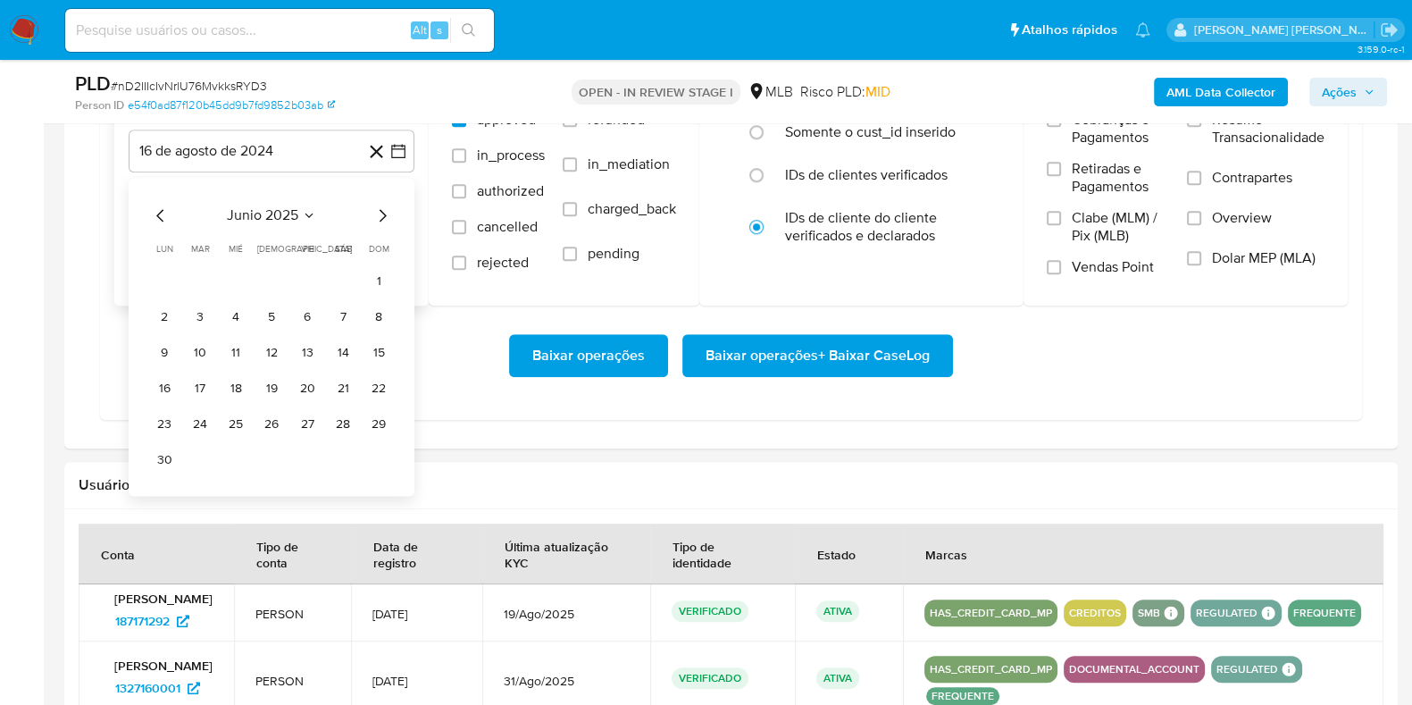
click at [383, 212] on icon "Mes siguiente" at bounding box center [382, 215] width 21 height 21
click at [201, 267] on button "1" at bounding box center [200, 281] width 29 height 29
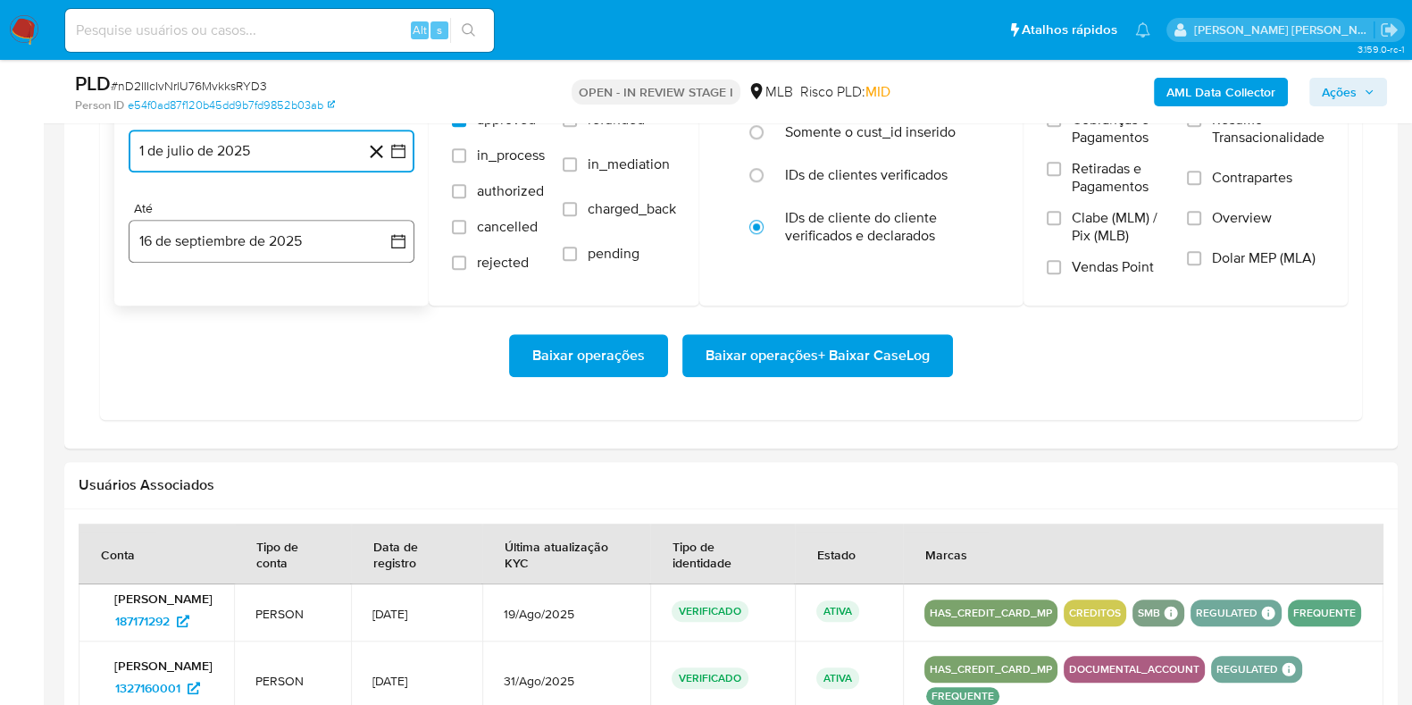
click at [232, 252] on button "16 de septiembre de 2025" at bounding box center [272, 241] width 286 height 43
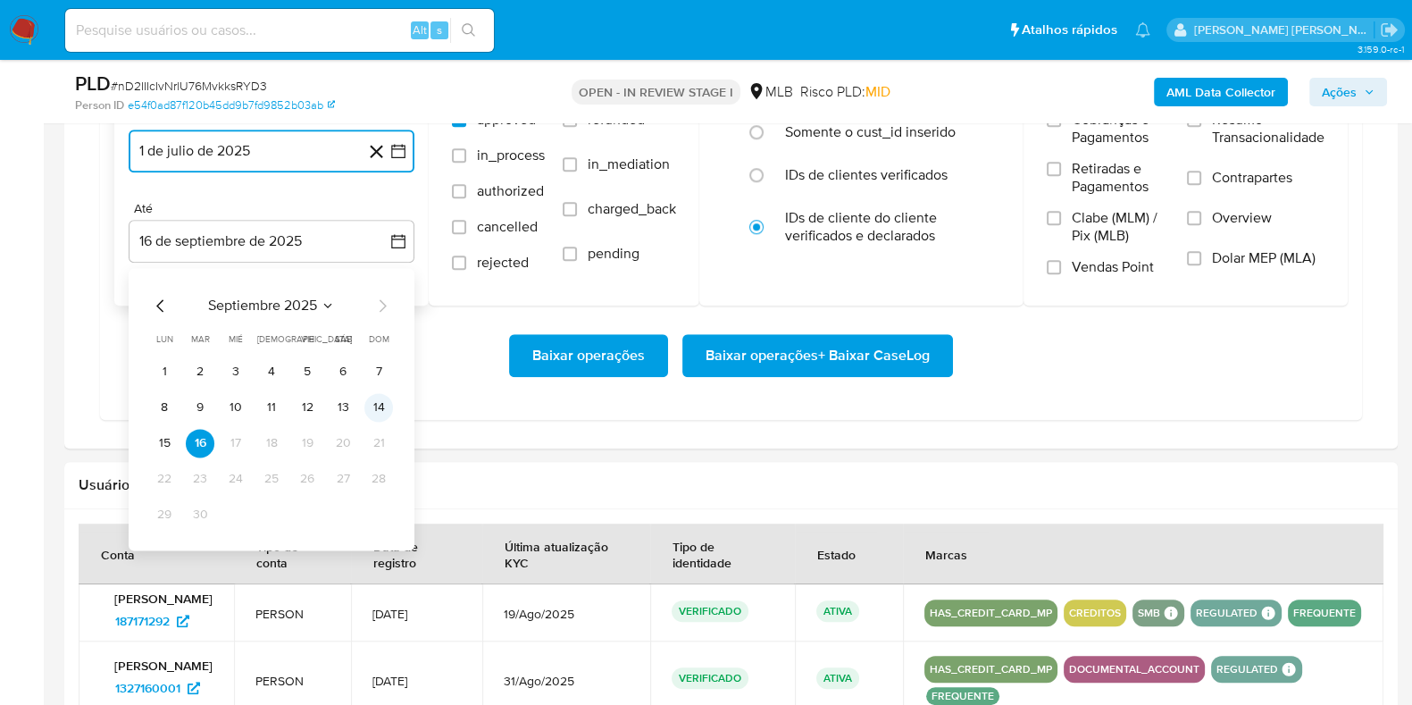
click at [371, 410] on button "14" at bounding box center [378, 407] width 29 height 29
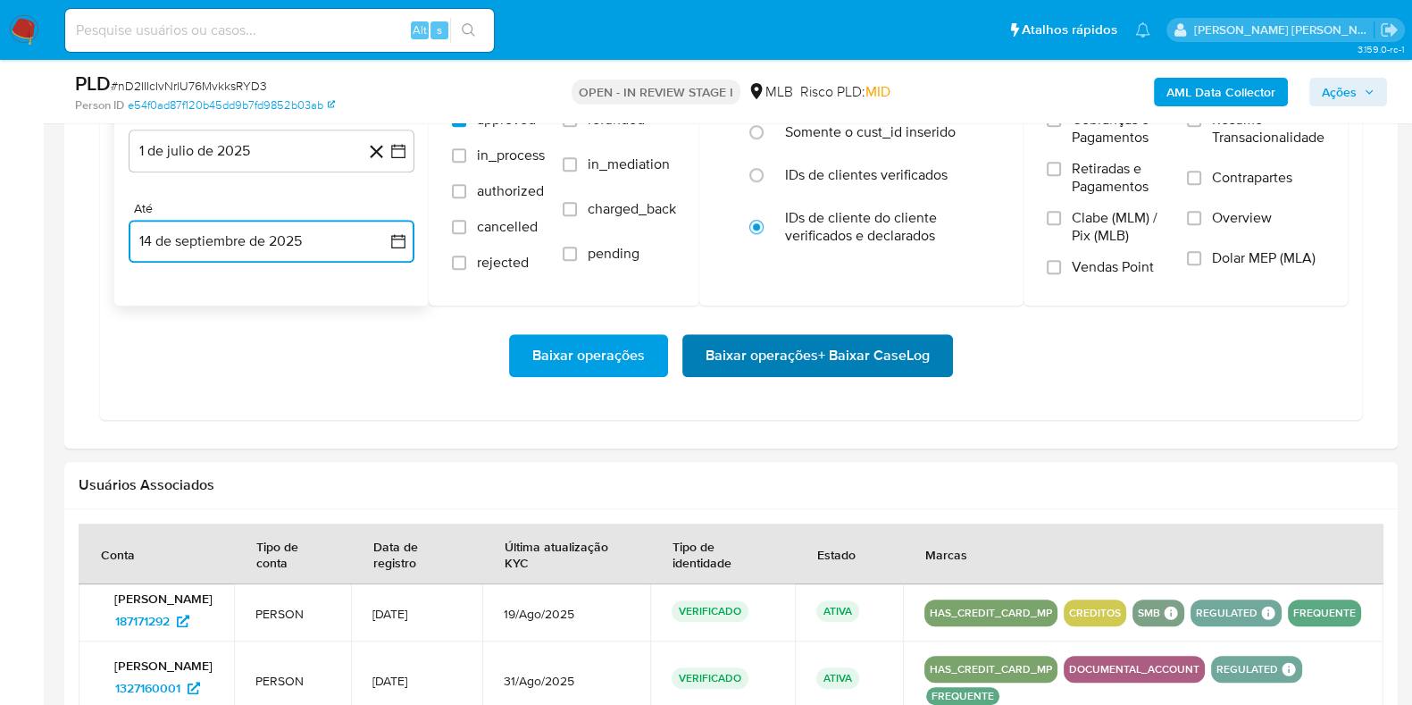
click at [738, 367] on span "Baixar operações + Baixar CaseLog" at bounding box center [818, 355] width 224 height 39
